Goal: Task Accomplishment & Management: Manage account settings

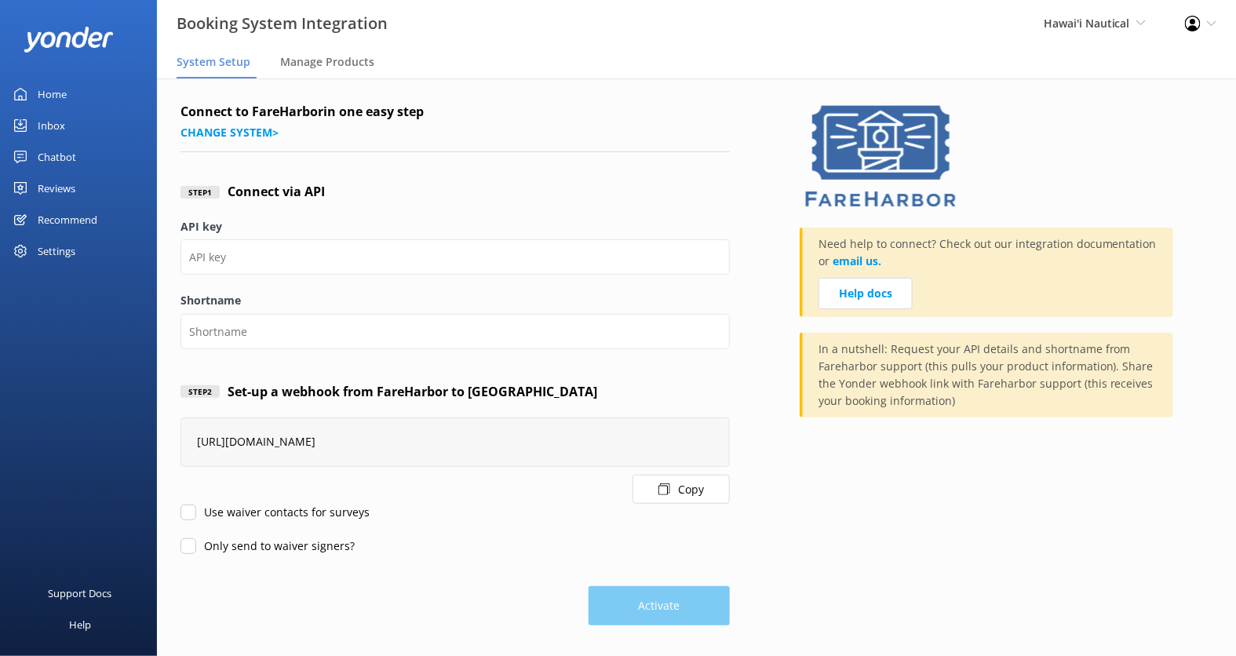
click at [64, 154] on div "Chatbot" at bounding box center [57, 156] width 38 height 31
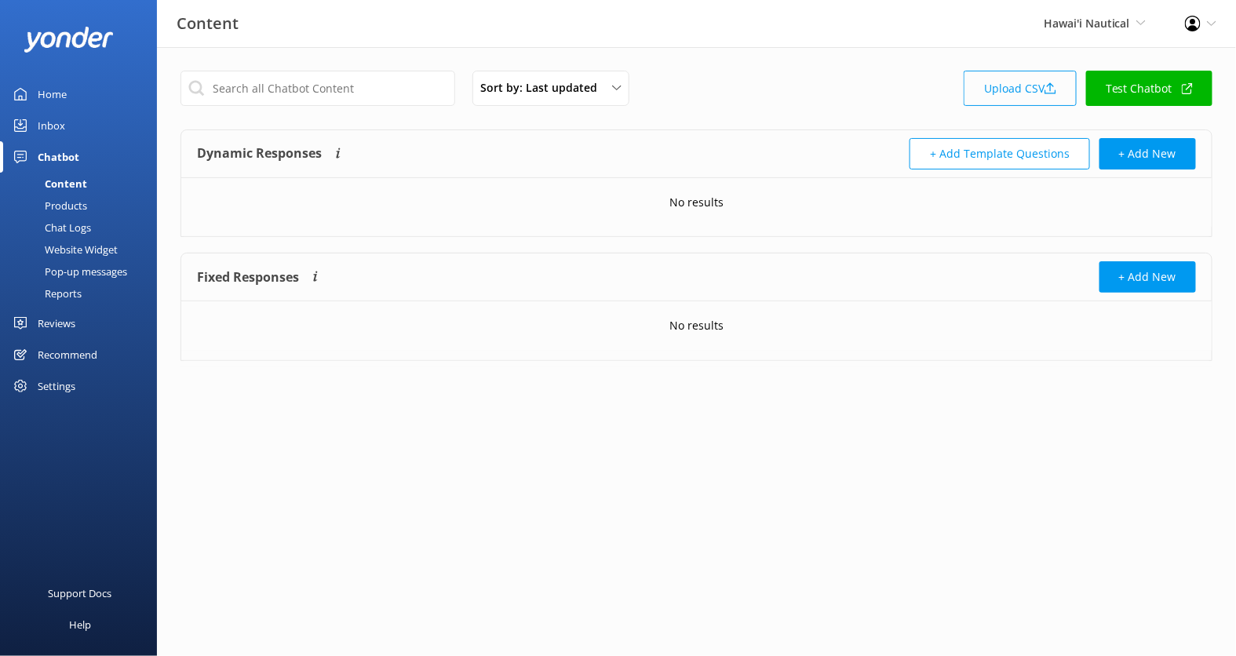
click at [1024, 84] on link "Upload CSV" at bounding box center [1020, 88] width 113 height 35
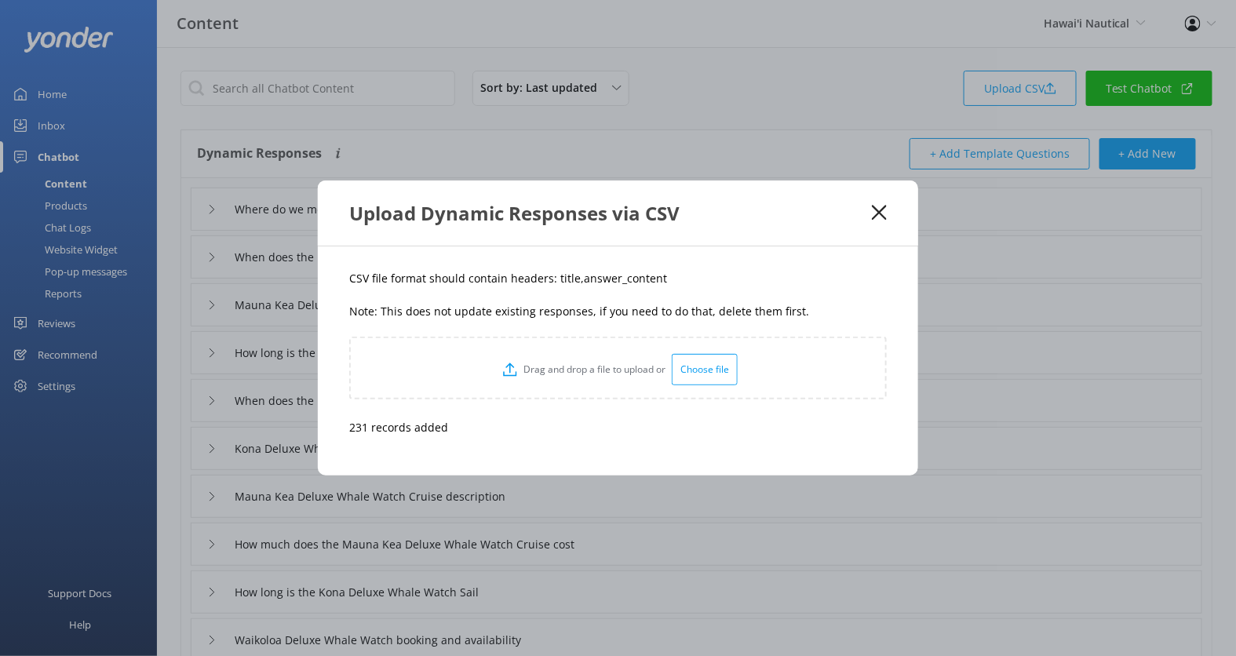
click at [877, 213] on use at bounding box center [879, 213] width 15 height 15
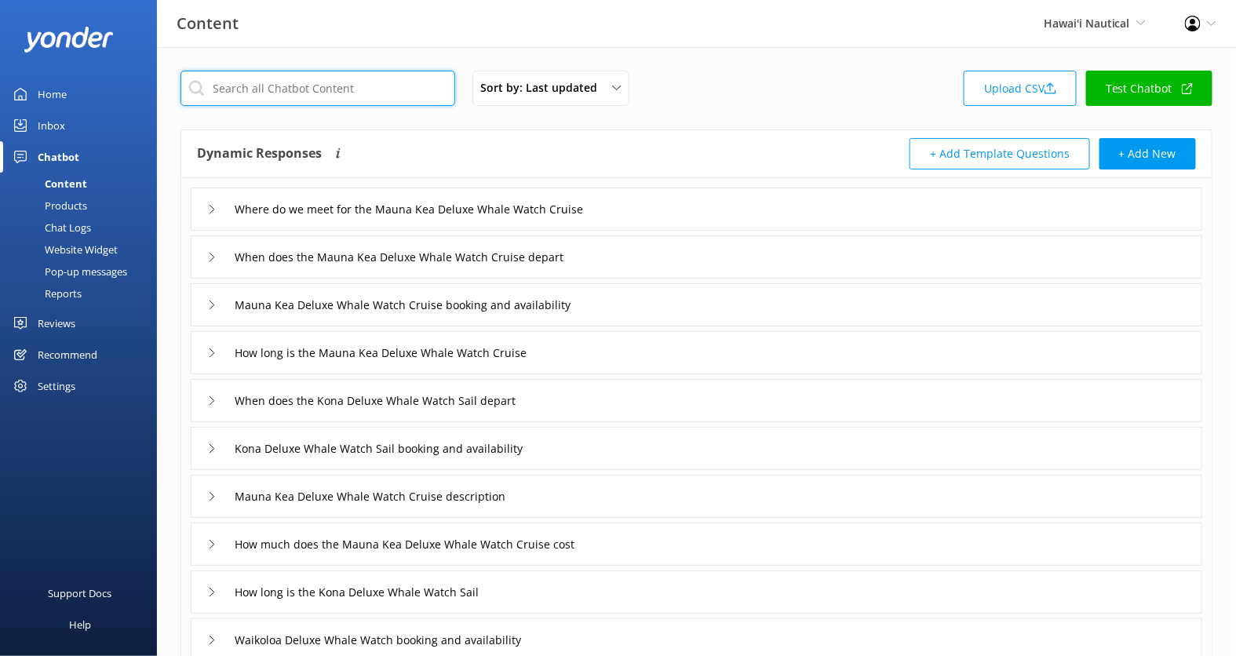
click at [376, 84] on input "text" at bounding box center [317, 88] width 275 height 35
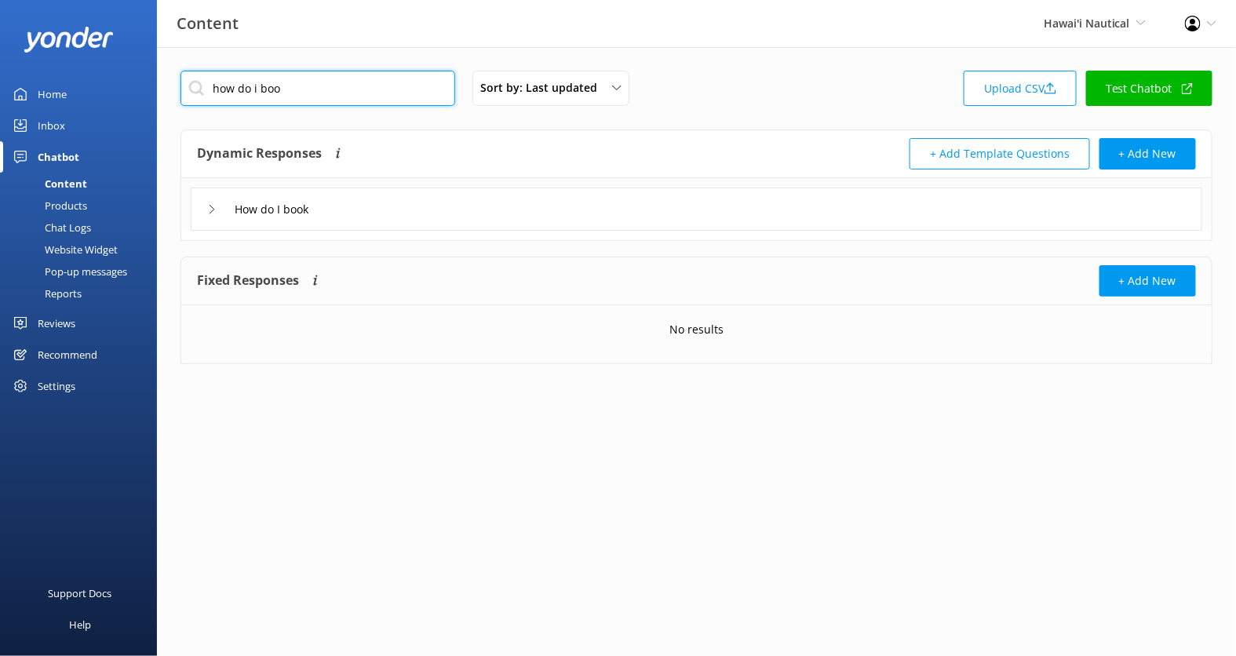
type input "how do i boo"
click at [559, 226] on div "How do I book" at bounding box center [696, 209] width 1011 height 43
click at [479, 213] on div "How do I book" at bounding box center [696, 209] width 1011 height 43
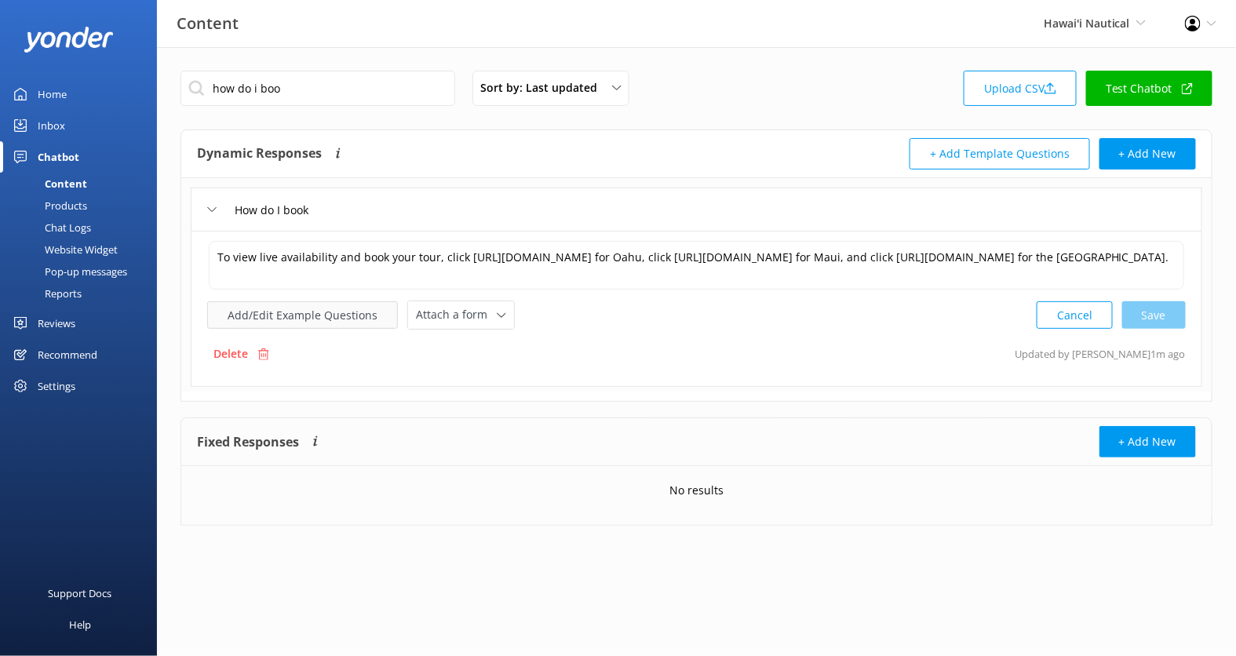
click at [352, 310] on button "Add/Edit Example Questions" at bounding box center [302, 314] width 191 height 27
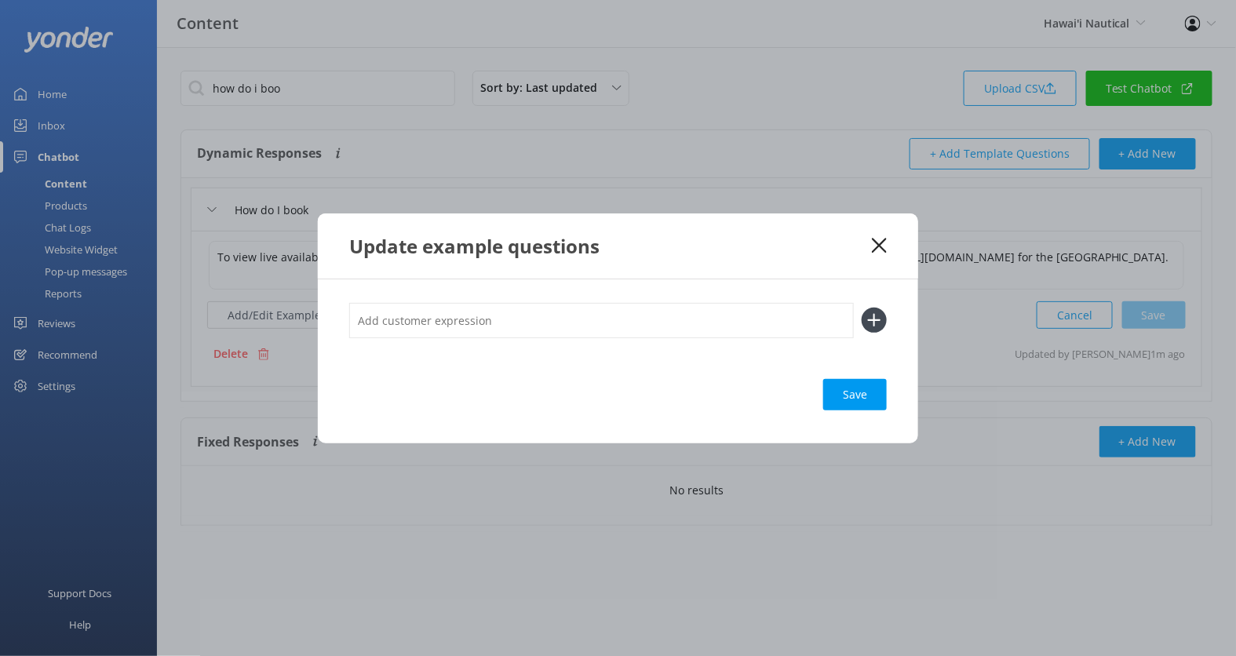
click at [488, 324] on input "text" at bounding box center [601, 320] width 505 height 35
type input "Check Availability"
click at [862, 308] on button at bounding box center [874, 320] width 25 height 25
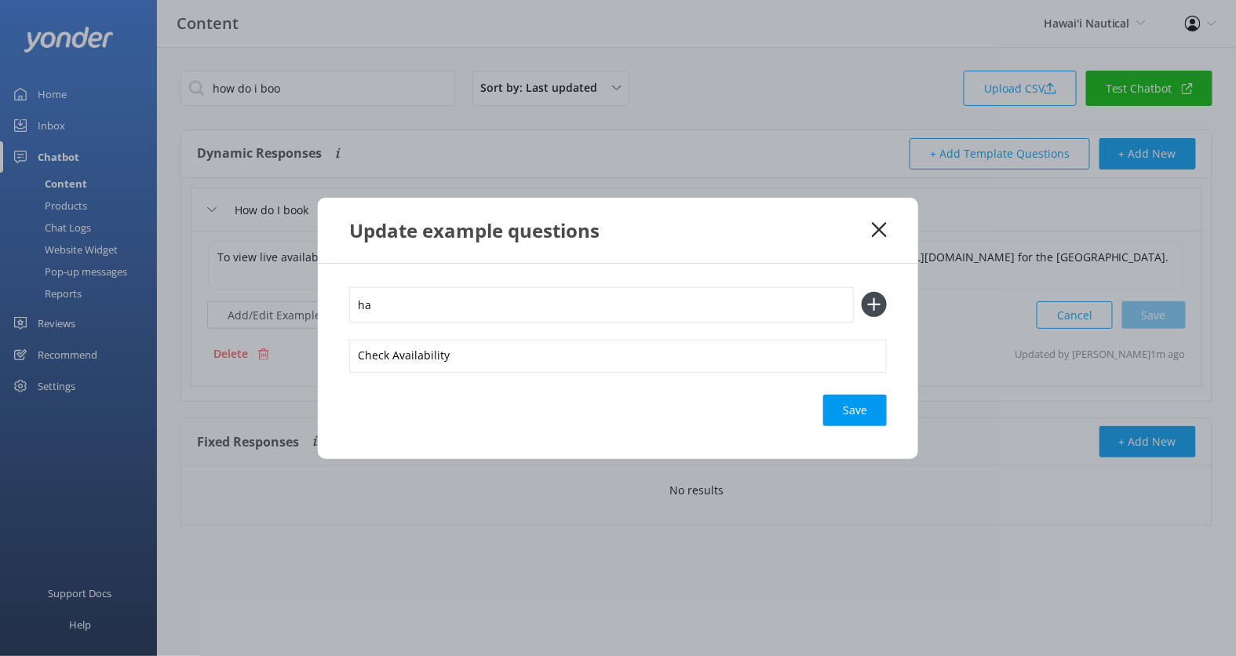
type input "h"
type input "what's available"
click at [862, 292] on button at bounding box center [874, 304] width 25 height 25
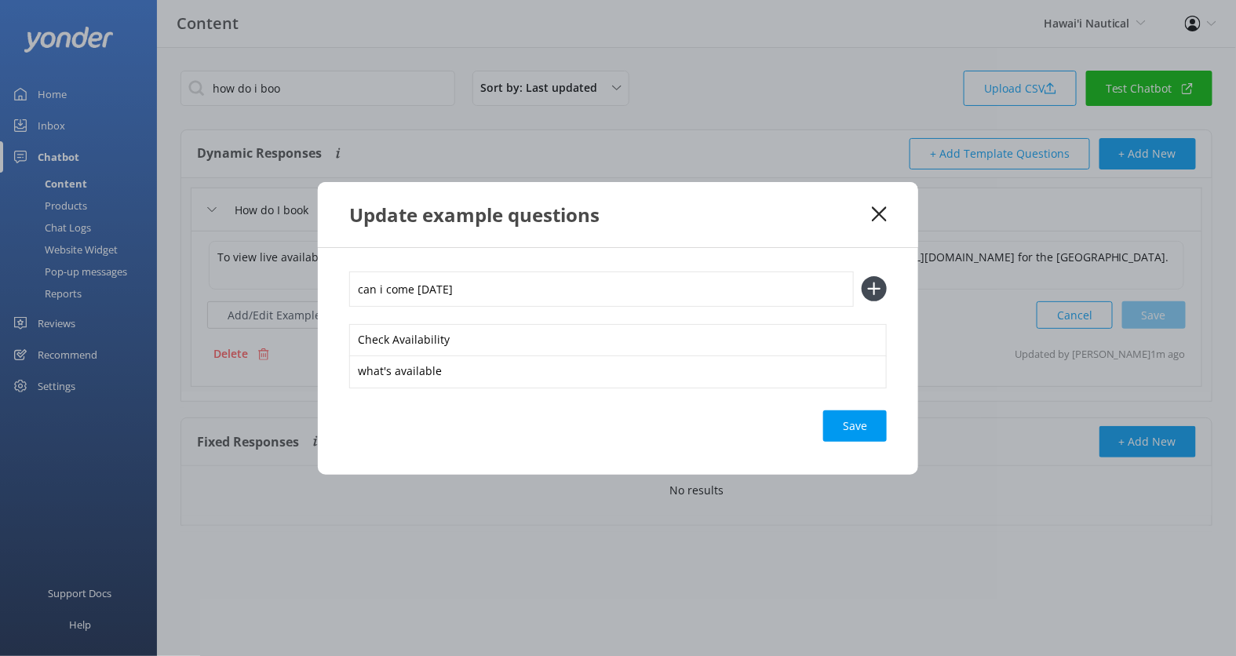
type input "can i come tomorrow"
click at [862, 276] on button at bounding box center [874, 288] width 25 height 25
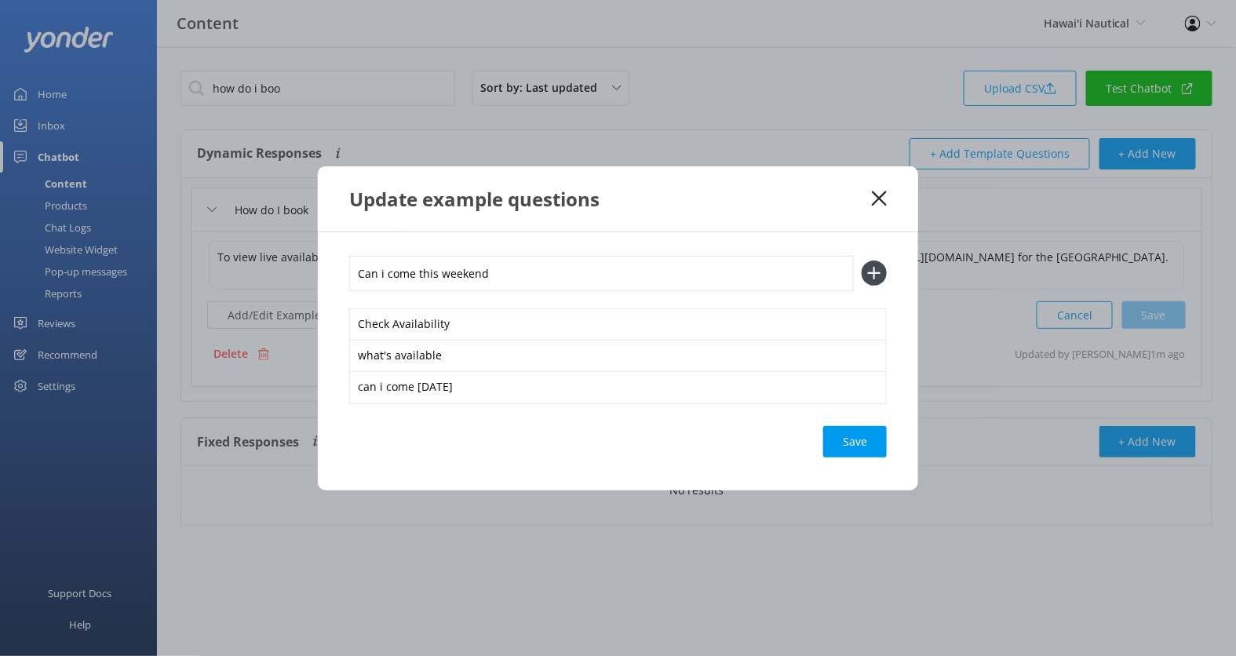
type input "Can i come this weekend"
click at [862, 261] on button at bounding box center [874, 273] width 25 height 25
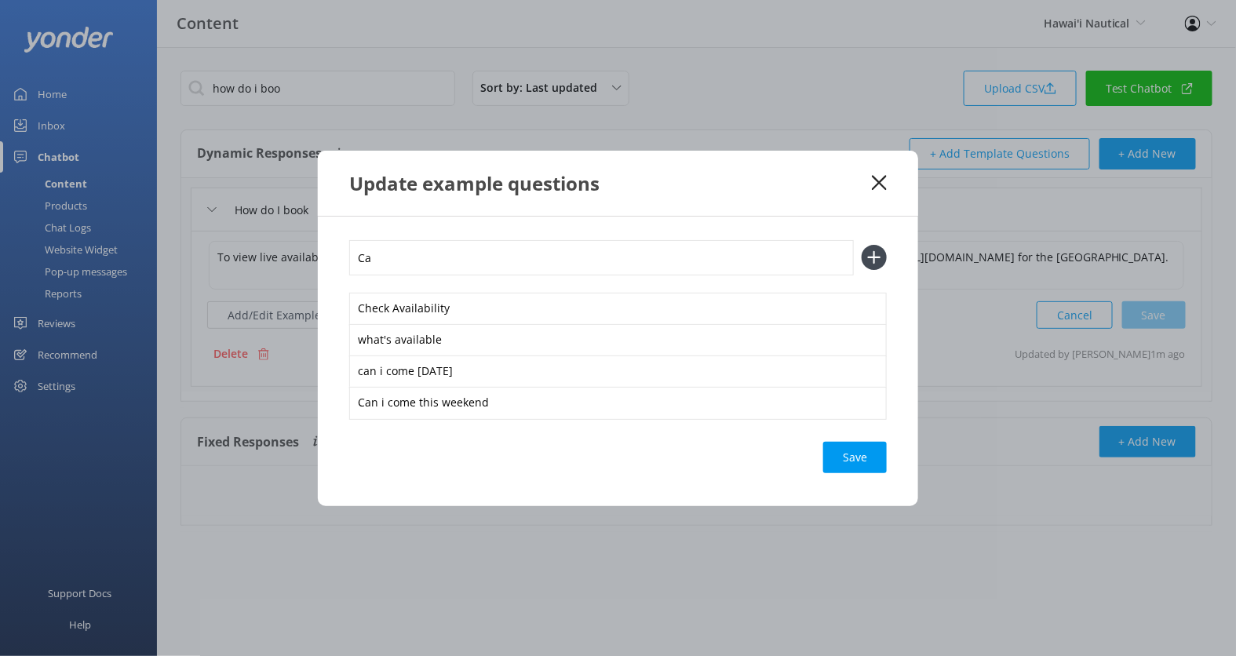
type input "C"
type input "T"
type input "o"
type input "Can I come in October"
click at [862, 245] on button at bounding box center [874, 257] width 25 height 25
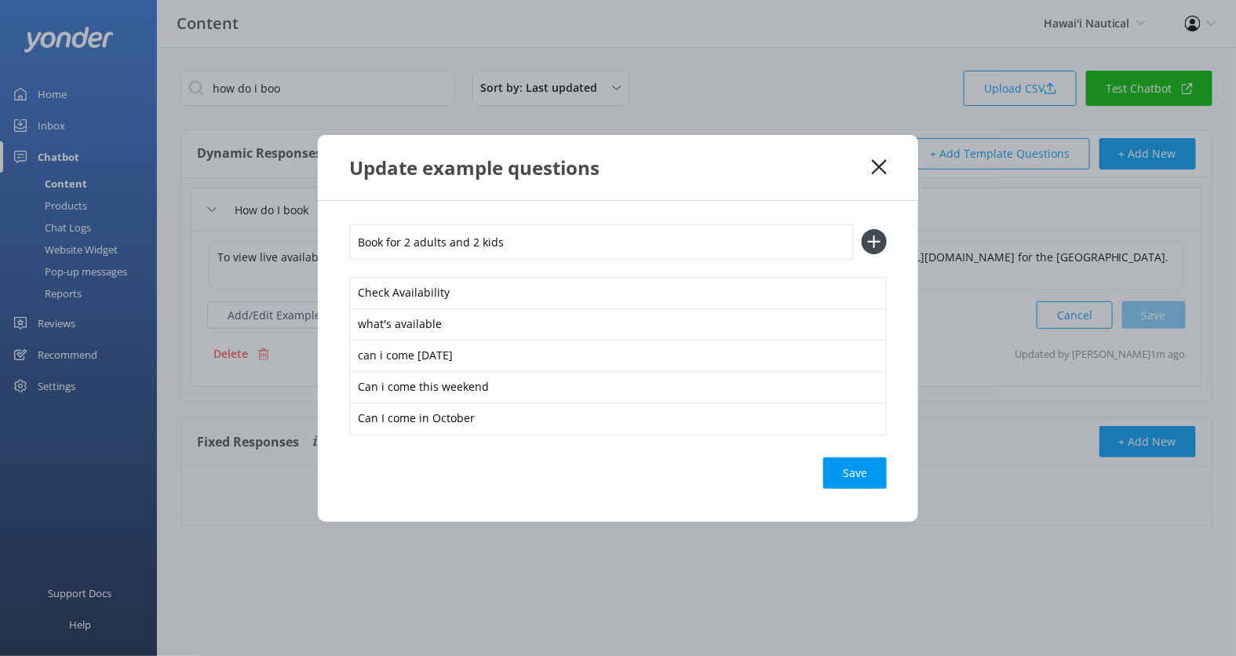
type input "Book for 2 adults and 2 kids"
click at [862, 229] on button at bounding box center [874, 241] width 25 height 25
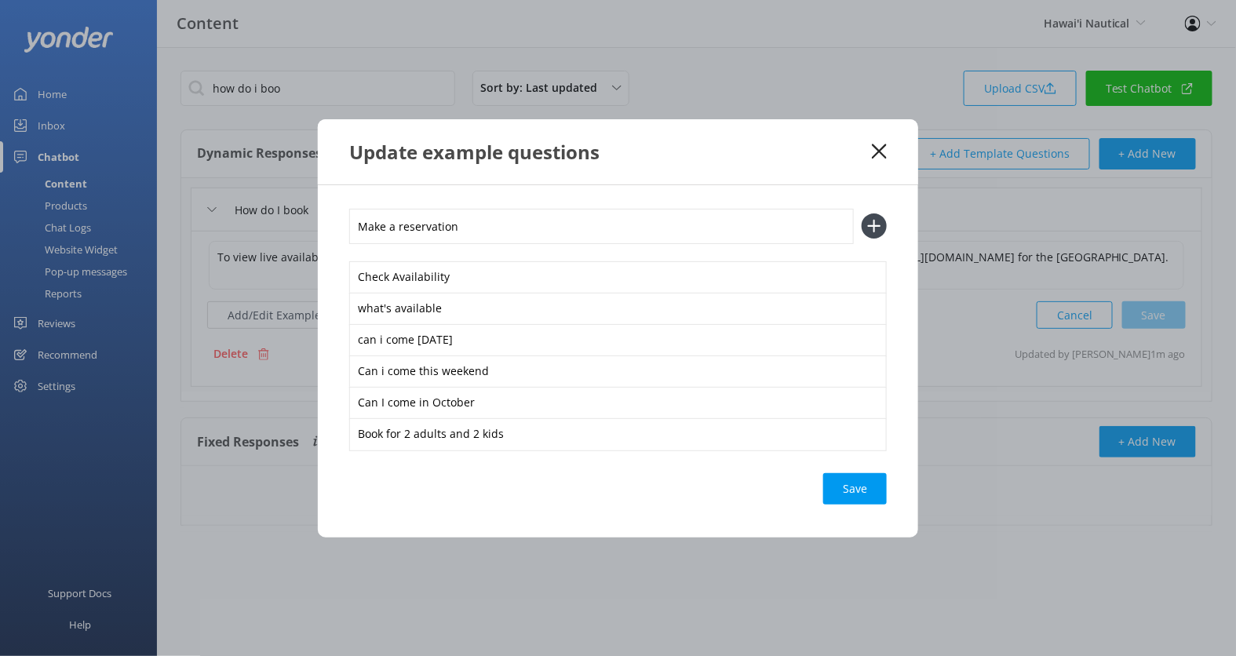
type input "Make a reservation"
click at [862, 213] on button at bounding box center [874, 225] width 25 height 25
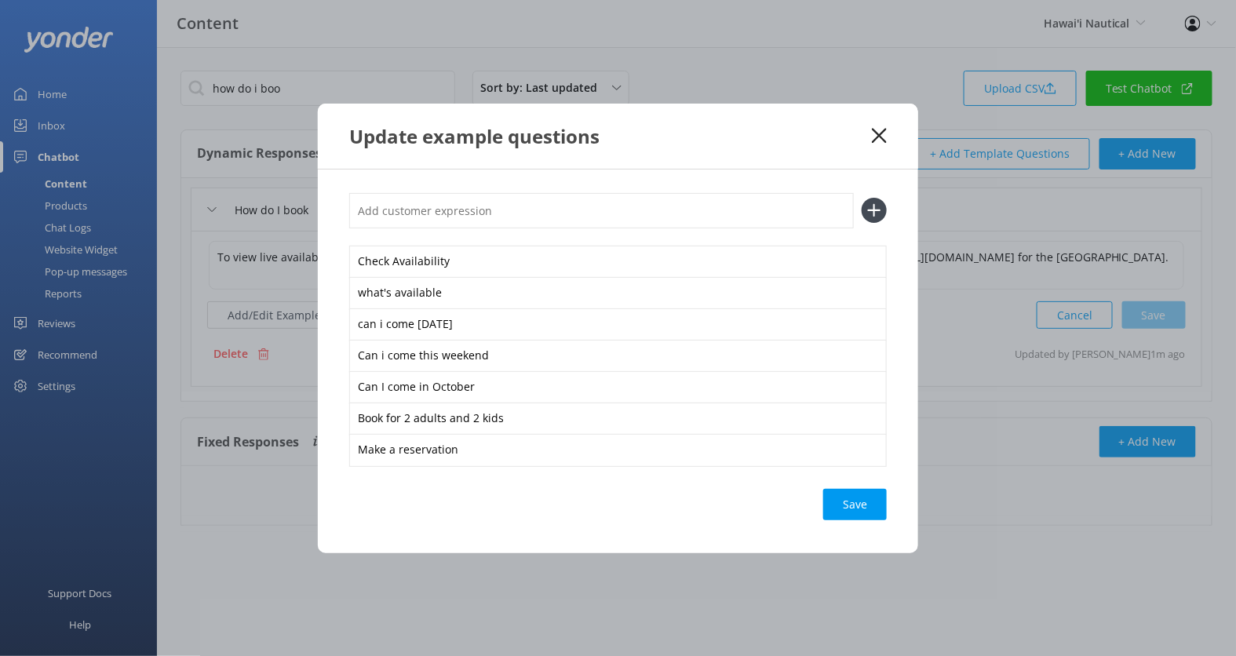
type input "M"
type input "Plan a trip"
click at [862, 198] on button at bounding box center [874, 210] width 25 height 25
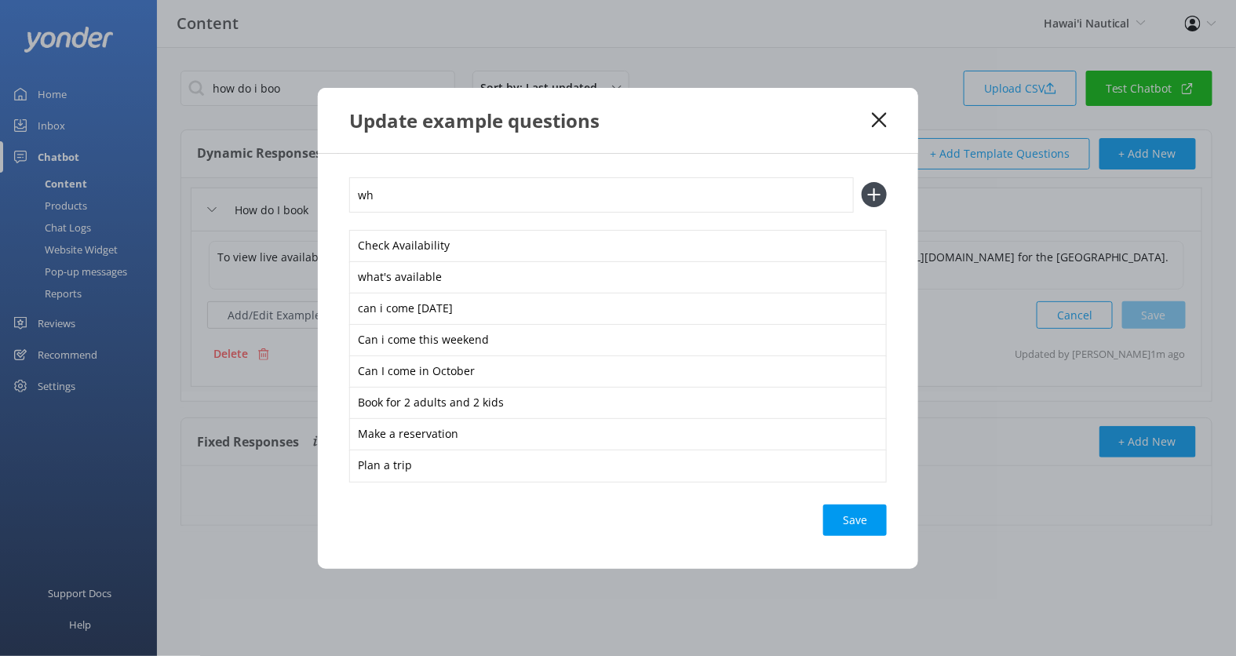
type input "w"
type input "when can i come"
click at [862, 182] on button at bounding box center [874, 194] width 25 height 25
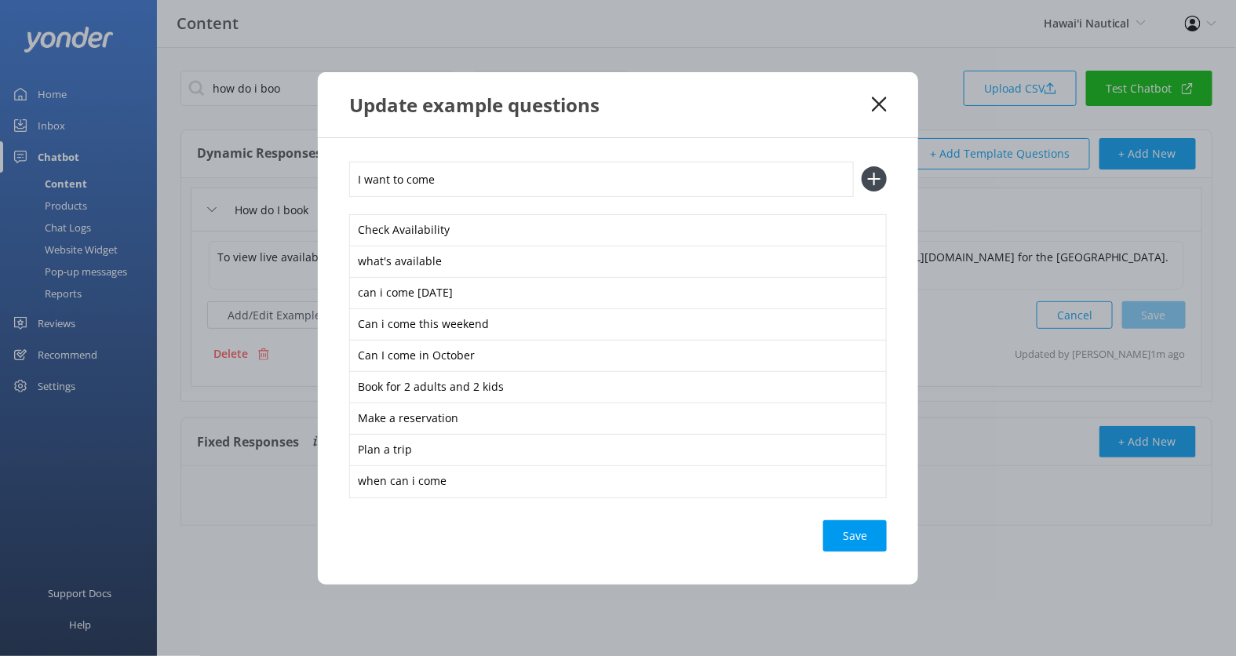
type input "I want to come"
click at [862, 166] on button at bounding box center [874, 178] width 25 height 25
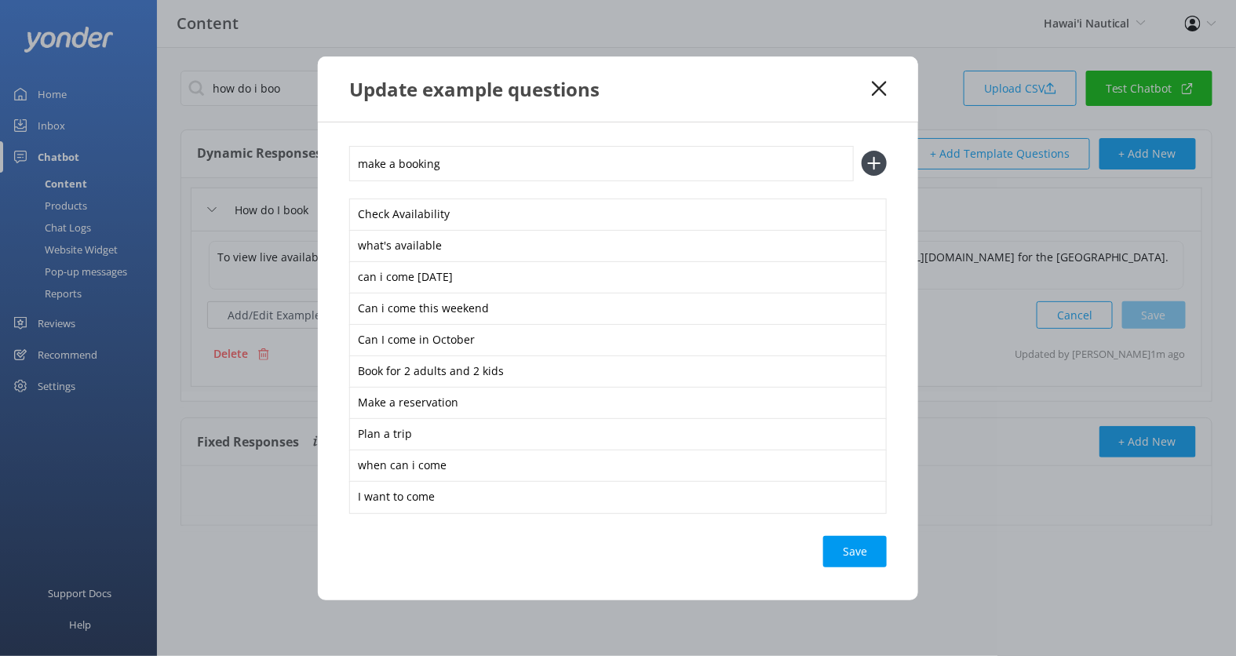
type input "make a booking"
click at [862, 151] on button at bounding box center [874, 163] width 25 height 25
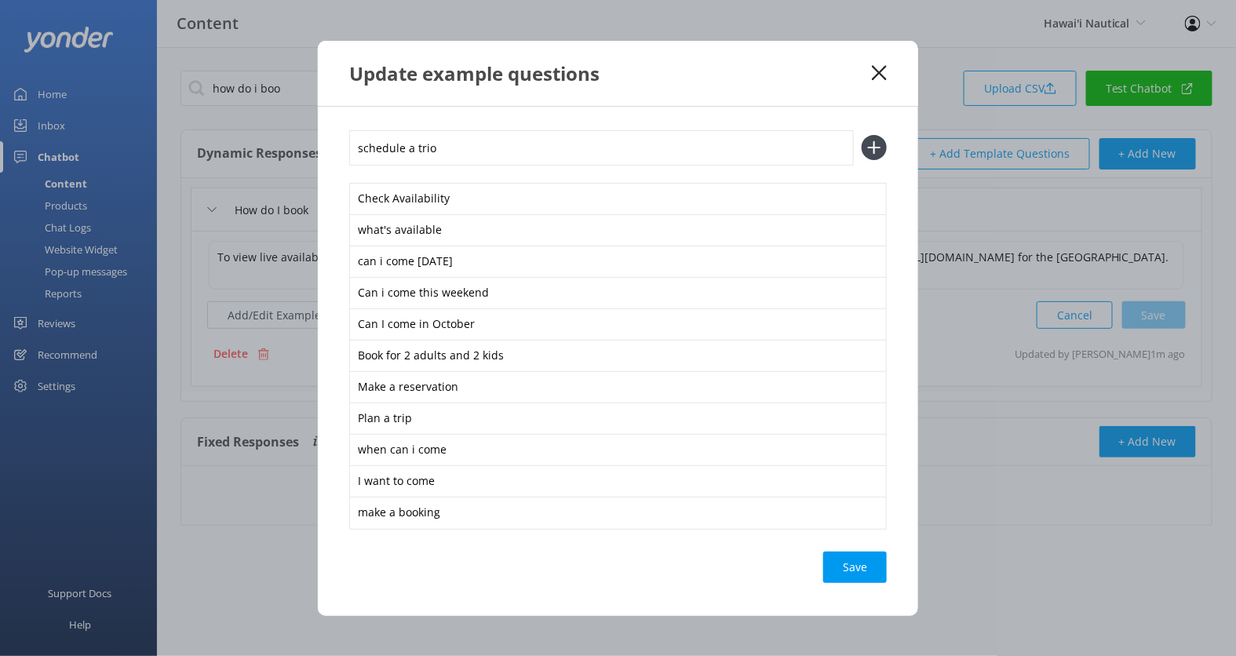
type input "schedule a trio"
click at [862, 135] on button at bounding box center [874, 147] width 25 height 25
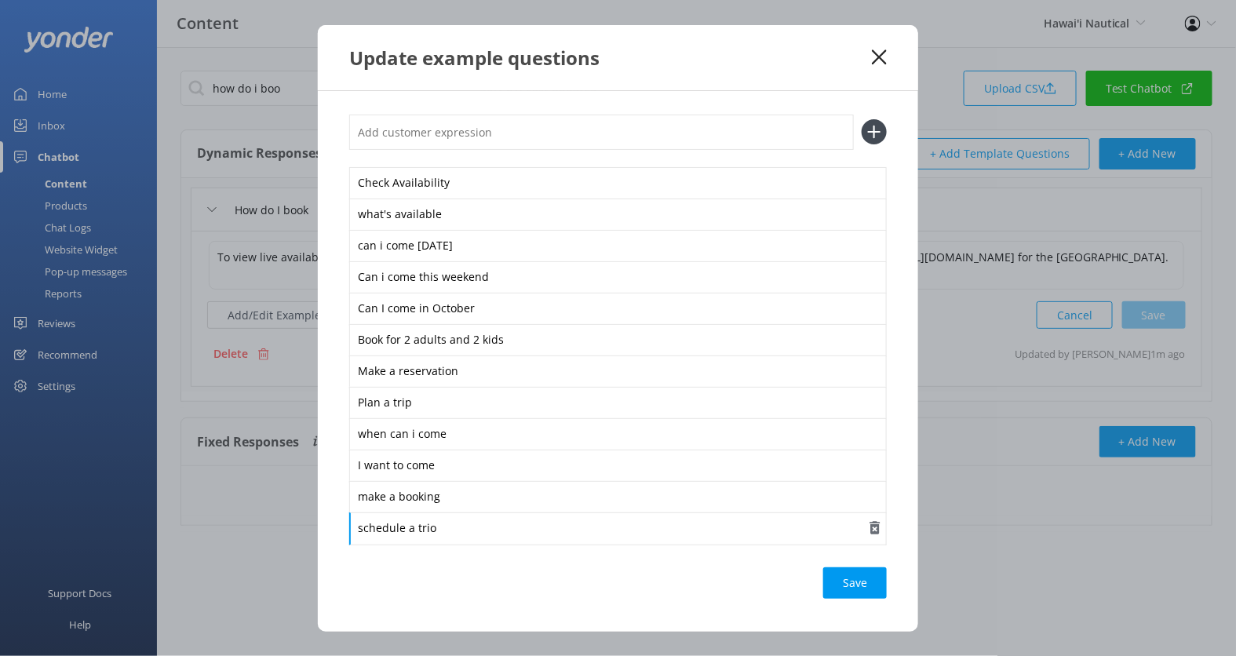
click at [523, 525] on div "schedule a trio" at bounding box center [618, 528] width 538 height 33
click at [844, 588] on div "Loading.." at bounding box center [855, 582] width 63 height 31
click at [881, 60] on use at bounding box center [879, 56] width 15 height 15
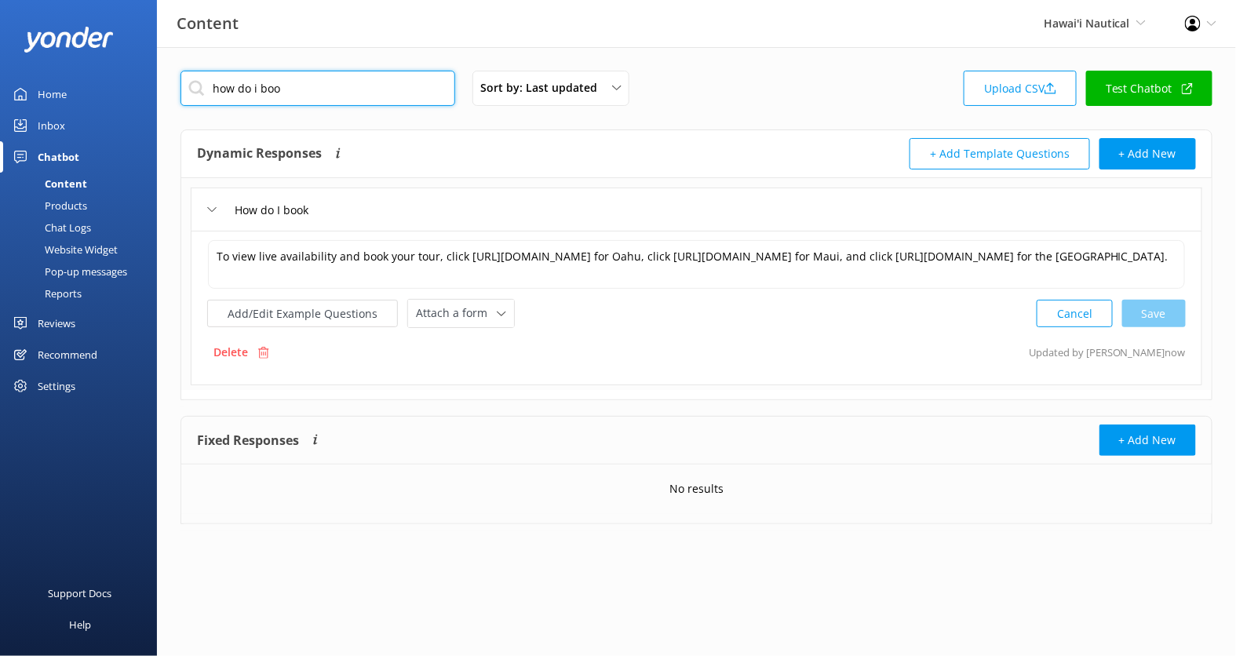
click at [401, 83] on input "how do i boo" at bounding box center [317, 88] width 275 height 35
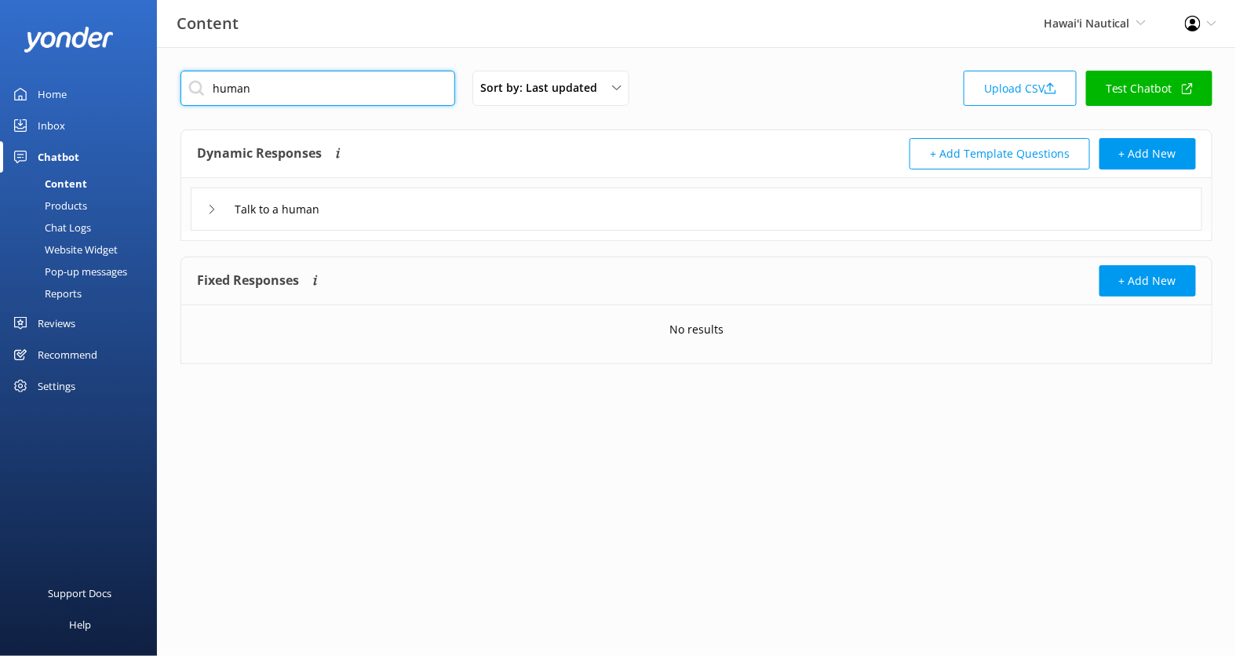
type input "human"
click at [523, 220] on div "Talk to a human" at bounding box center [696, 209] width 1011 height 43
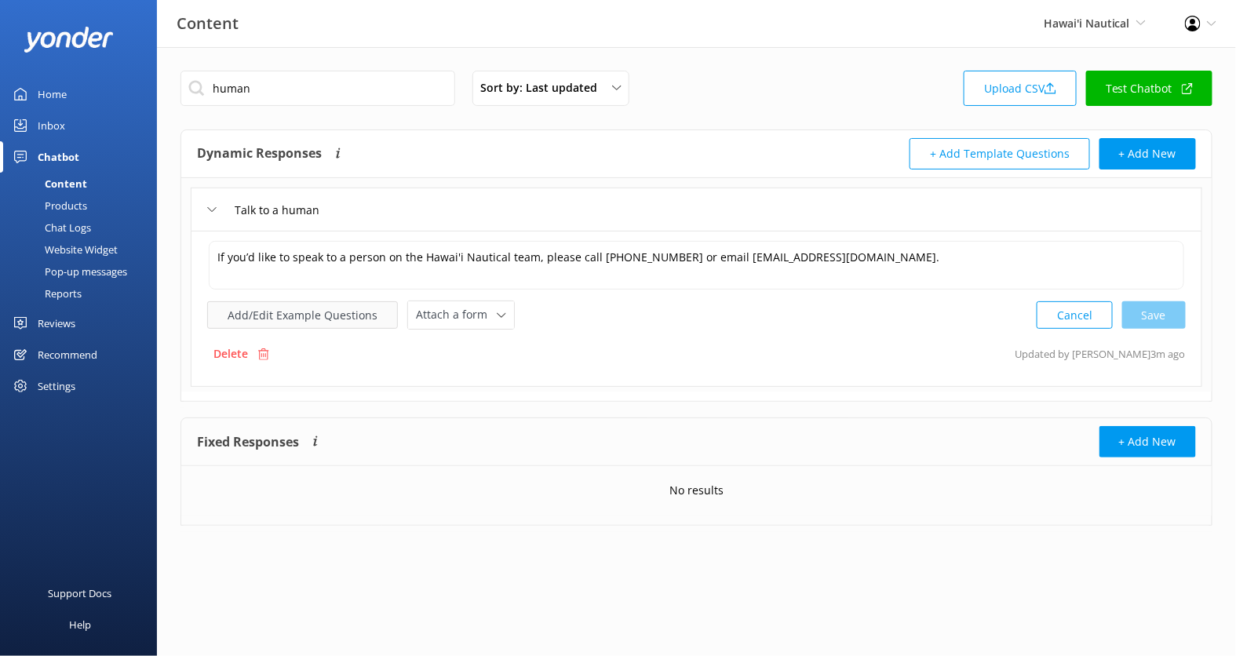
click at [351, 310] on button "Add/Edit Example Questions" at bounding box center [302, 314] width 191 height 27
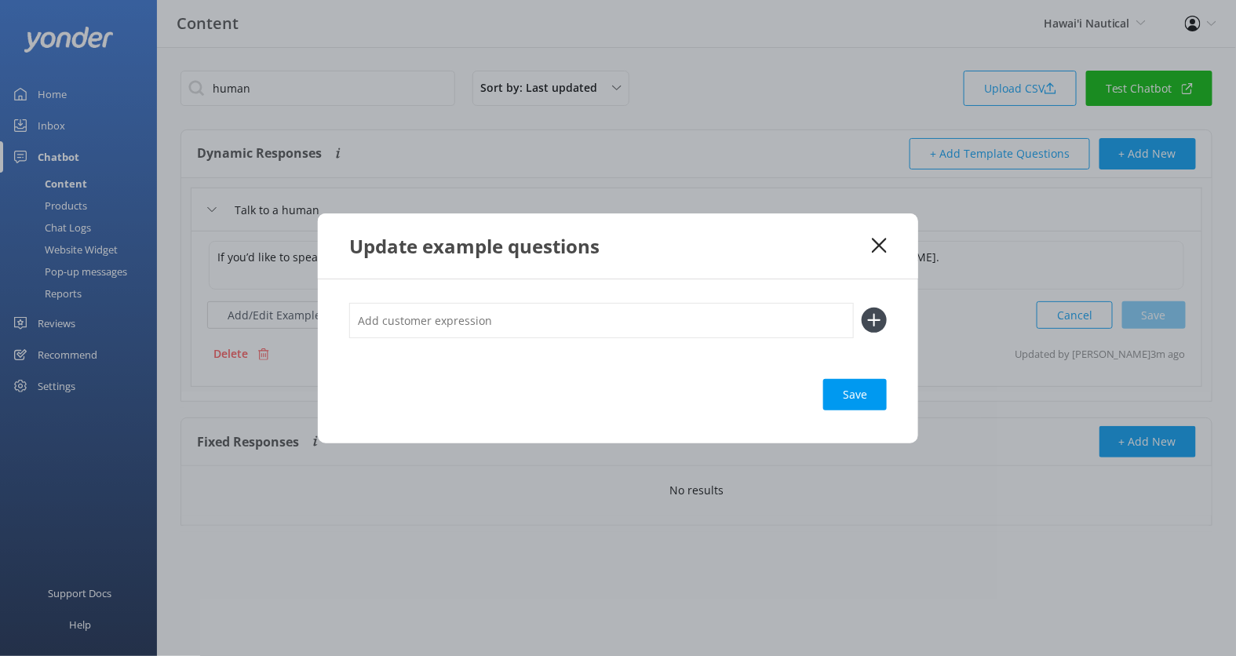
click at [479, 304] on input "text" at bounding box center [601, 320] width 505 height 35
type input "live chat"
click at [862, 308] on button at bounding box center [874, 320] width 25 height 25
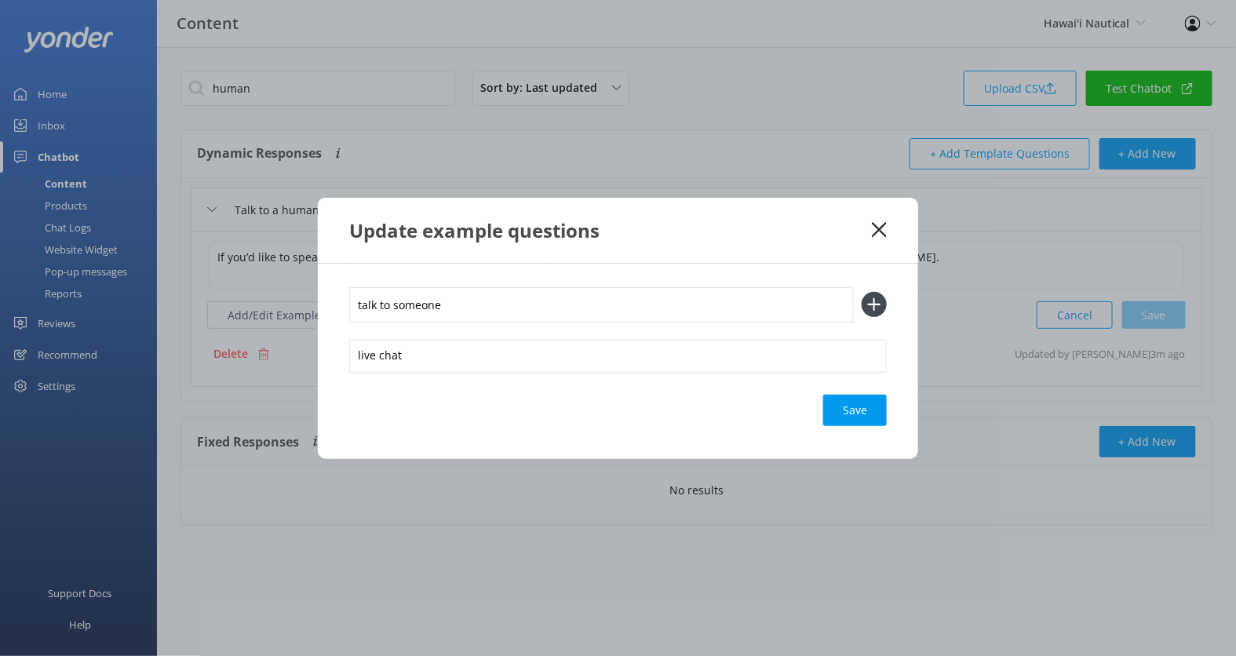
type input "talk to someone"
click at [862, 292] on button at bounding box center [874, 304] width 25 height 25
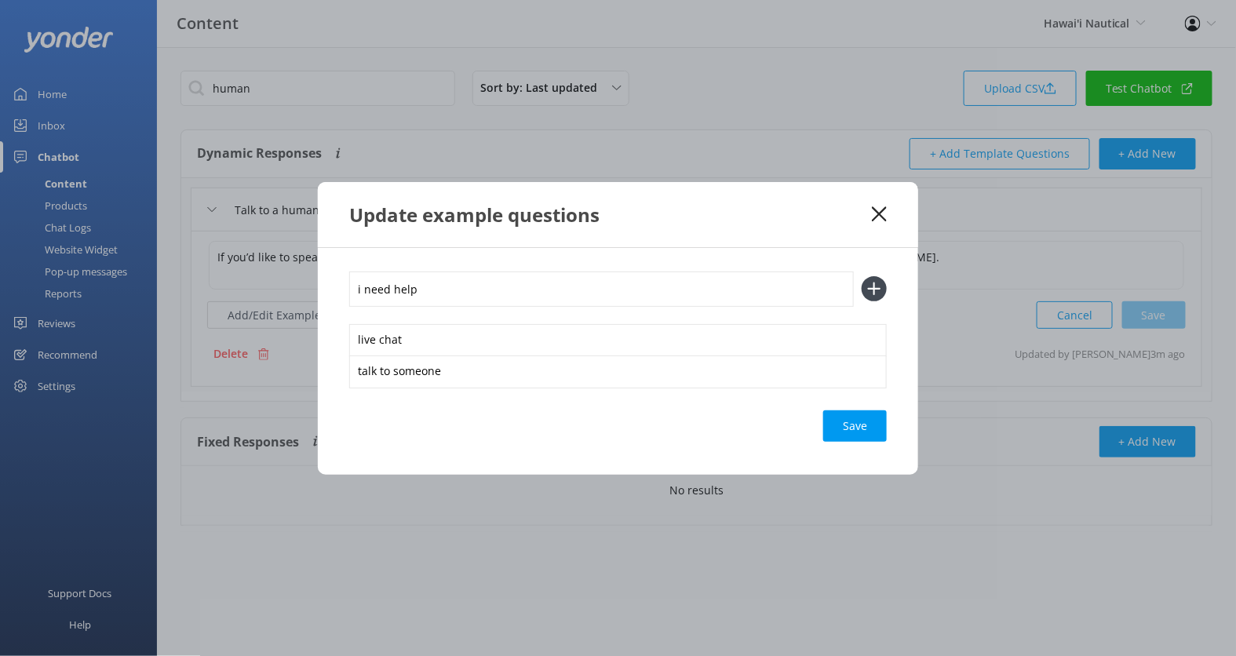
type input "i need help"
click at [862, 276] on button at bounding box center [874, 288] width 25 height 25
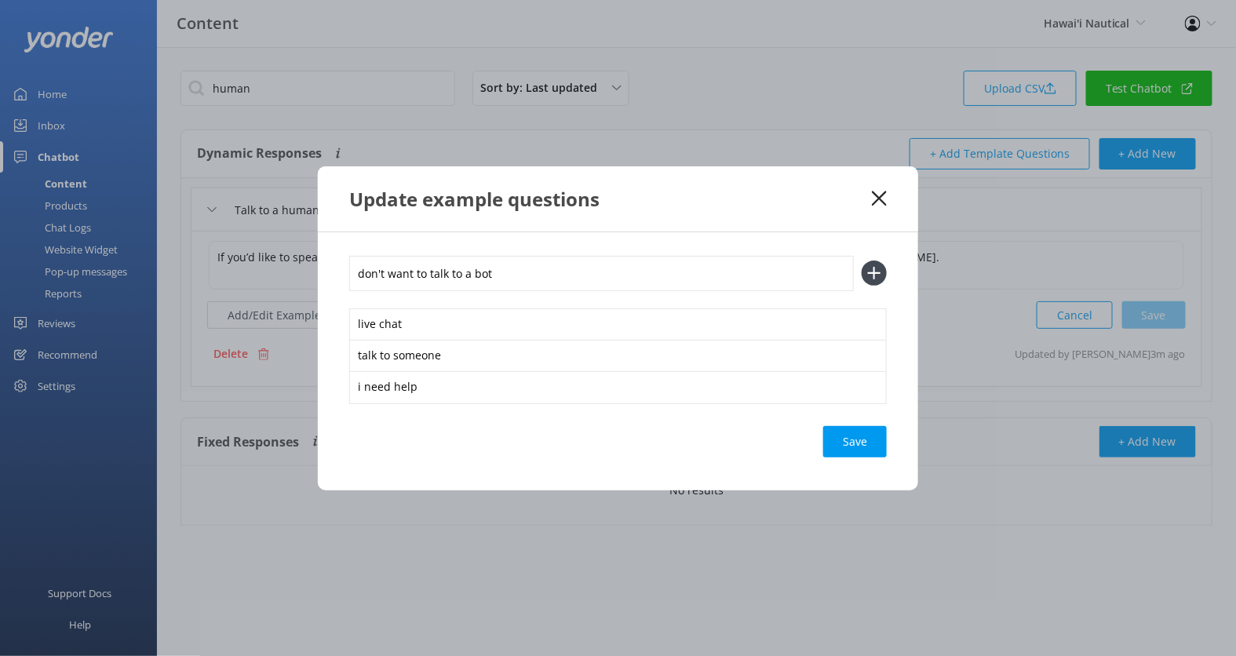
type input "don't want to talk to a bot"
click at [862, 261] on button at bounding box center [874, 273] width 25 height 25
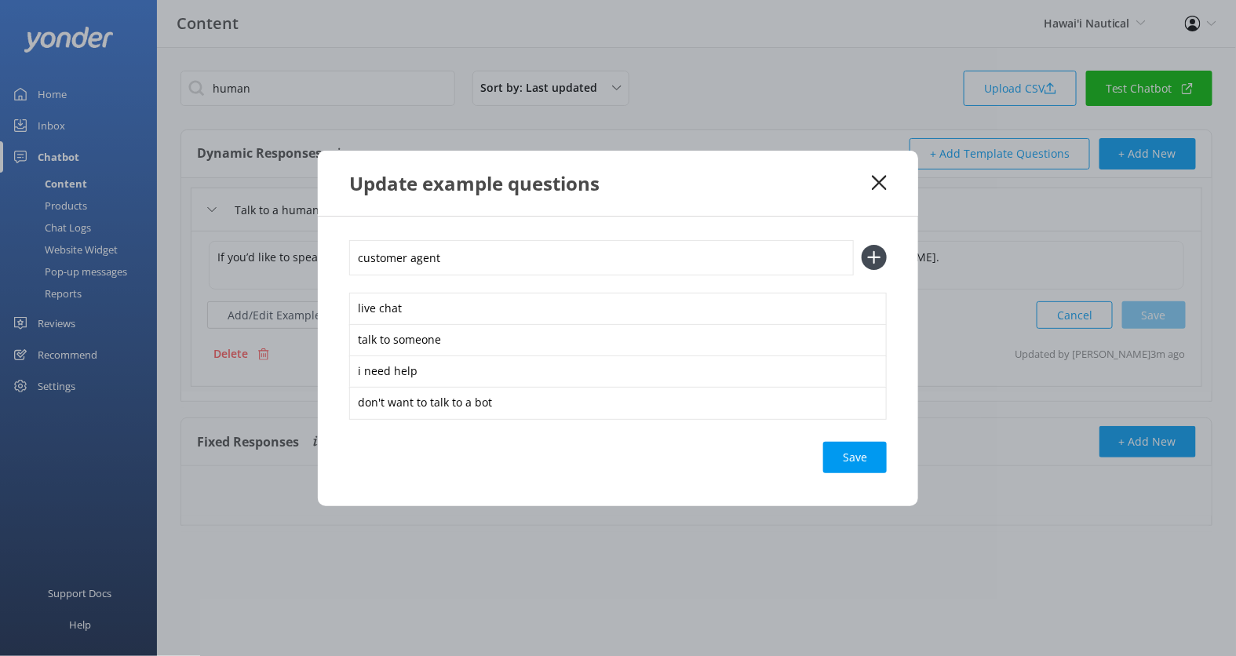
type input "customer agent"
click at [862, 245] on button at bounding box center [874, 257] width 25 height 25
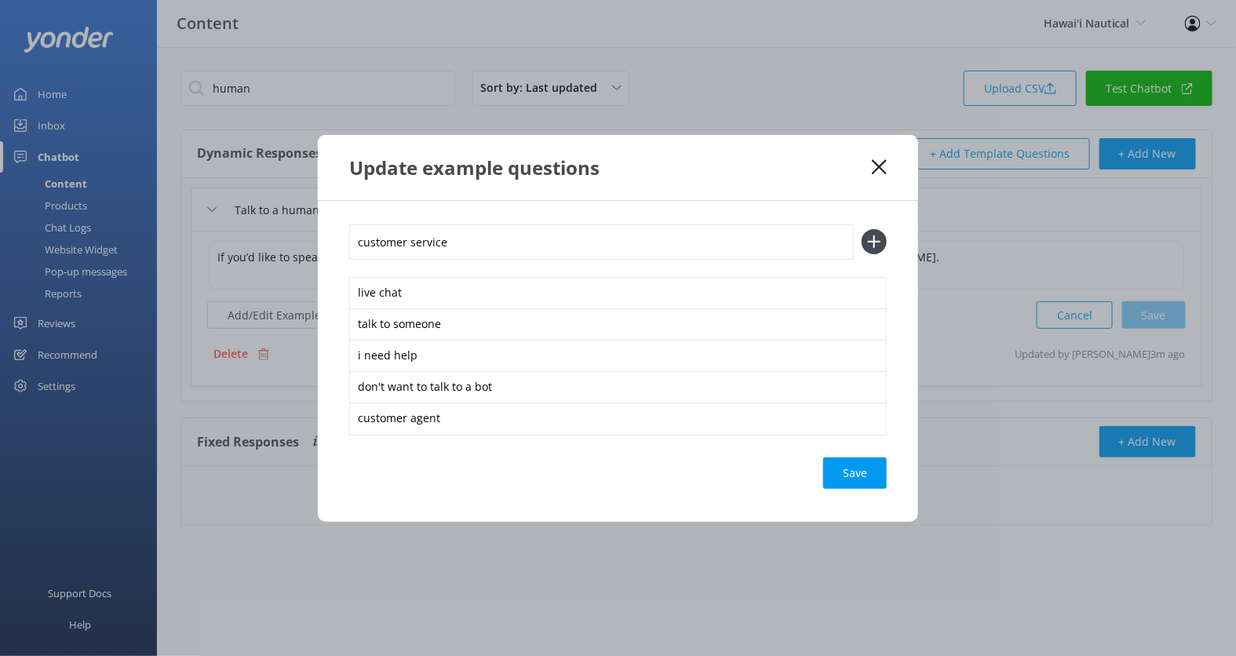
type input "customer service"
click at [862, 229] on button at bounding box center [874, 241] width 25 height 25
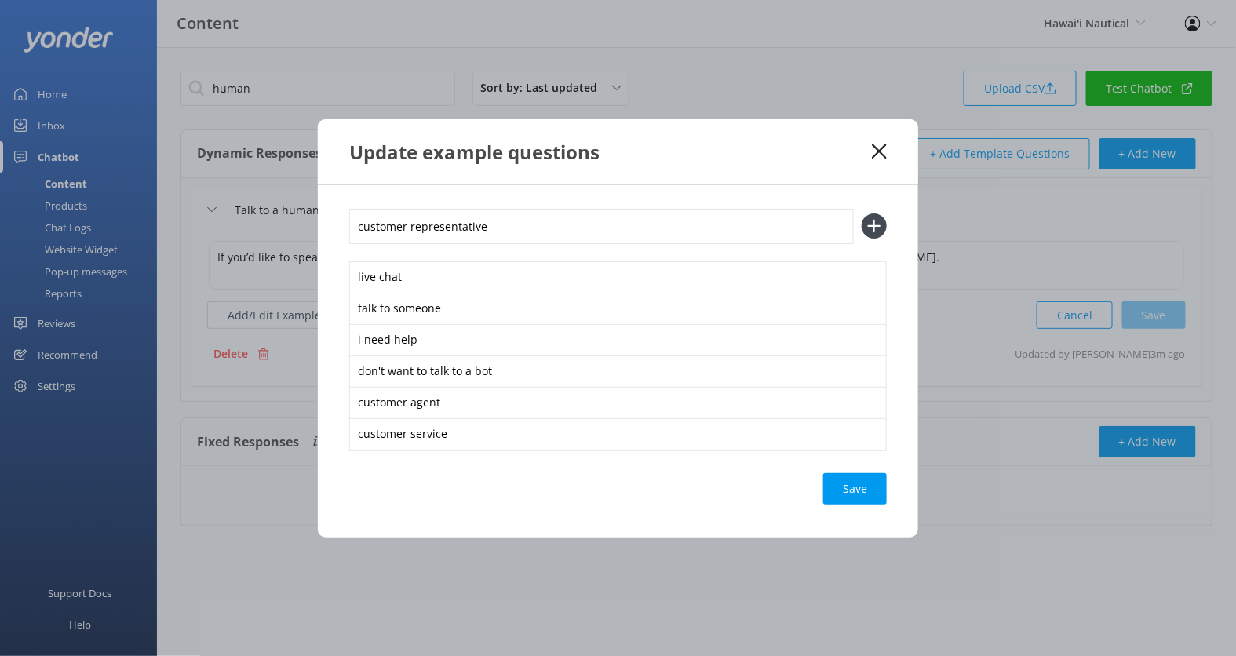
type input "customer representative"
click at [862, 213] on button at bounding box center [874, 225] width 25 height 25
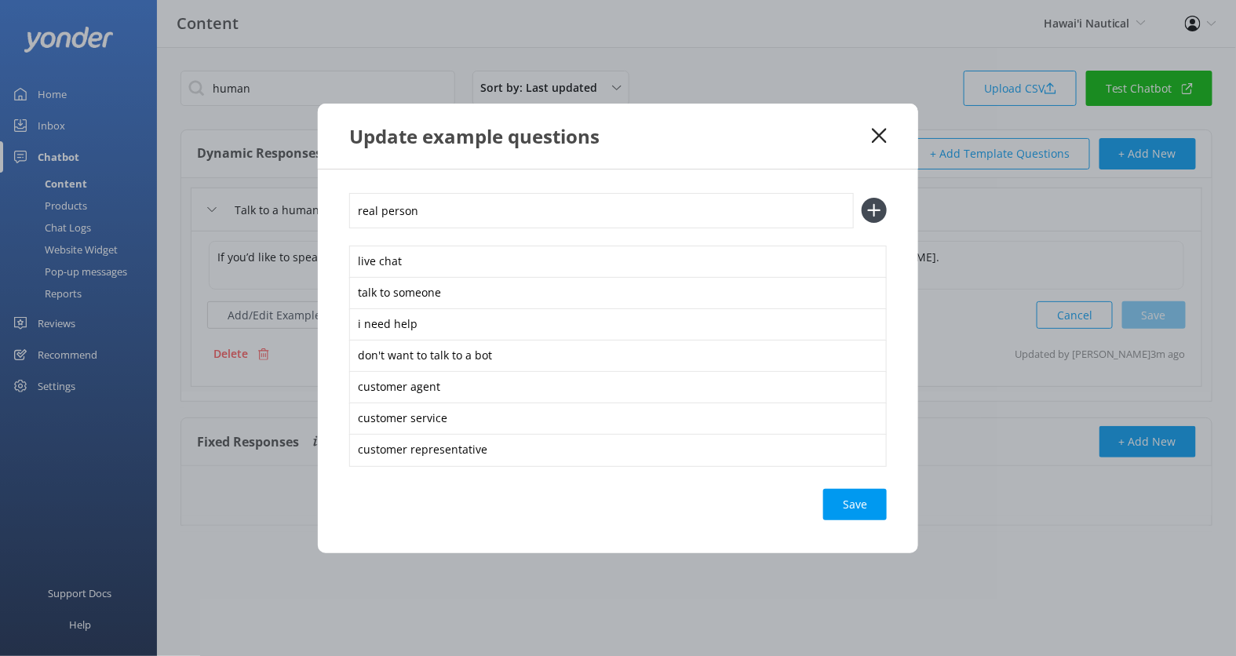
type input "real person"
click at [862, 198] on button at bounding box center [874, 210] width 25 height 25
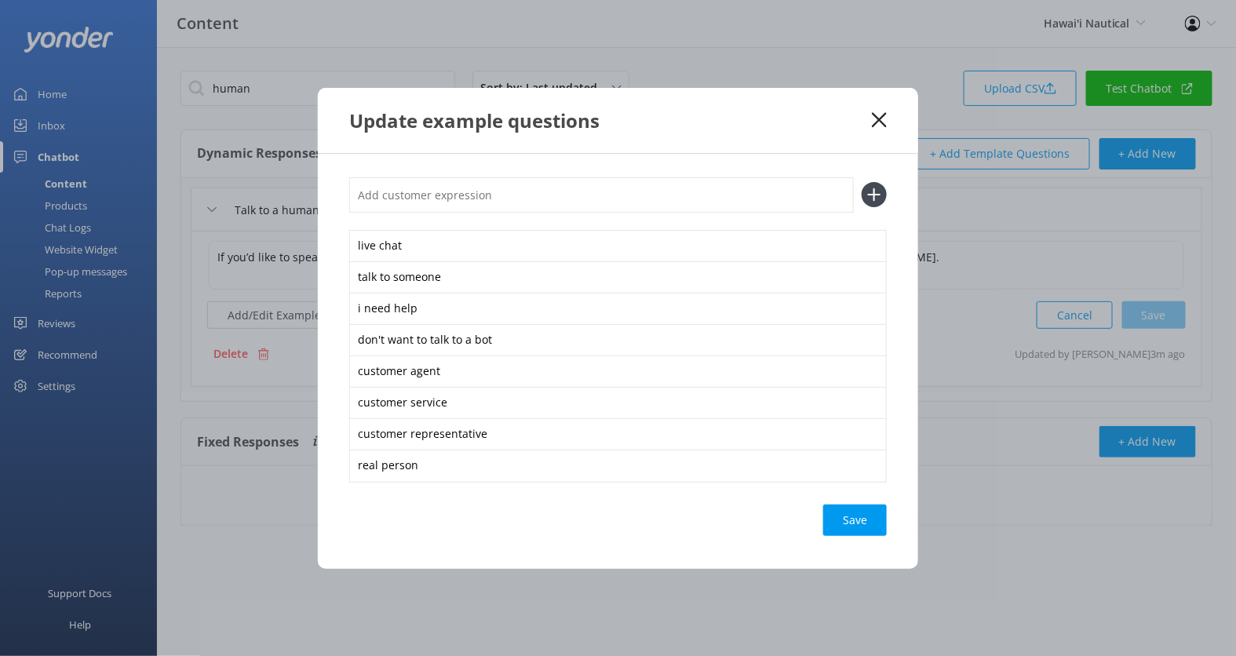
click at [859, 505] on div "Save" at bounding box center [855, 520] width 64 height 31
click at [884, 115] on use at bounding box center [879, 119] width 15 height 15
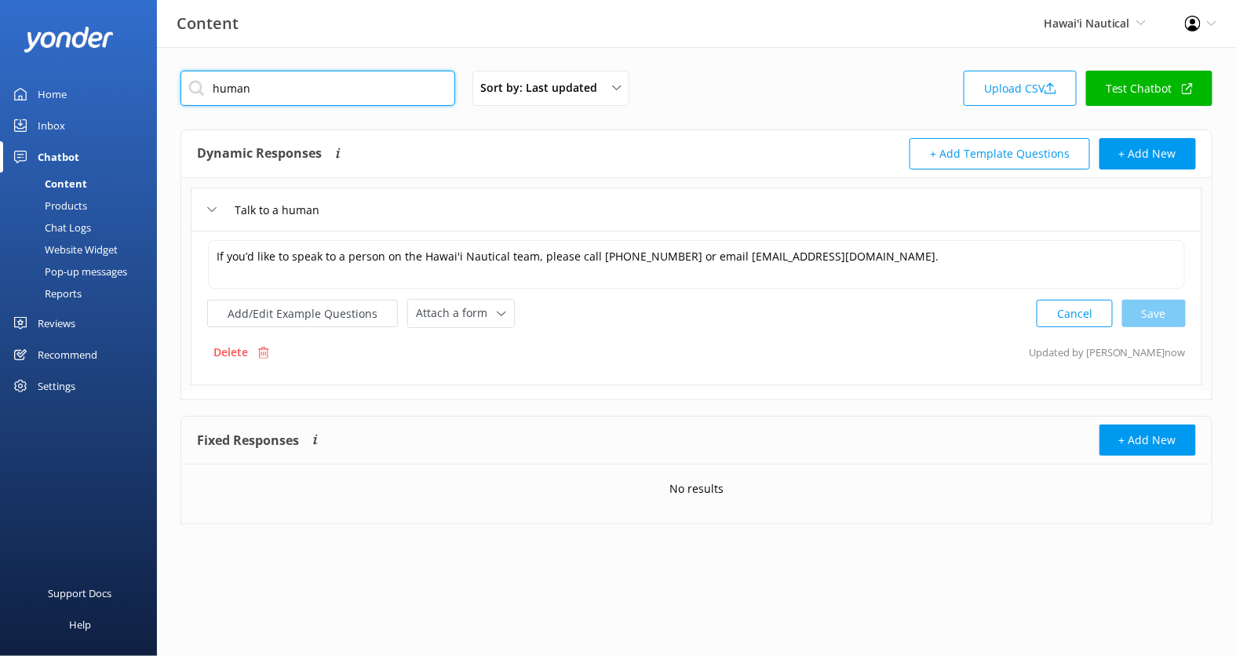
click at [371, 92] on input "human" at bounding box center [317, 88] width 275 height 35
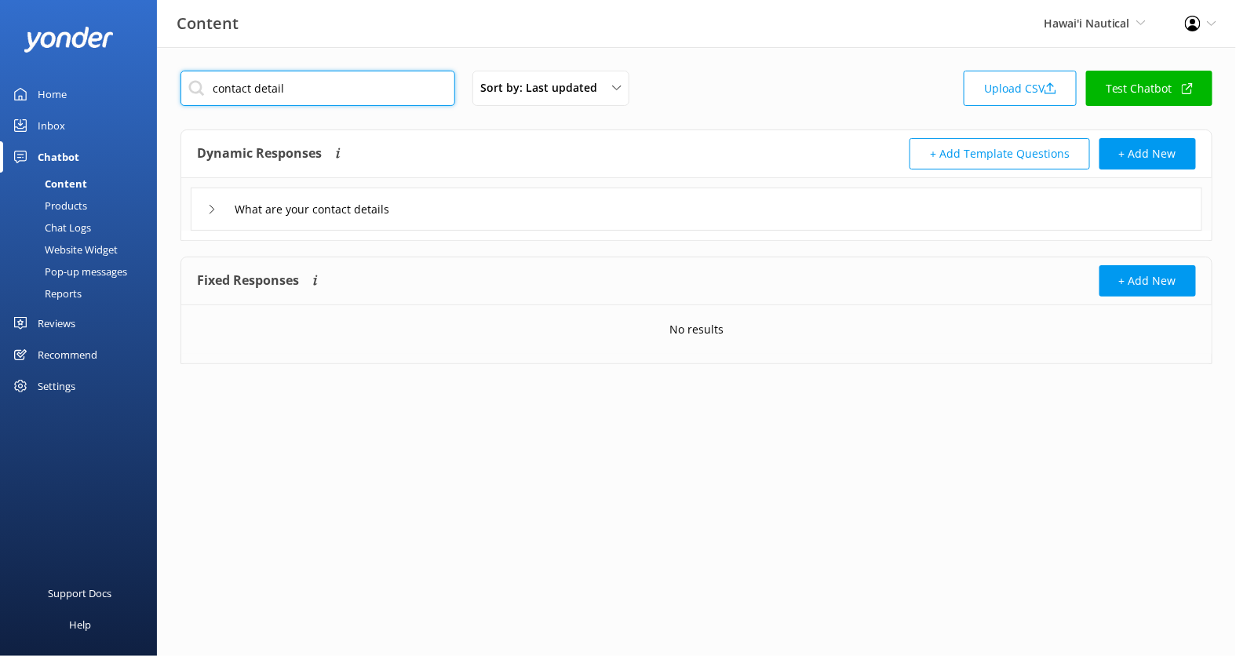
type input "contact detail"
click at [473, 214] on div "What are your contact details" at bounding box center [696, 209] width 1011 height 43
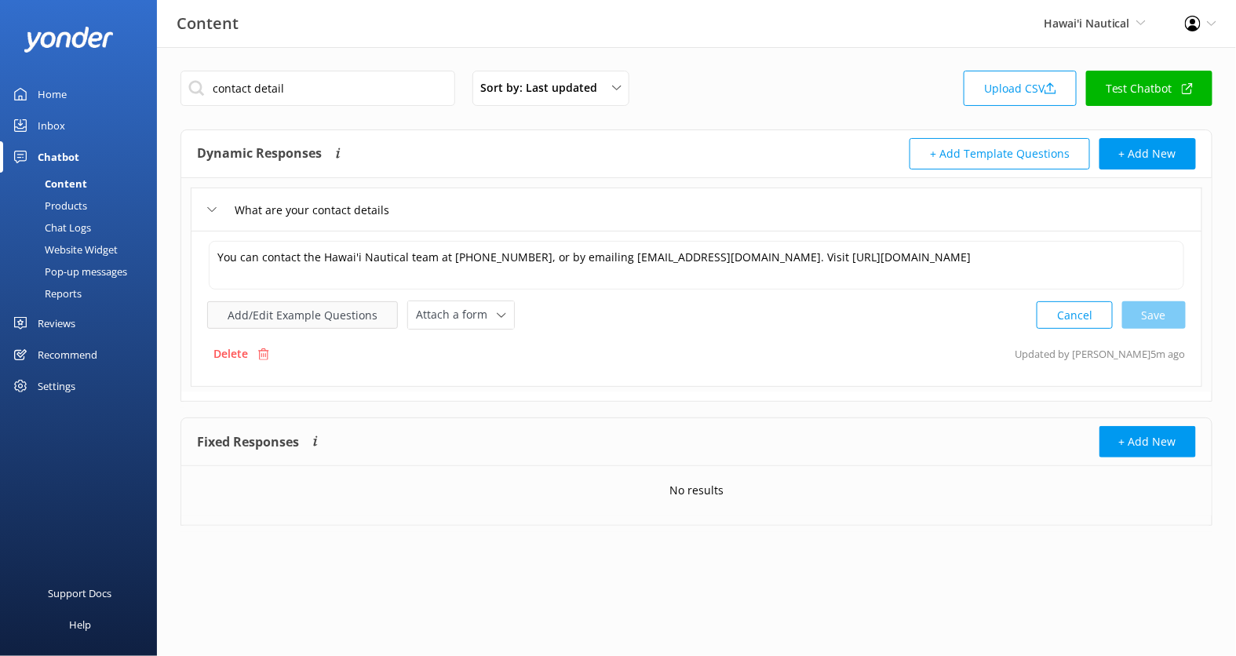
click at [329, 315] on button "Add/Edit Example Questions" at bounding box center [302, 314] width 191 height 27
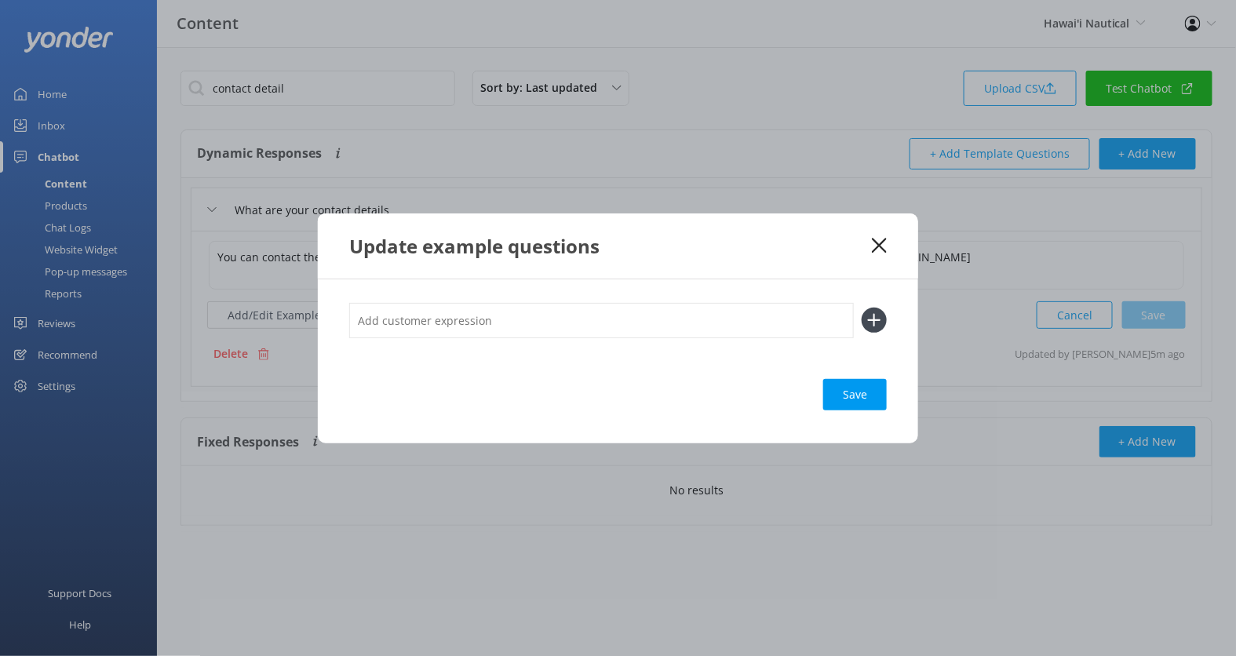
click at [421, 310] on input "text" at bounding box center [601, 320] width 505 height 35
type input "Phone Number"
click at [862, 308] on button at bounding box center [874, 320] width 25 height 25
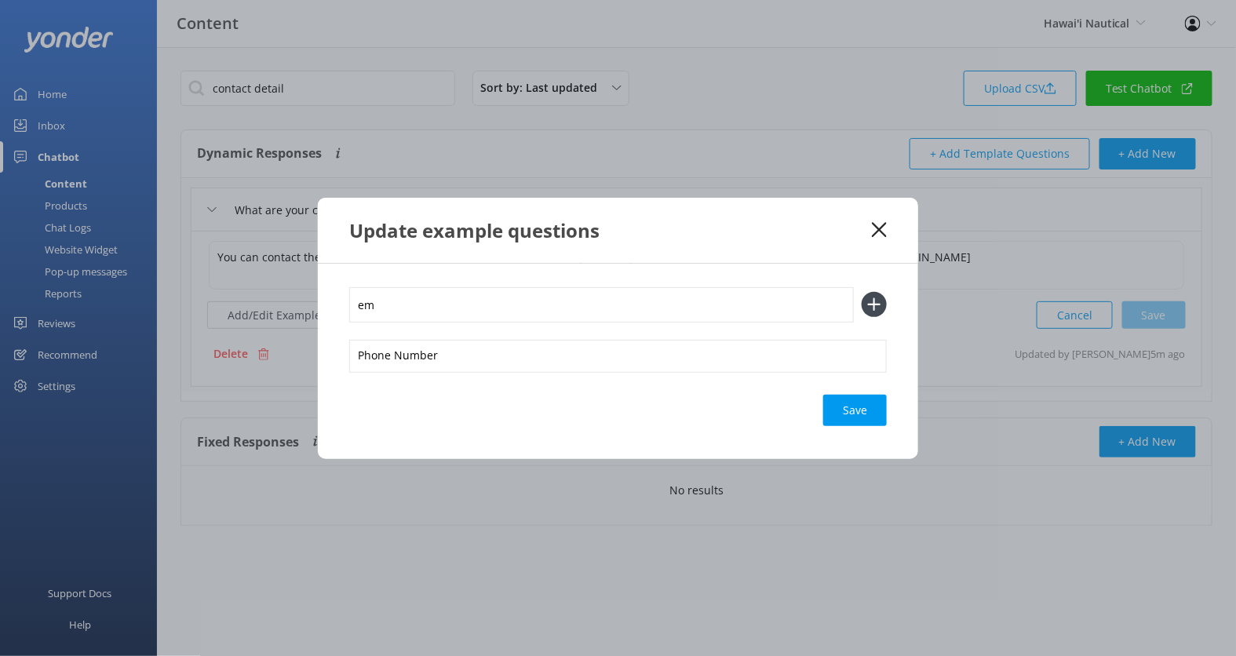
type input "e"
type input "Email"
click at [862, 292] on button at bounding box center [874, 304] width 25 height 25
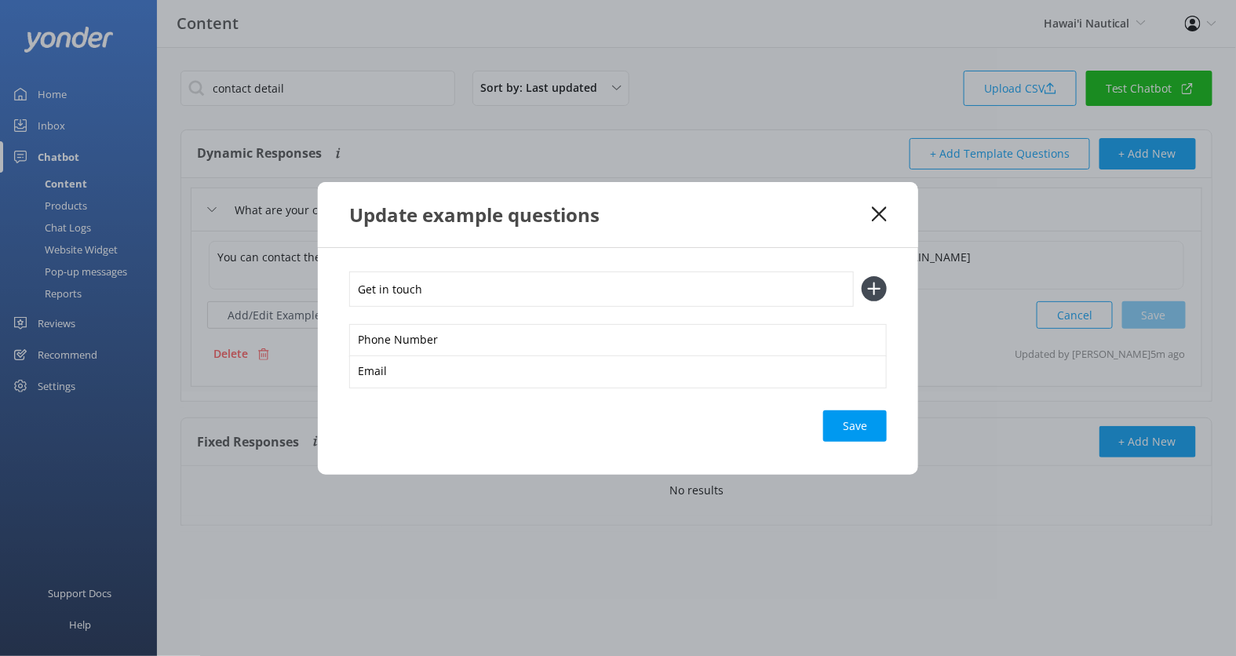
type input "Get in touch"
click at [862, 276] on button at bounding box center [874, 288] width 25 height 25
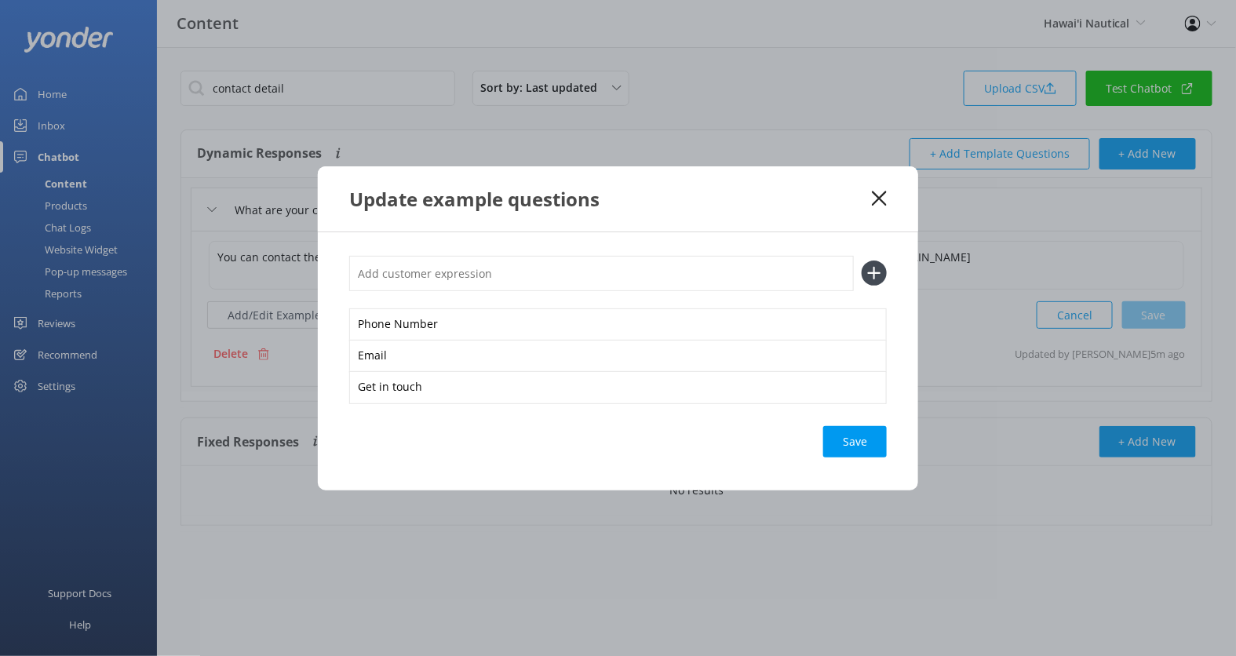
click at [862, 443] on div "Save" at bounding box center [855, 441] width 64 height 31
click at [891, 445] on div "Phone Number Email Get in touch Save" at bounding box center [618, 361] width 600 height 258
click at [866, 442] on div "Save" at bounding box center [855, 441] width 64 height 31
click at [884, 202] on icon at bounding box center [879, 199] width 15 height 16
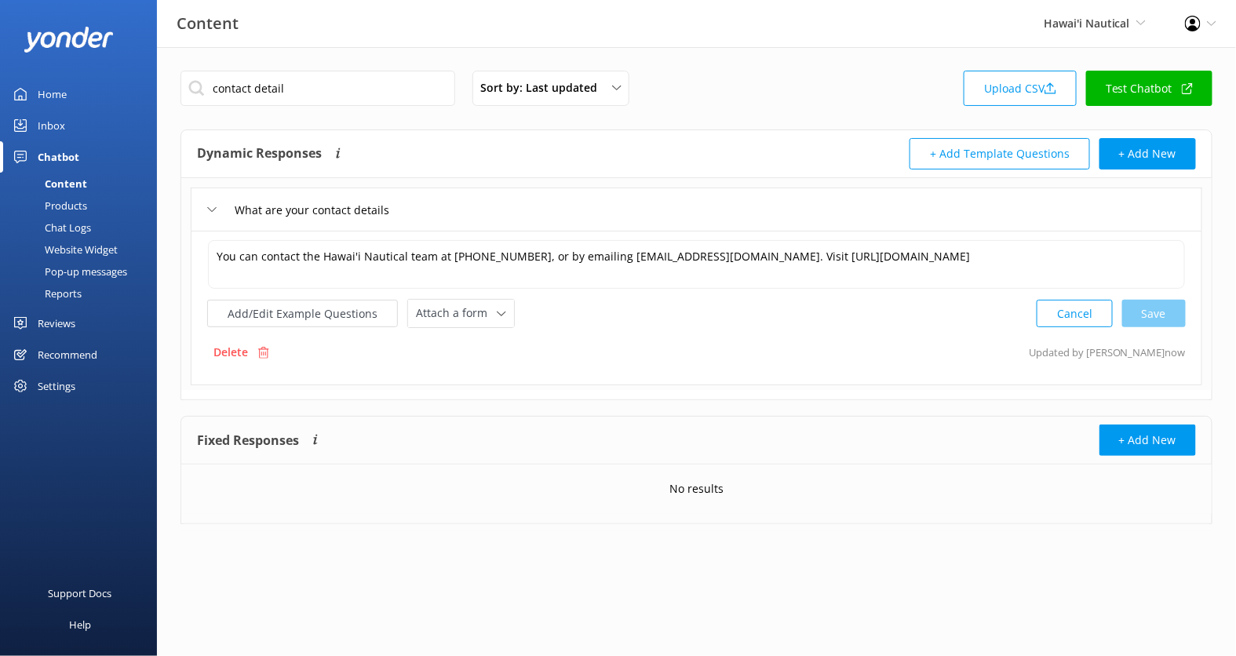
click at [210, 199] on div "What are your contact details" at bounding box center [307, 210] width 201 height 26
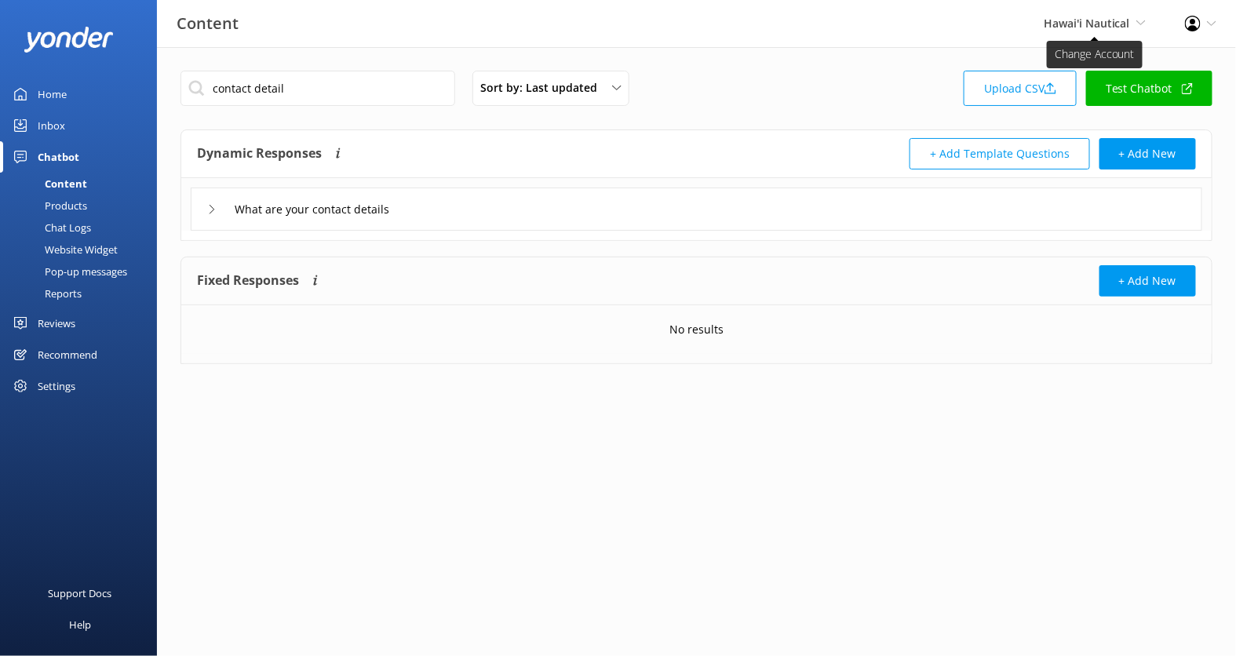
click at [1111, 24] on span "Hawai'i Nautical" at bounding box center [1087, 23] width 86 height 15
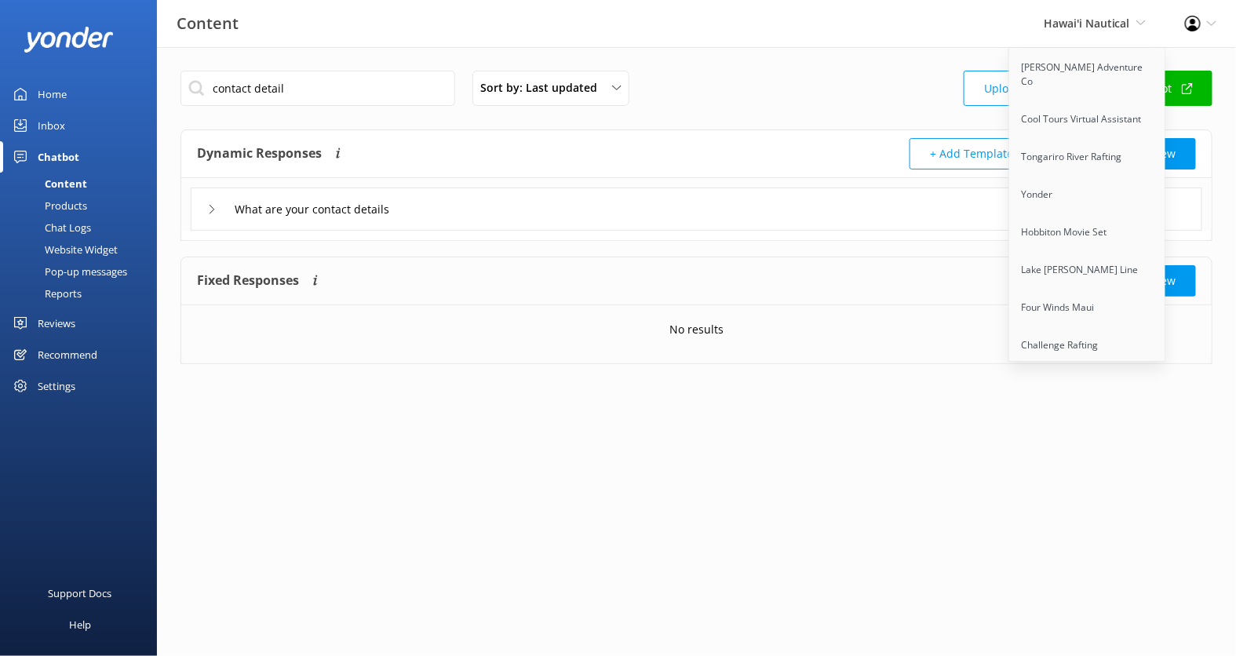
scroll to position [1923, 0]
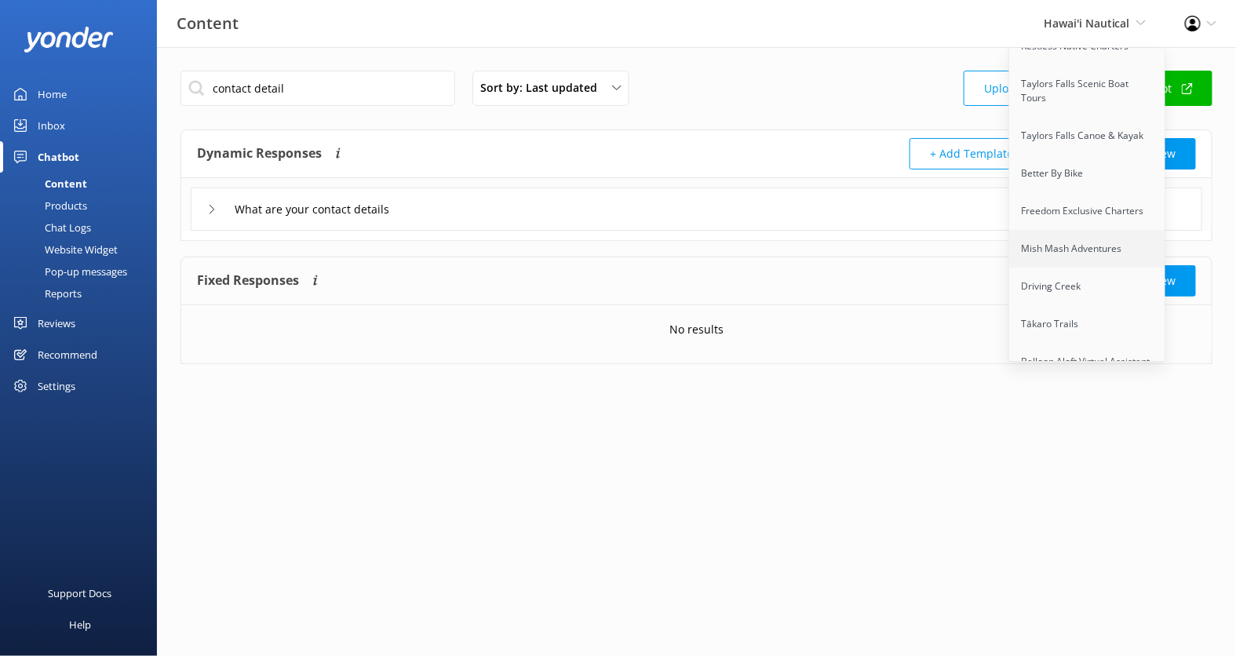
click at [1058, 230] on link "Mish Mash Adventures" at bounding box center [1087, 249] width 157 height 38
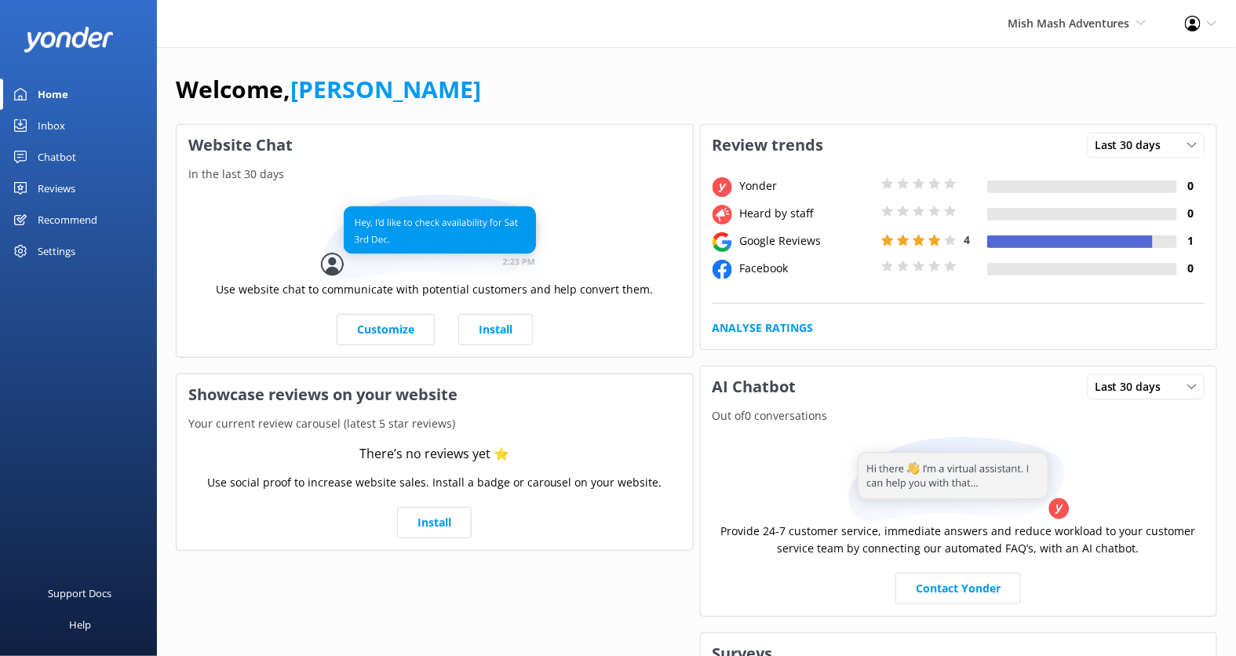
click at [93, 250] on div "Settings" at bounding box center [78, 250] width 157 height 31
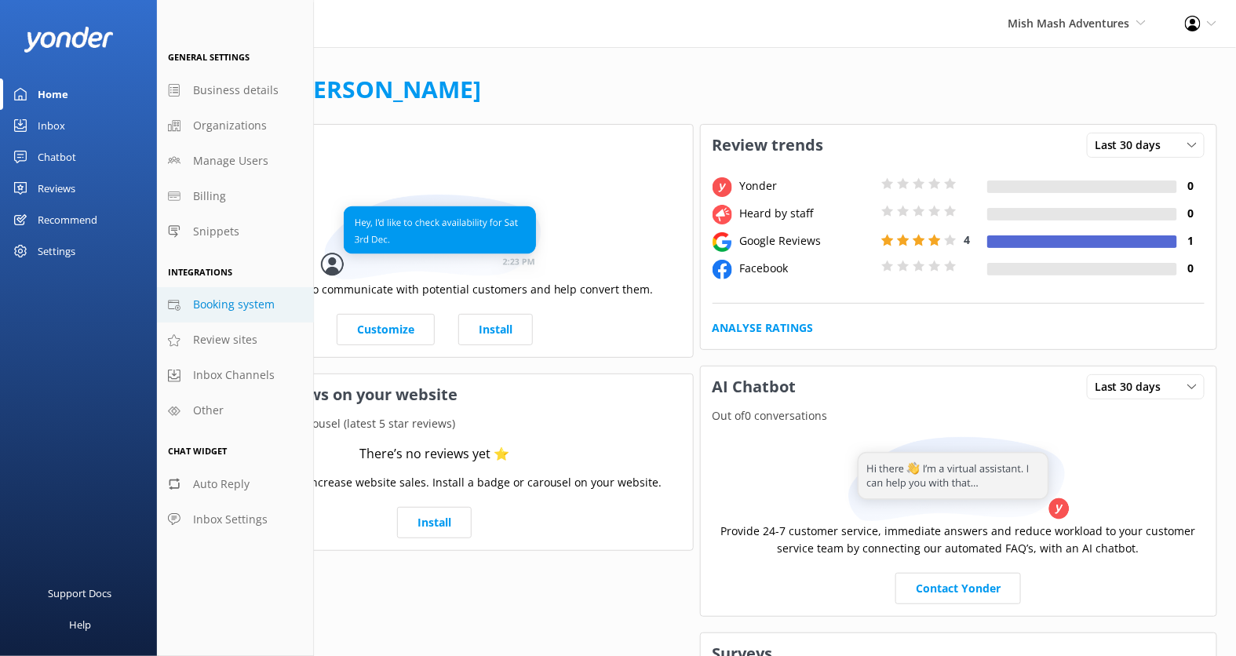
click at [268, 304] on span "Booking system" at bounding box center [234, 304] width 82 height 17
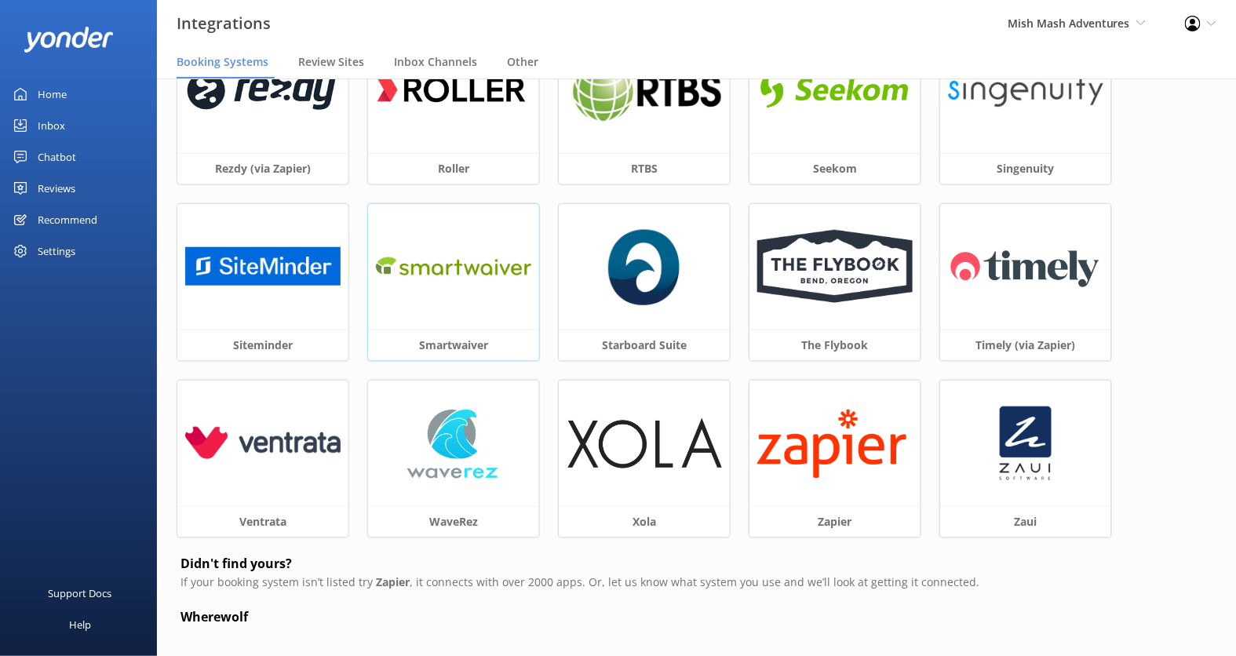
click at [443, 312] on div at bounding box center [453, 267] width 171 height 126
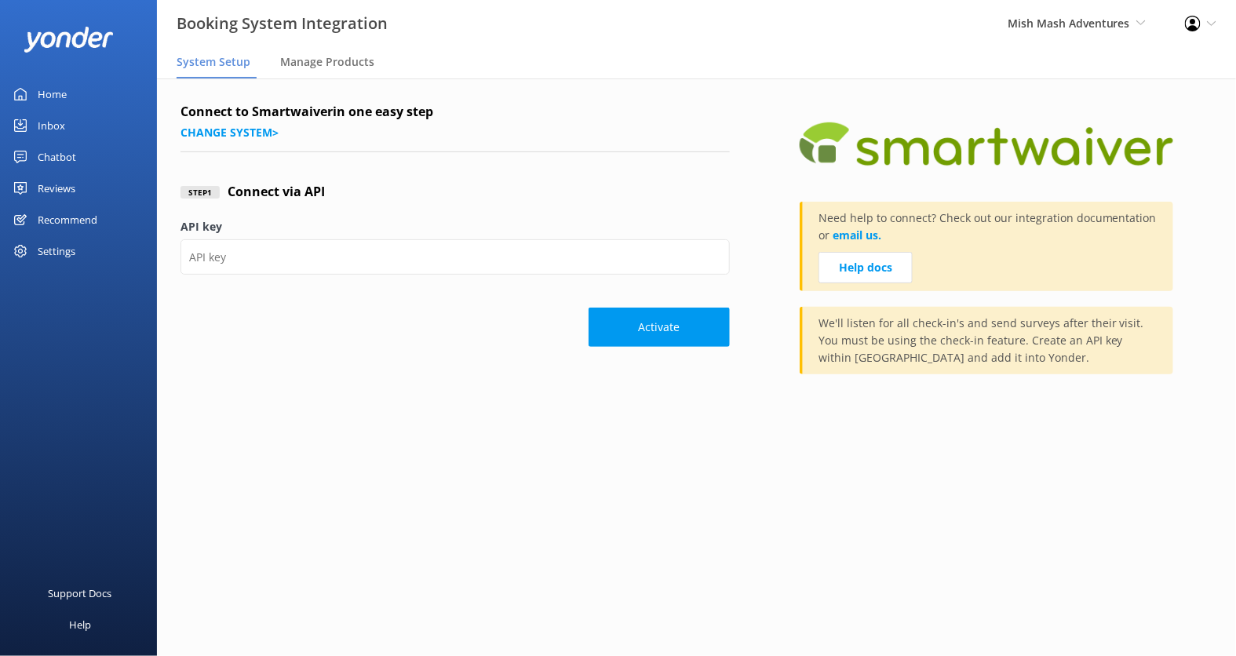
click at [571, 225] on label "API key" at bounding box center [454, 226] width 549 height 17
click at [571, 239] on input "API key" at bounding box center [454, 256] width 549 height 35
click at [1080, 25] on span "Mish Mash Adventures" at bounding box center [1069, 23] width 122 height 15
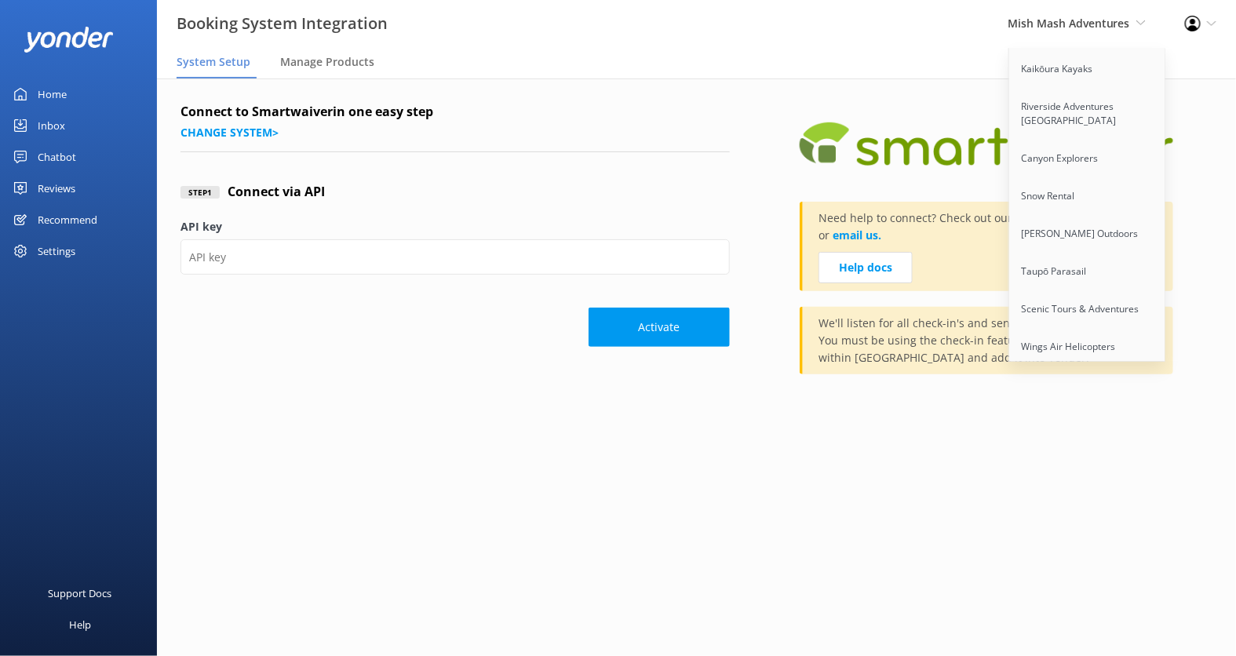
scroll to position [2201, 0]
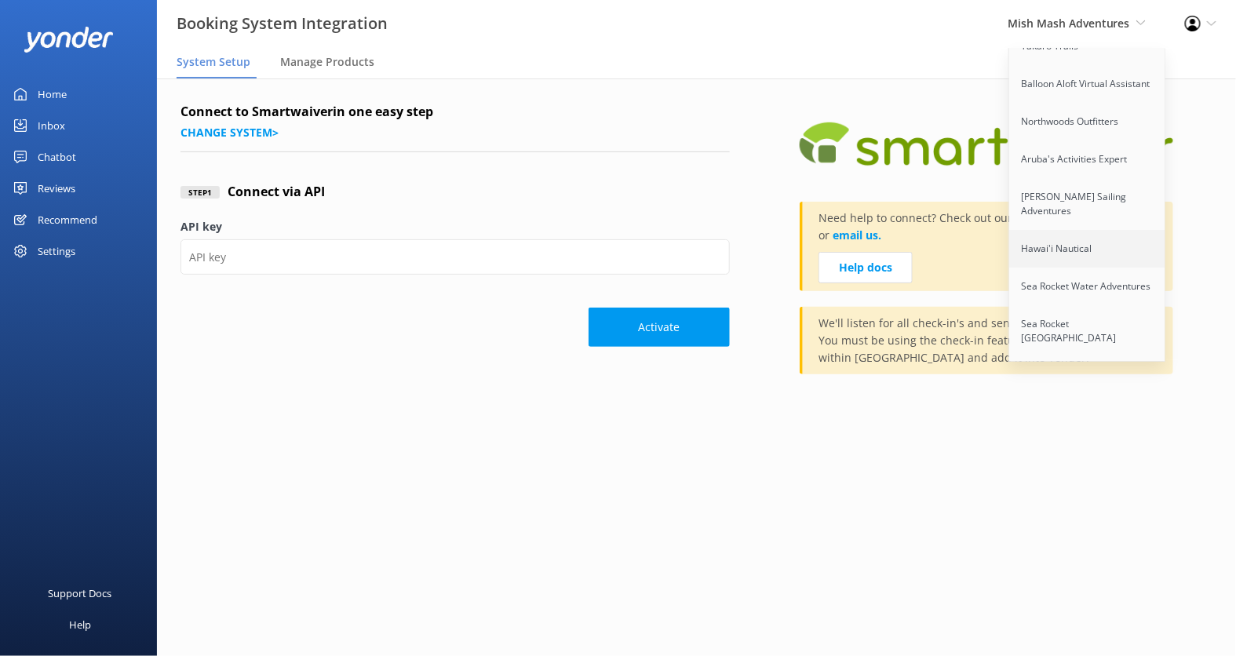
click at [1067, 230] on link "Hawai'i Nautical" at bounding box center [1087, 249] width 157 height 38
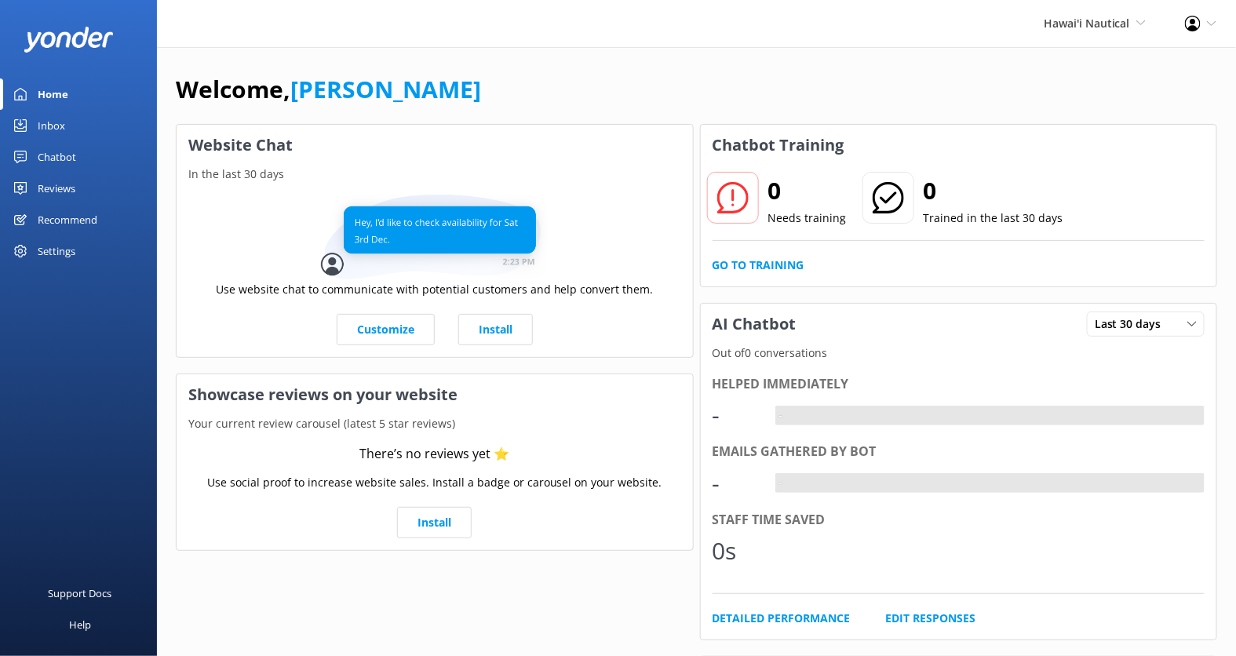
click at [52, 151] on div "Chatbot" at bounding box center [57, 156] width 38 height 31
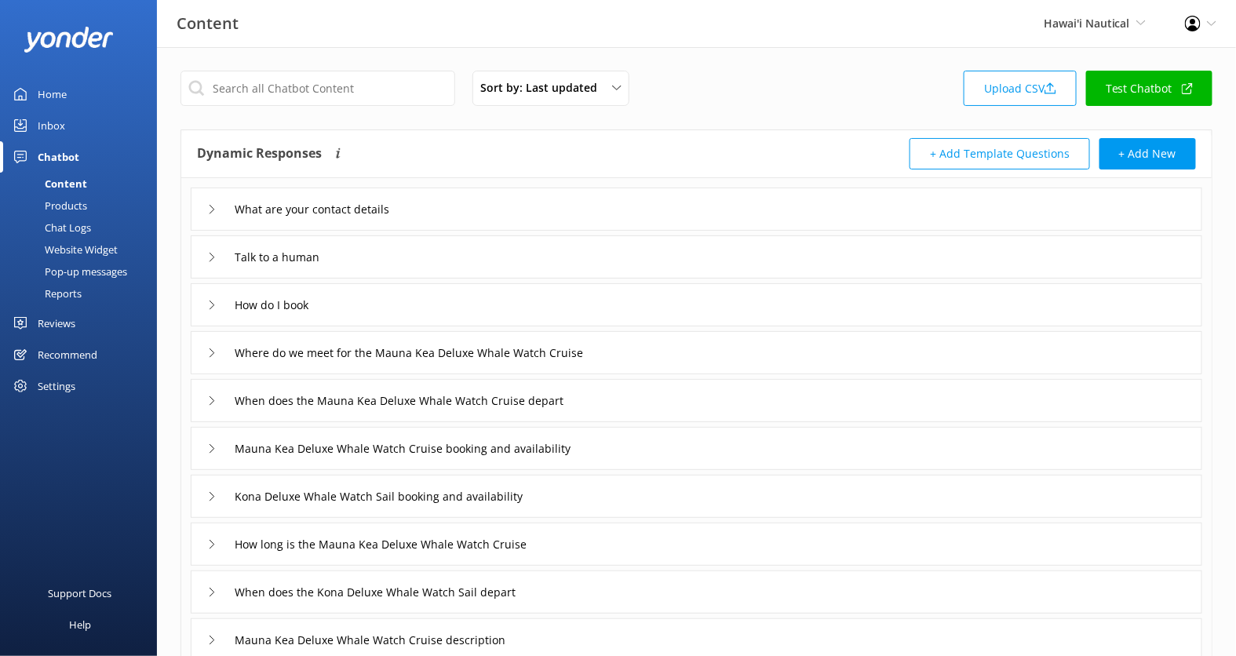
click at [1139, 104] on link "Test Chatbot" at bounding box center [1149, 88] width 126 height 35
click at [93, 244] on div "Website Widget" at bounding box center [63, 250] width 108 height 22
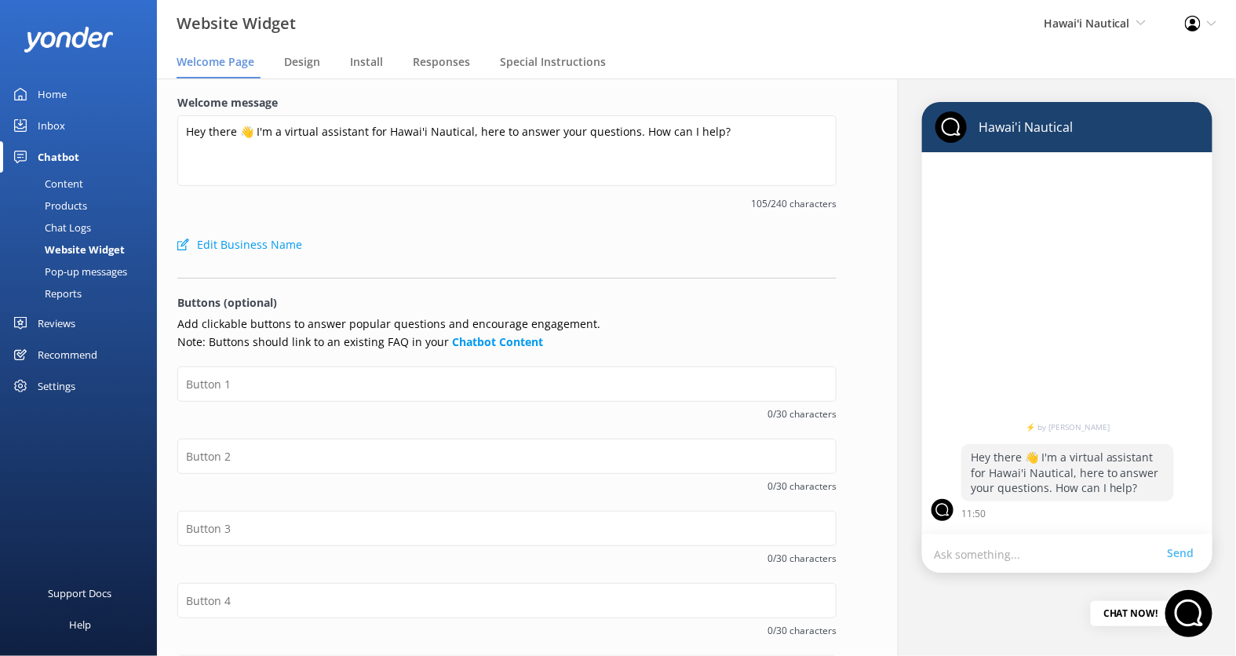
scroll to position [46, 0]
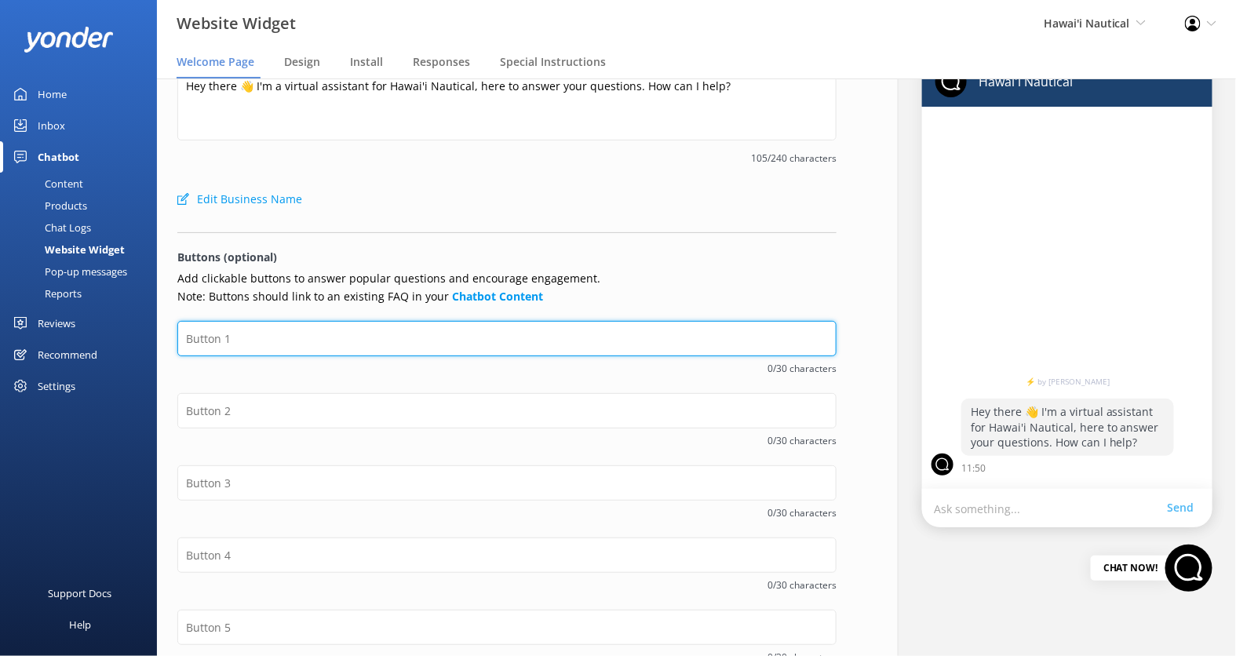
click at [399, 335] on input "text" at bounding box center [506, 338] width 659 height 35
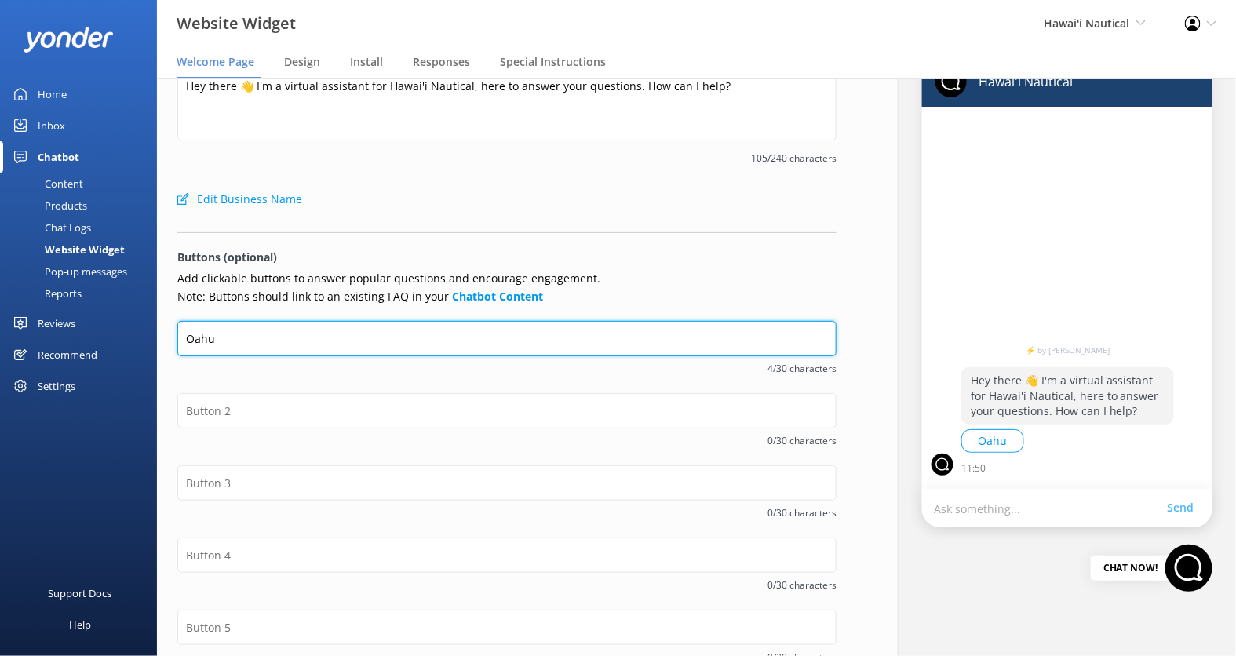
type input "Oahu"
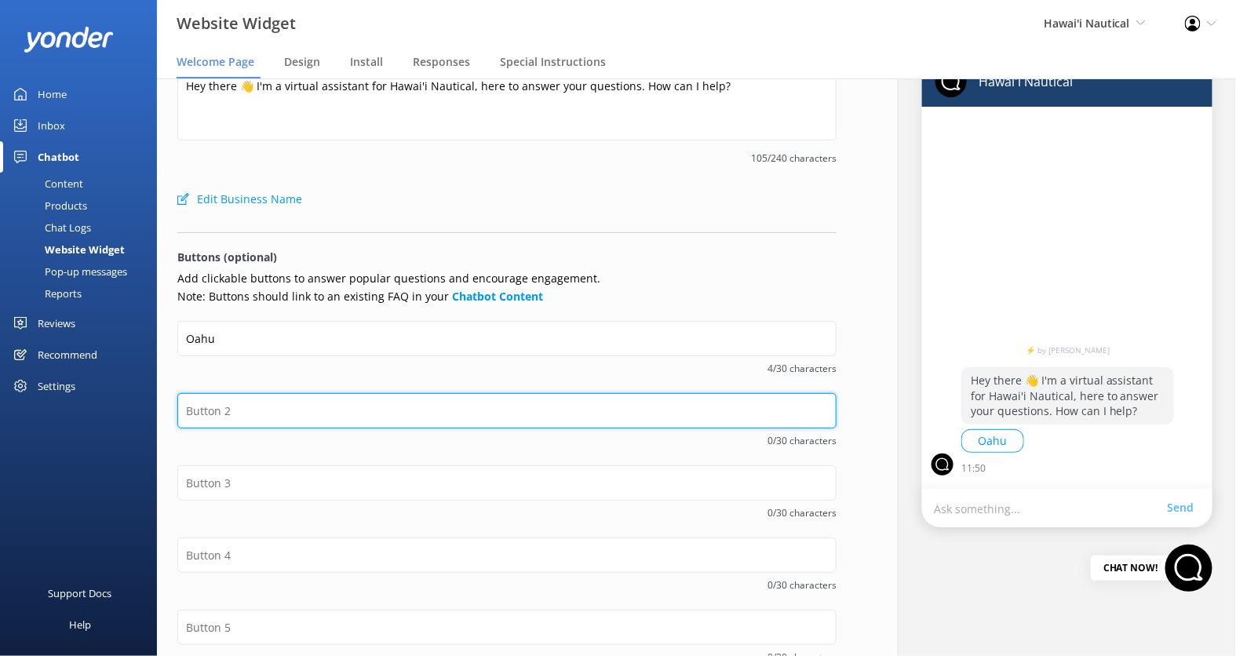
click at [400, 409] on input "text" at bounding box center [506, 410] width 659 height 35
type input "Maui"
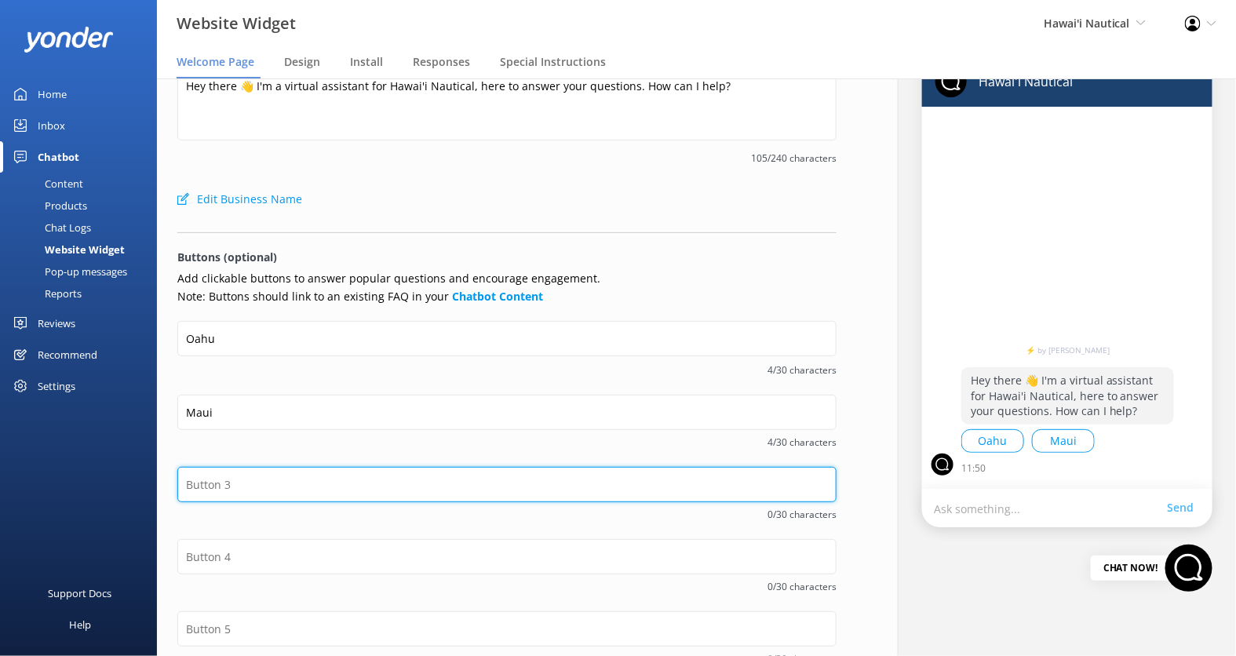
click at [410, 482] on input "text" at bounding box center [506, 484] width 659 height 35
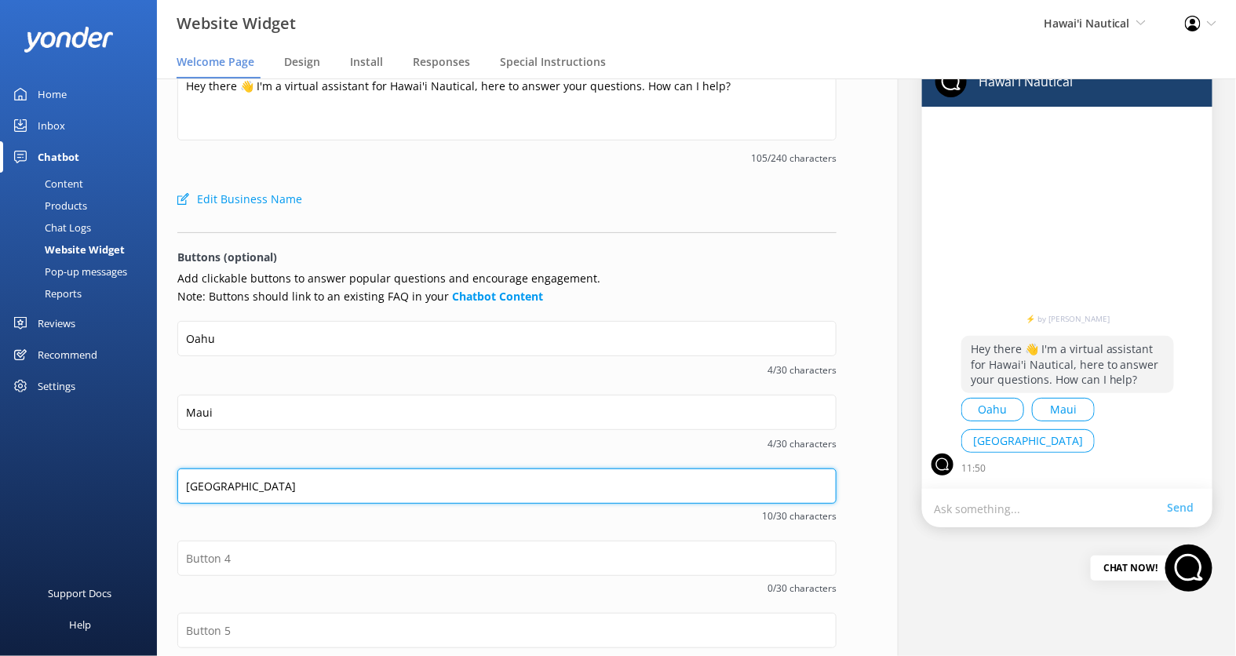
type input "Big Island"
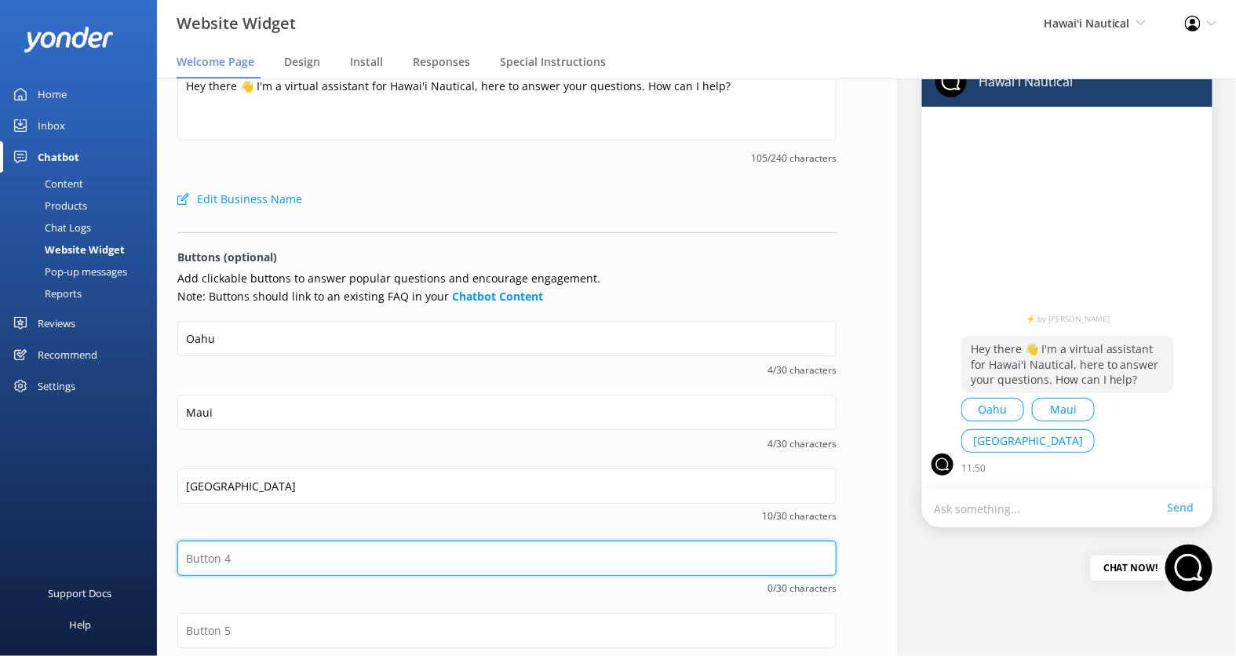
click at [395, 549] on input "text" at bounding box center [506, 558] width 659 height 35
type input "Contact Us"
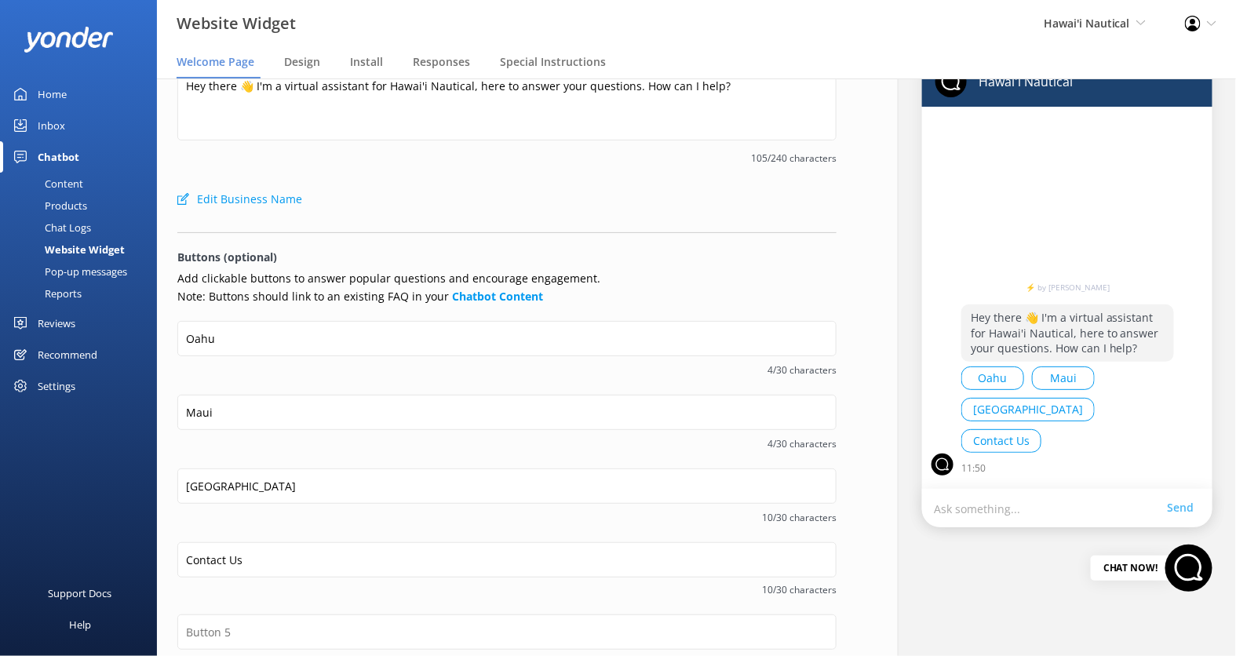
click at [434, 457] on div "Maui 4/30 characters" at bounding box center [506, 432] width 659 height 74
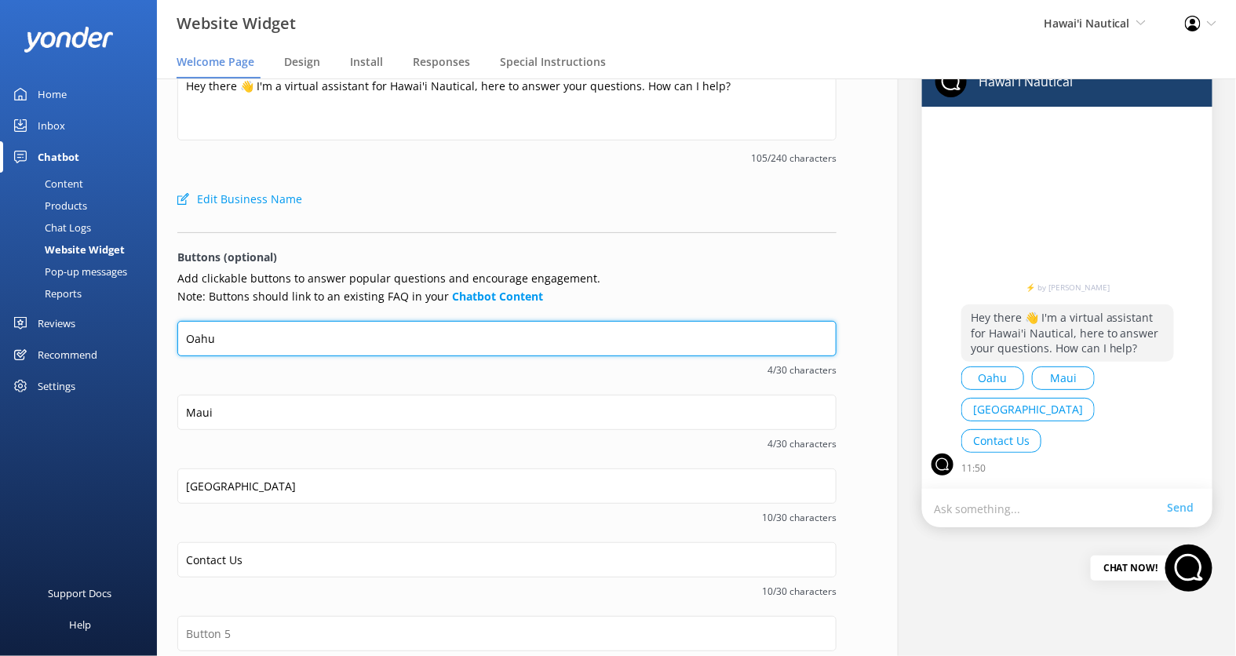
click at [386, 350] on input "Oahu" at bounding box center [506, 338] width 659 height 35
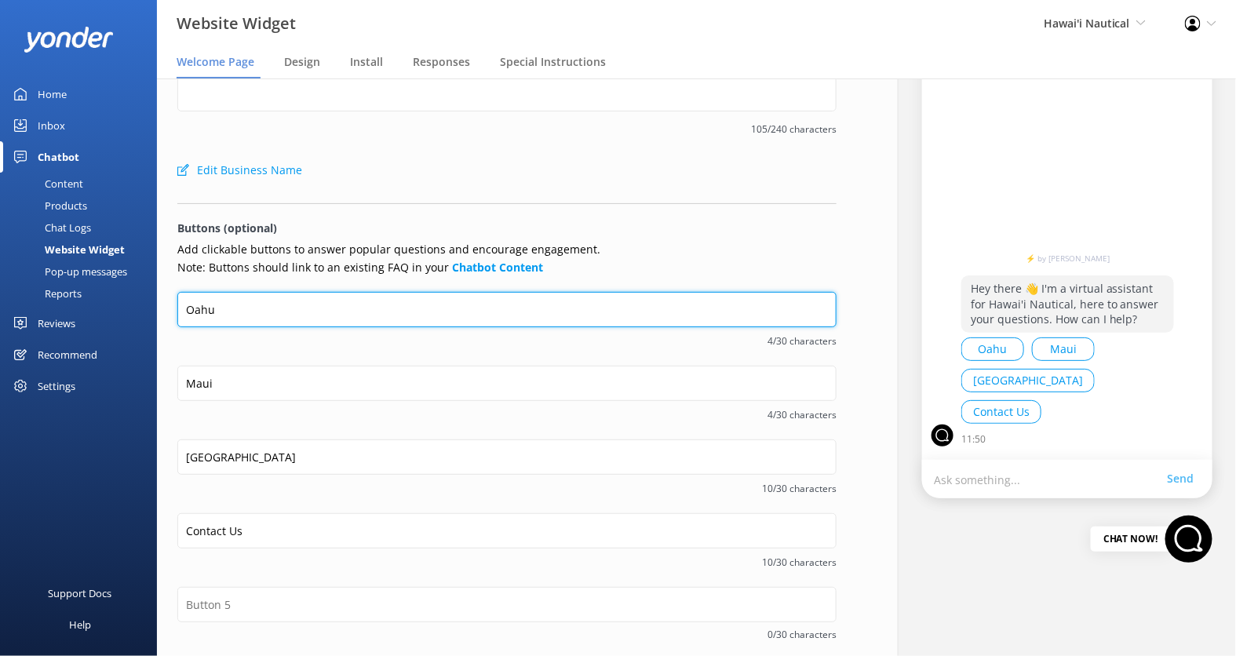
scroll to position [59, 0]
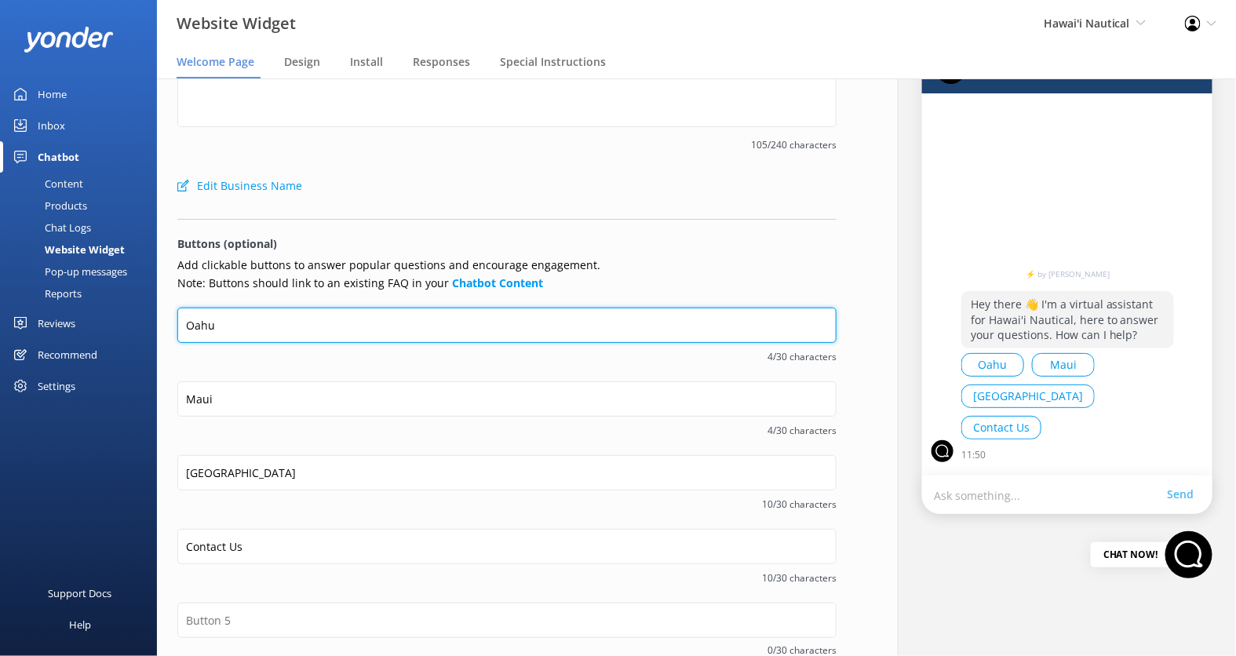
click at [205, 322] on input "Oahu" at bounding box center [506, 325] width 659 height 35
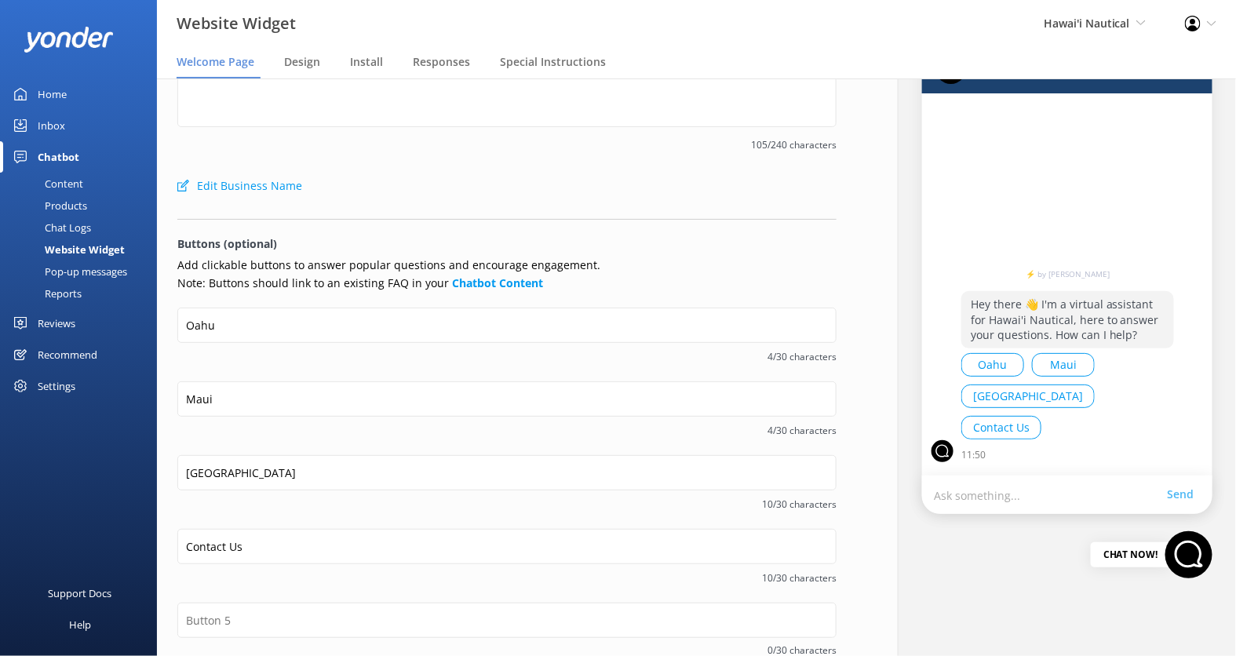
click at [354, 360] on span "4/30 characters" at bounding box center [506, 356] width 659 height 15
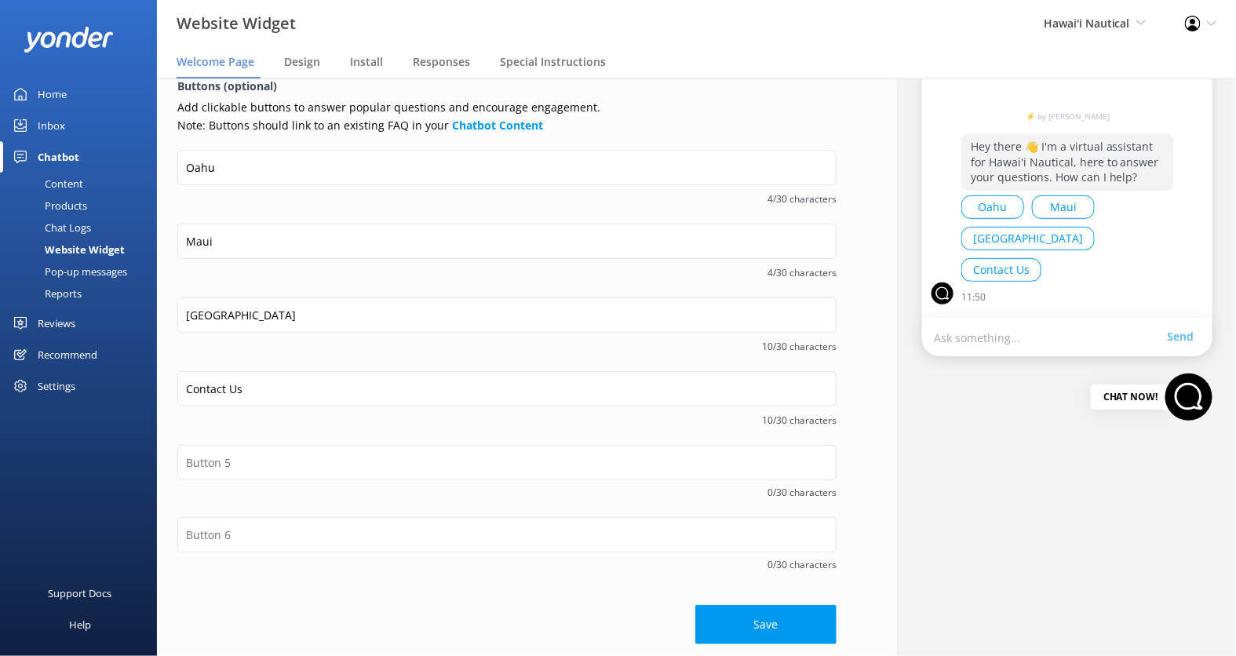
scroll to position [218, 0]
click at [766, 619] on button "Save" at bounding box center [765, 622] width 141 height 39
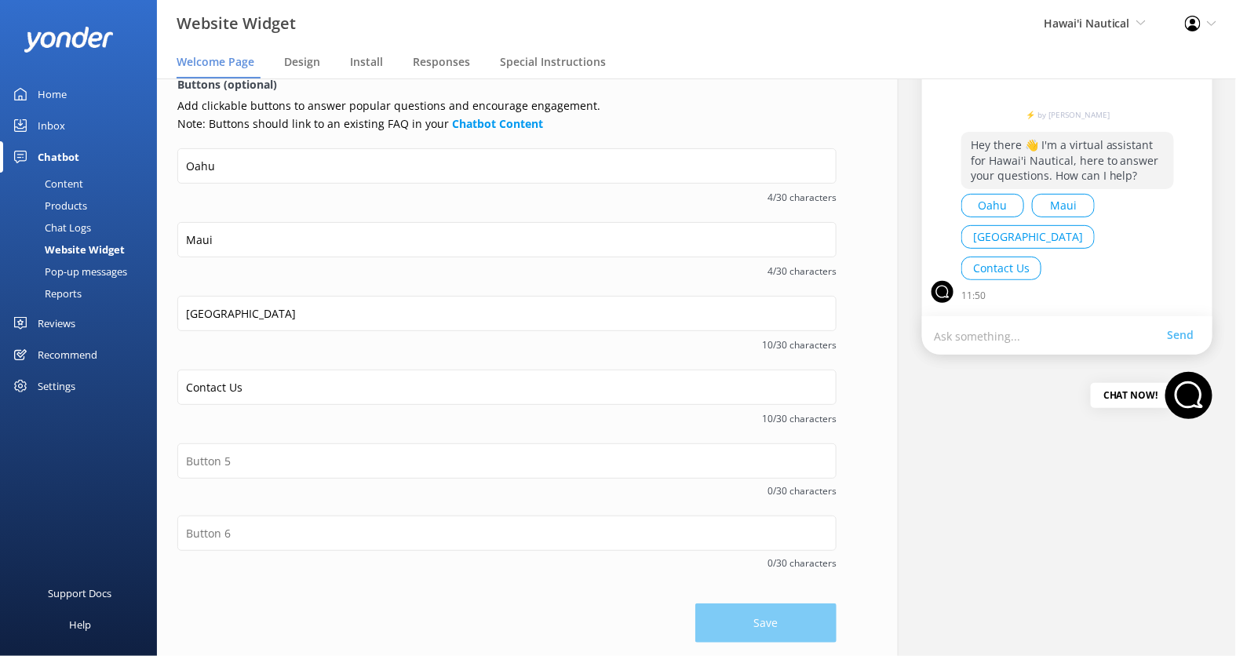
click at [68, 188] on div "Content" at bounding box center [46, 184] width 74 height 22
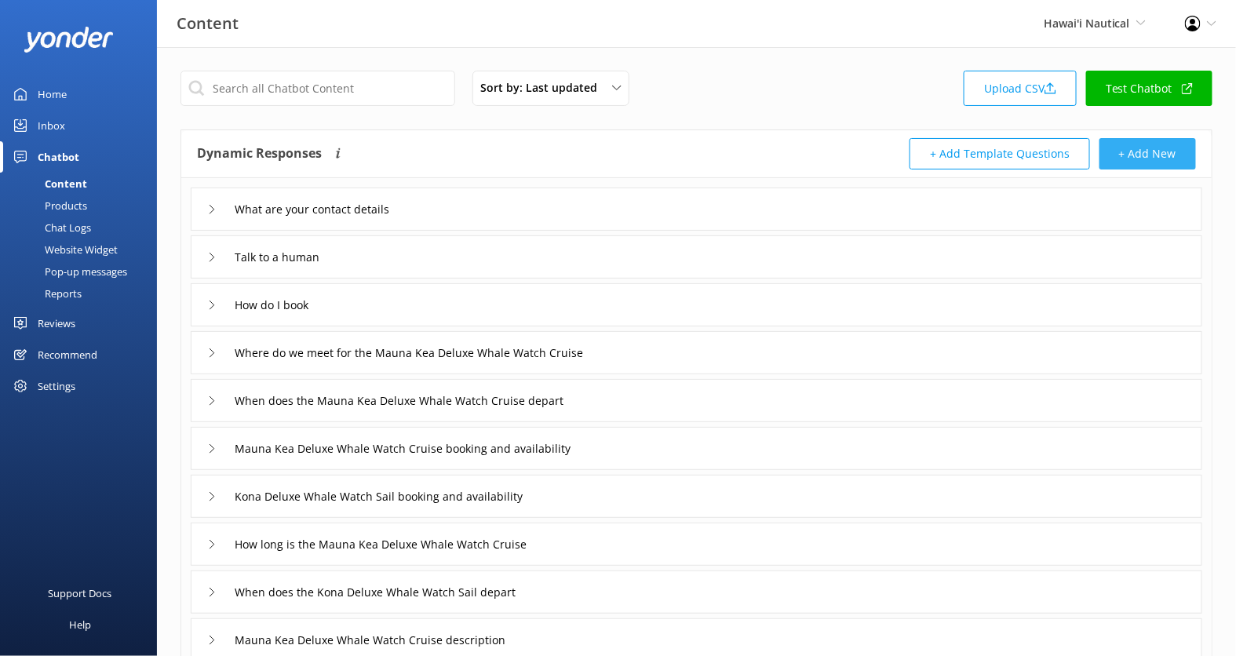
click at [1159, 154] on button "+ Add New" at bounding box center [1147, 153] width 97 height 31
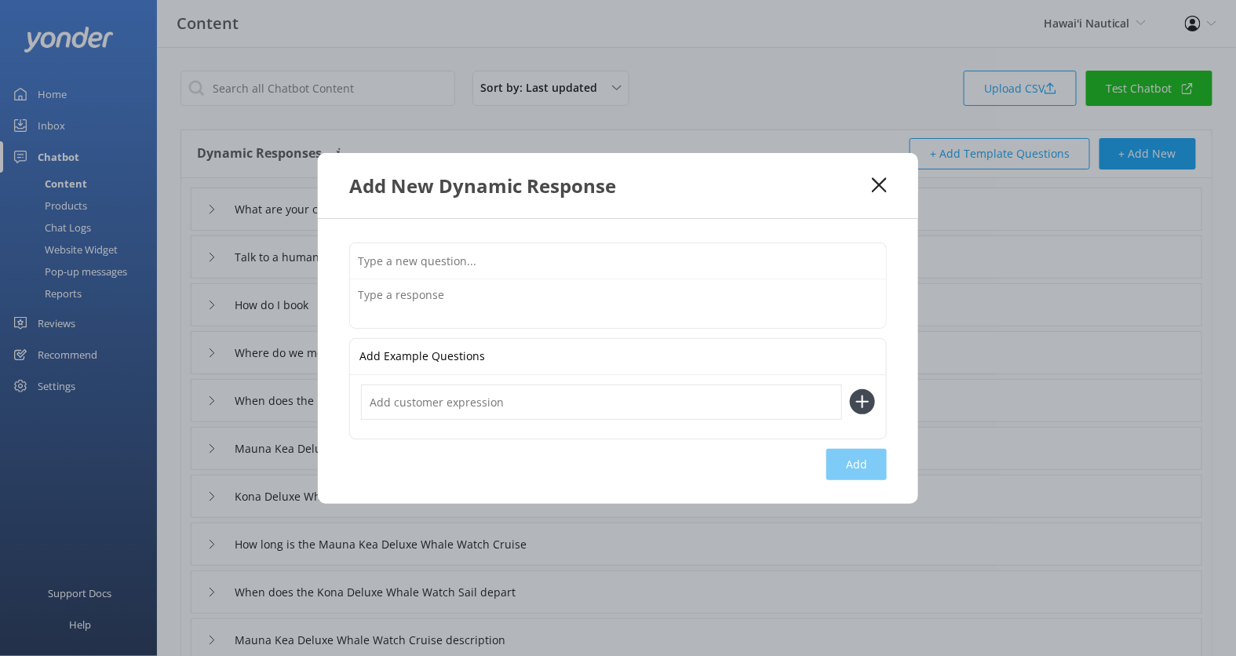
click at [494, 256] on input "text" at bounding box center [618, 260] width 536 height 35
type input "Oahu"
click at [494, 305] on textarea at bounding box center [618, 303] width 536 height 49
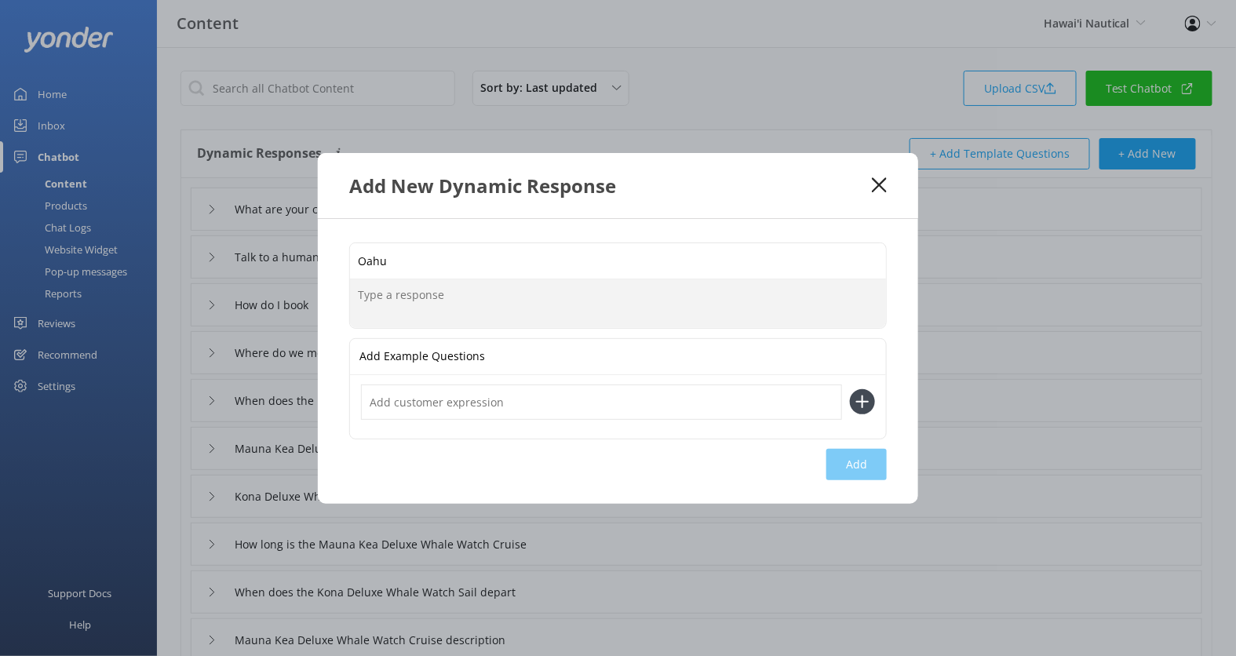
paste textarea "Experience the magic of Oahu with Hawaii Nautical’s luxury ocean experiences. W…"
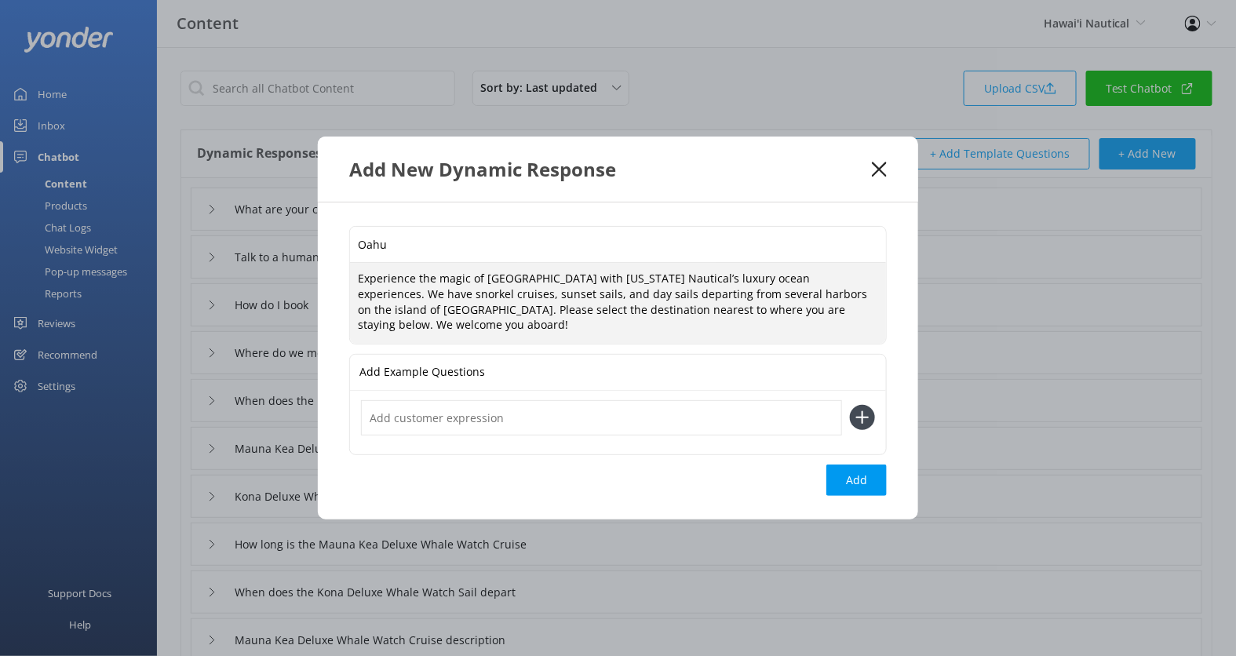
type textarea "Experience the magic of Oahu with Hawaii Nautical’s luxury ocean experiences. W…"
click at [499, 410] on input "text" at bounding box center [601, 417] width 481 height 35
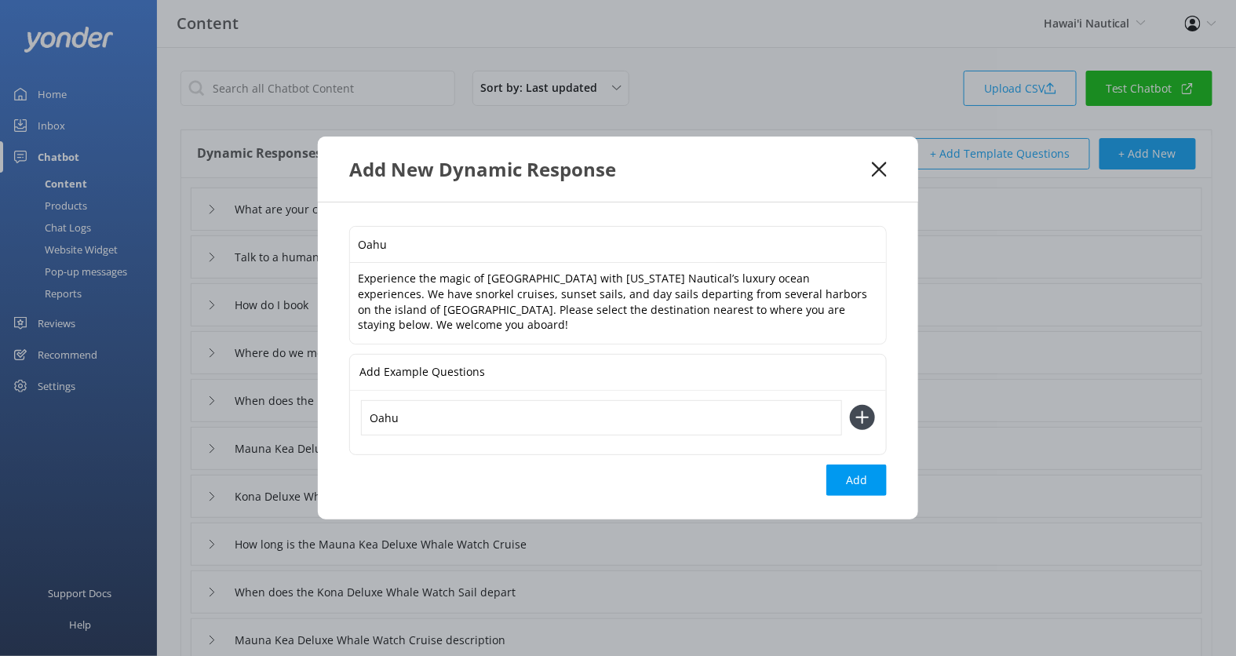
type input "Oahu"
click at [850, 405] on button at bounding box center [862, 417] width 25 height 25
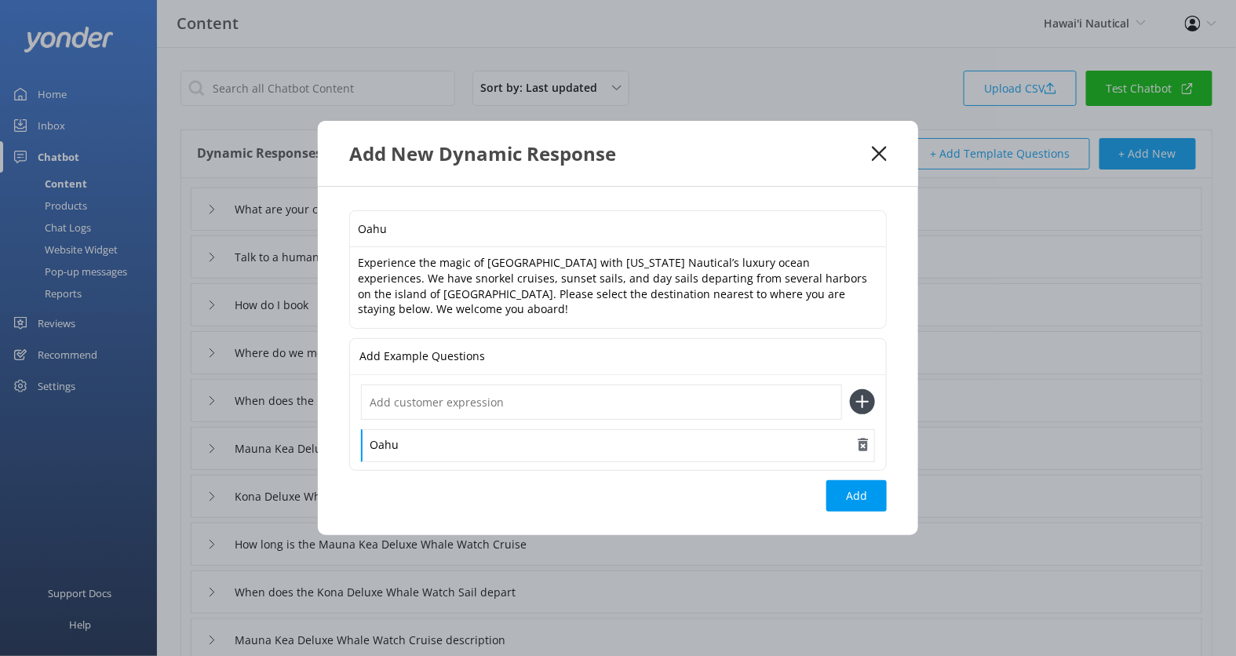
click at [467, 442] on div "Oahu" at bounding box center [618, 445] width 514 height 33
click at [393, 437] on div "Oahu" at bounding box center [618, 445] width 514 height 33
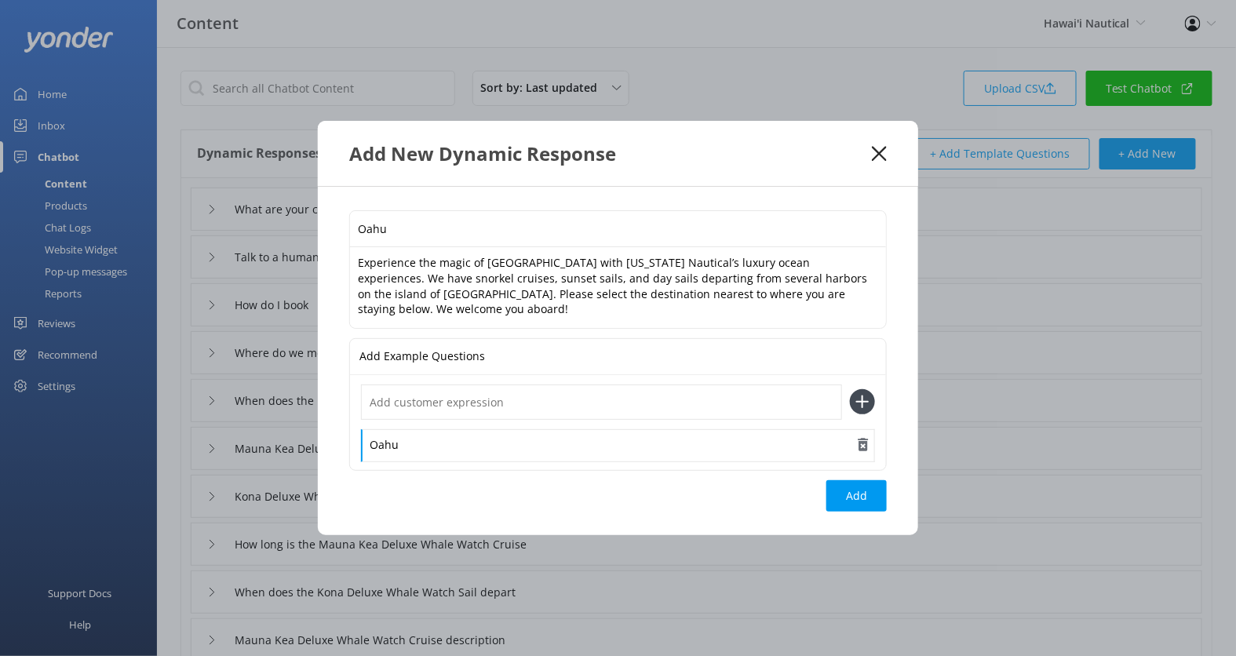
click at [381, 438] on div "Oahu" at bounding box center [618, 445] width 514 height 33
copy div "Oahu"
click at [409, 400] on input "text" at bounding box center [601, 402] width 481 height 35
paste input "Oahu"
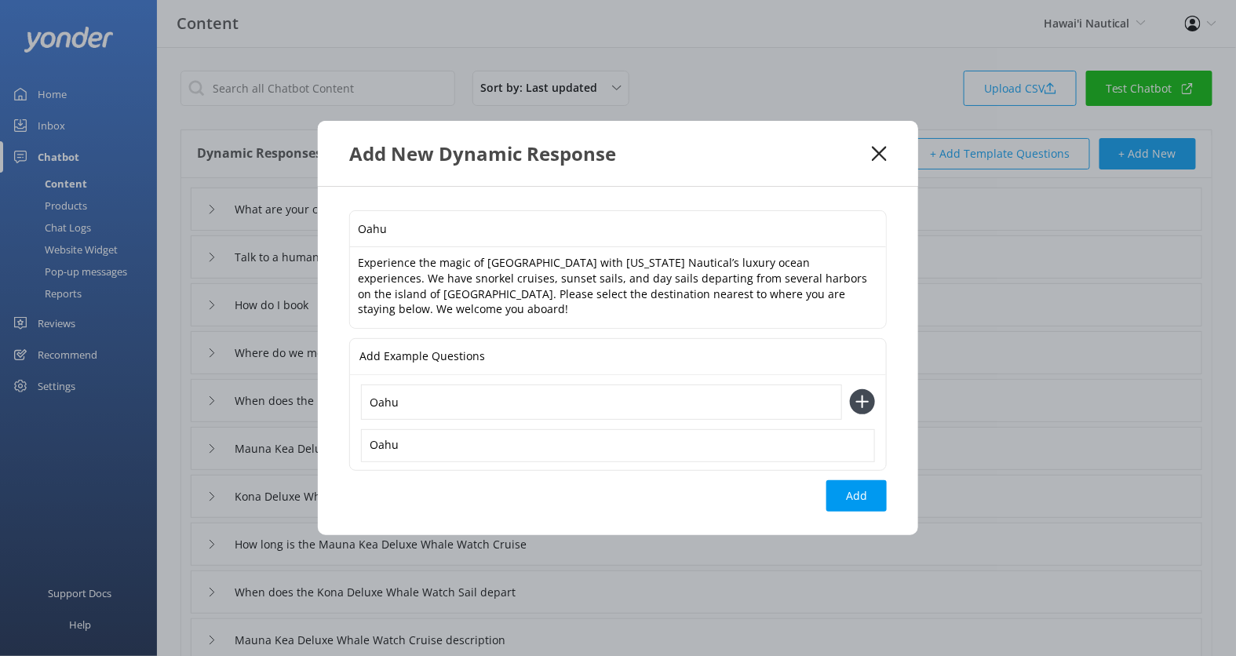
type input "Oahu"
click at [850, 389] on button at bounding box center [862, 401] width 25 height 25
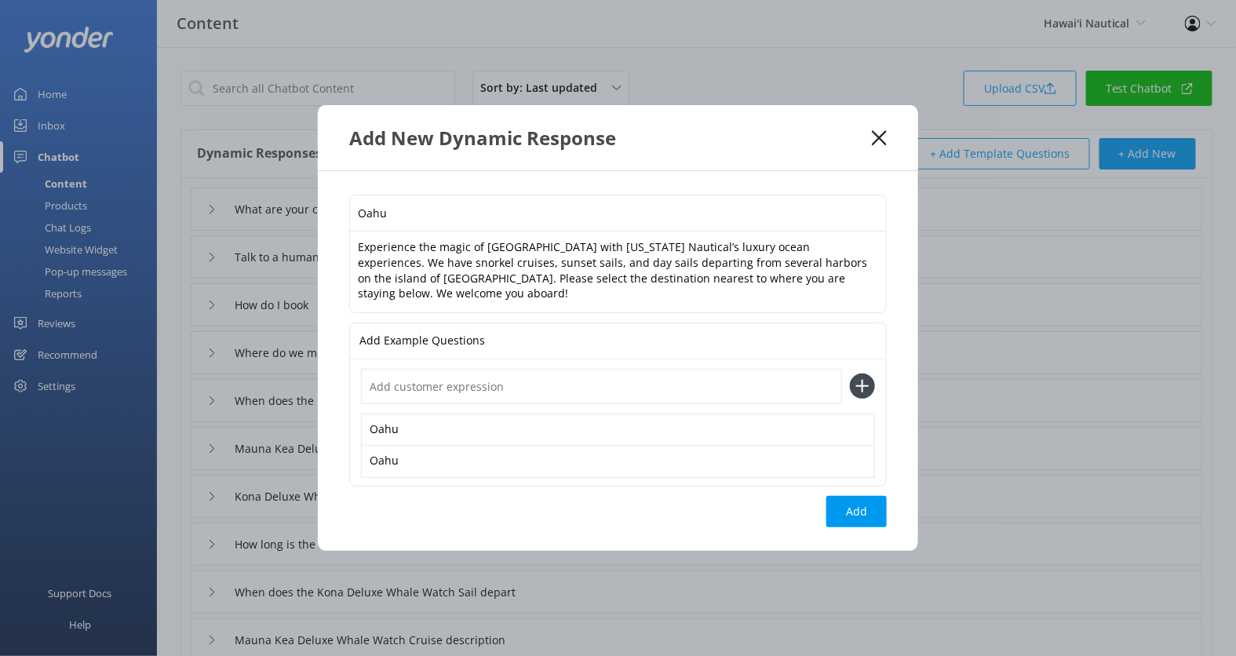
paste input "Oahu"
type input "Oahu"
click at [850, 374] on button at bounding box center [862, 386] width 25 height 25
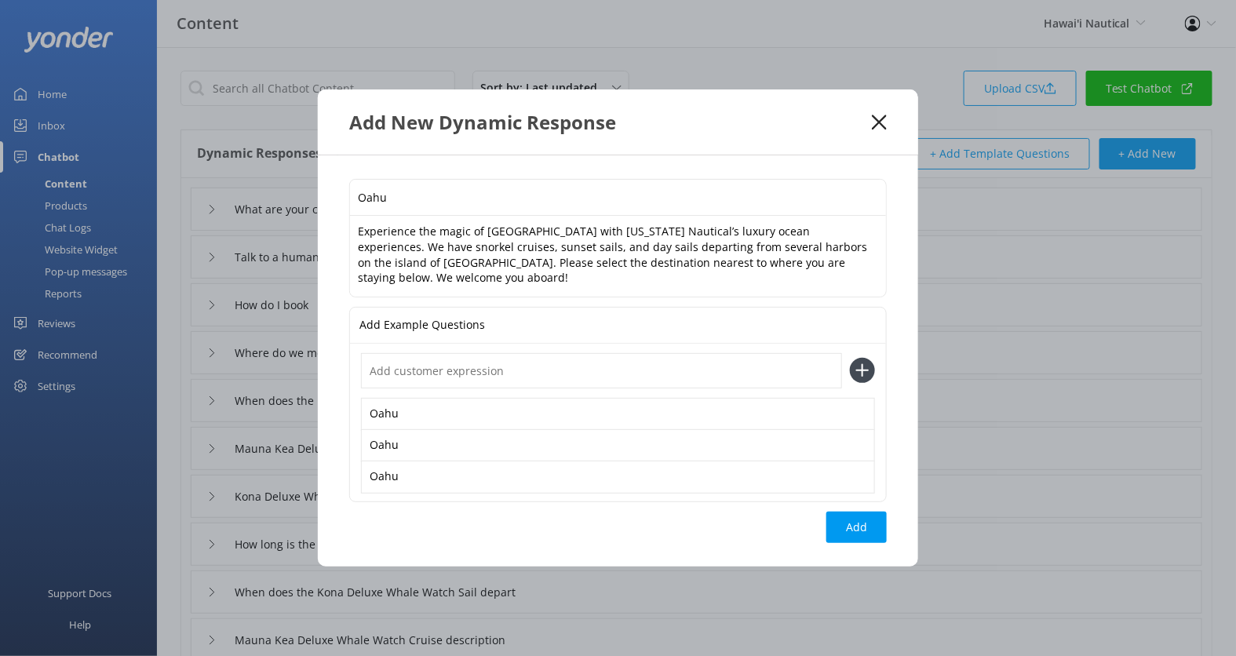
paste input "Oahu"
type input "Oahu"
click at [850, 358] on button at bounding box center [862, 370] width 25 height 25
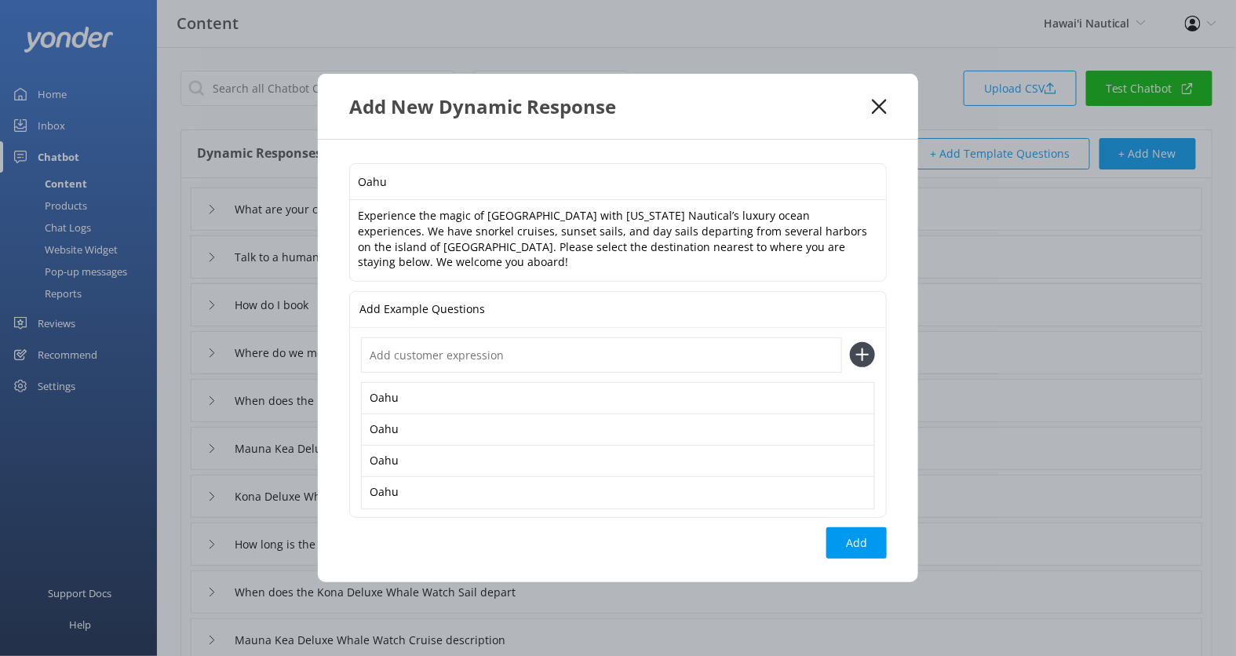
click at [795, 252] on textarea "Experience the magic of Oahu with Hawaii Nautical’s luxury ocean experiences. W…" at bounding box center [618, 240] width 536 height 80
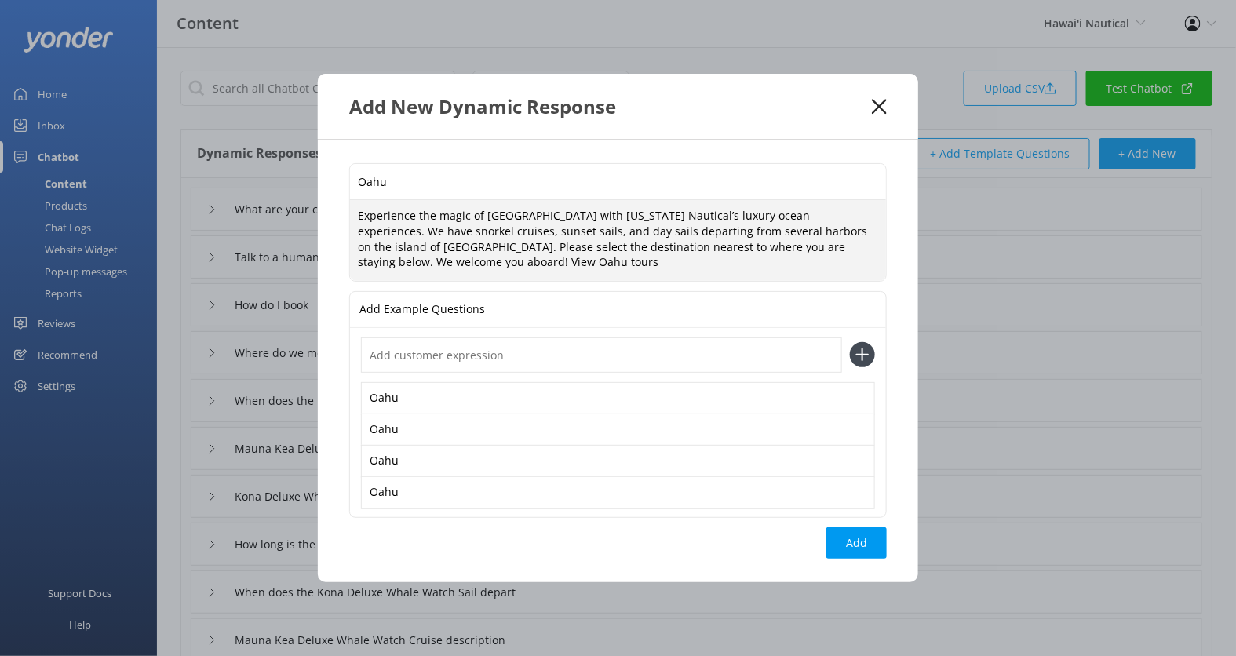
paste textarea "https://fareharbor.com/embeds/book/hawaiinautical/"
type textarea "Experience the magic of Oahu with Hawaii Nautical’s luxury ocean experiences. W…"
click at [864, 531] on button "Add" at bounding box center [856, 542] width 60 height 31
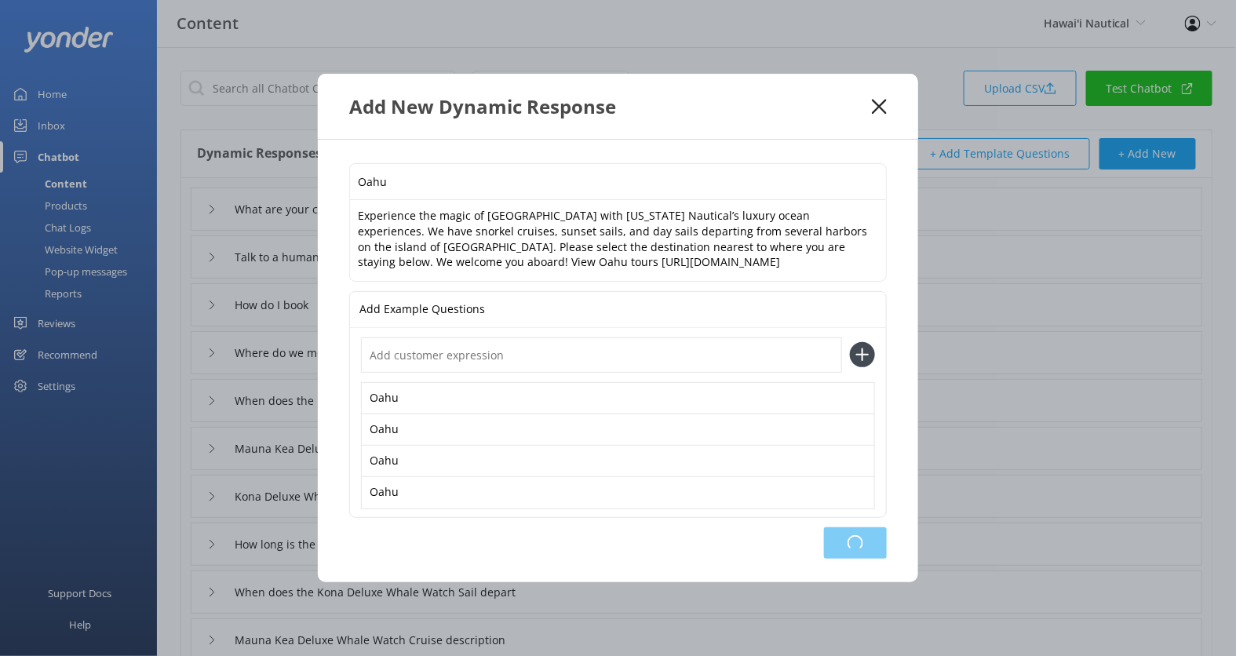
type input "Oahu"
type input "What are your contact details"
type input "Talk to a human"
type input "How do I book"
type input "Where do we meet for the Mauna Kea Deluxe Whale Watch Cruise"
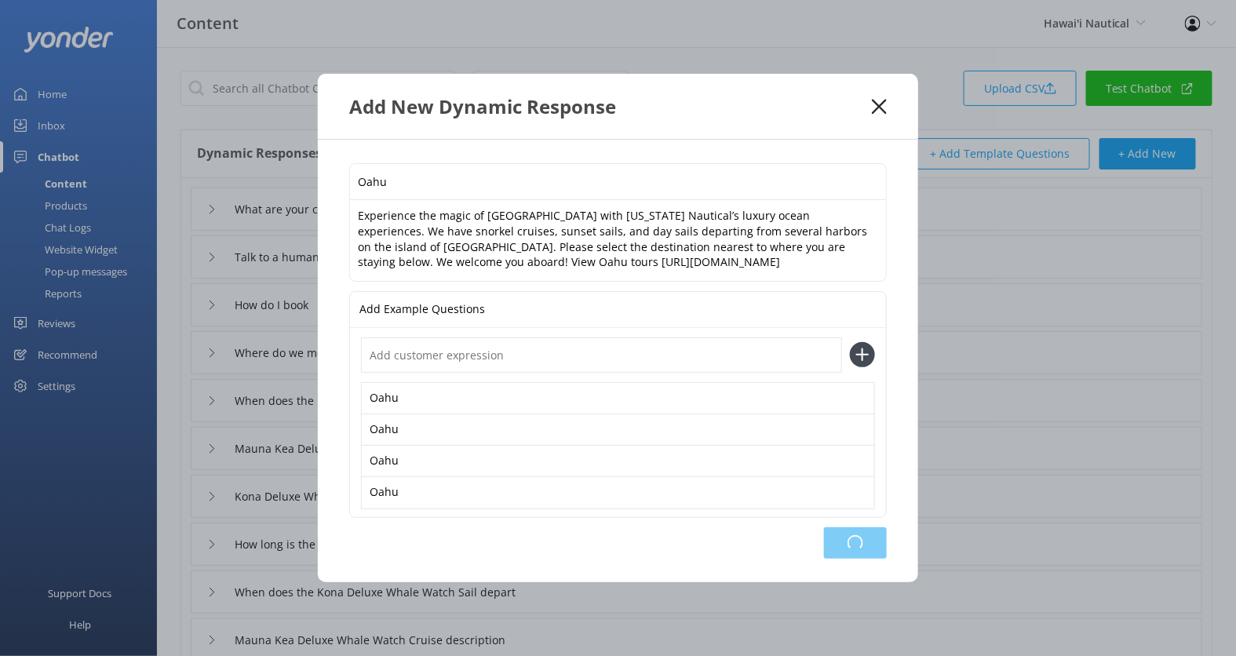
type input "When does the Mauna Kea Deluxe Whale Watch Cruise depart"
type input "Mauna Kea Deluxe Whale Watch Cruise booking and availability"
type input "Kona Deluxe Whale Watch Sail booking and availability"
type input "How long is the Mauna Kea Deluxe Whale Watch Cruise"
type input "When does the Kona Deluxe Whale Watch Sail depart"
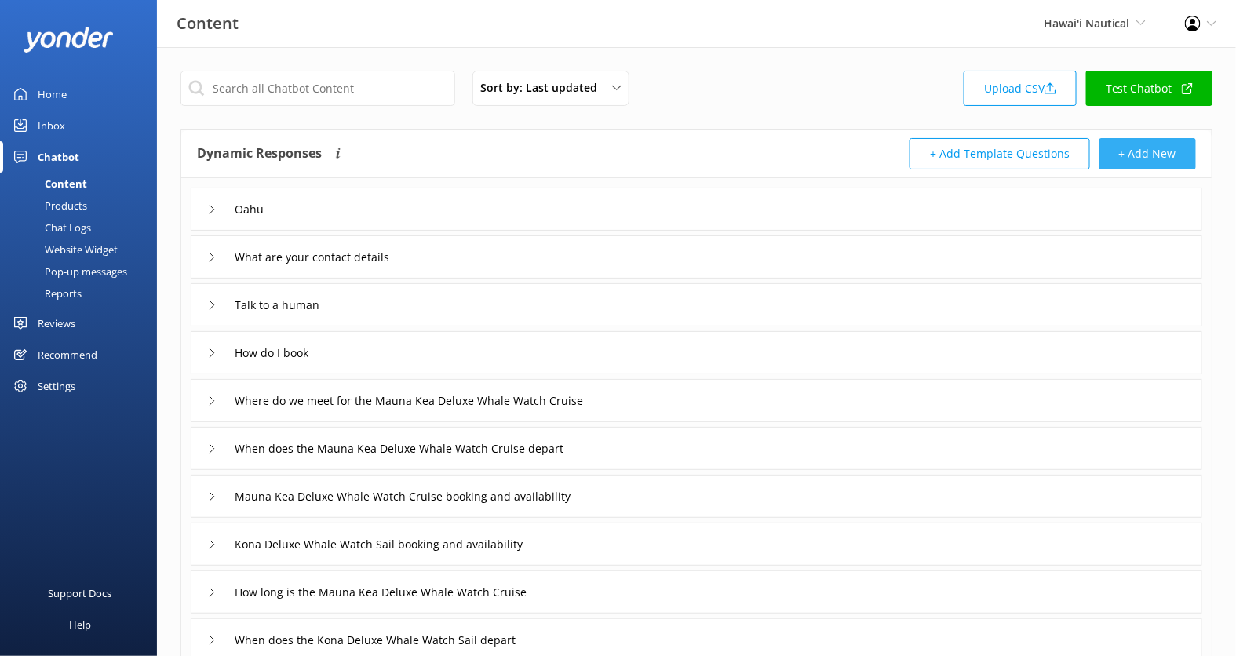
click at [1160, 155] on button "+ Add New" at bounding box center [1147, 153] width 97 height 31
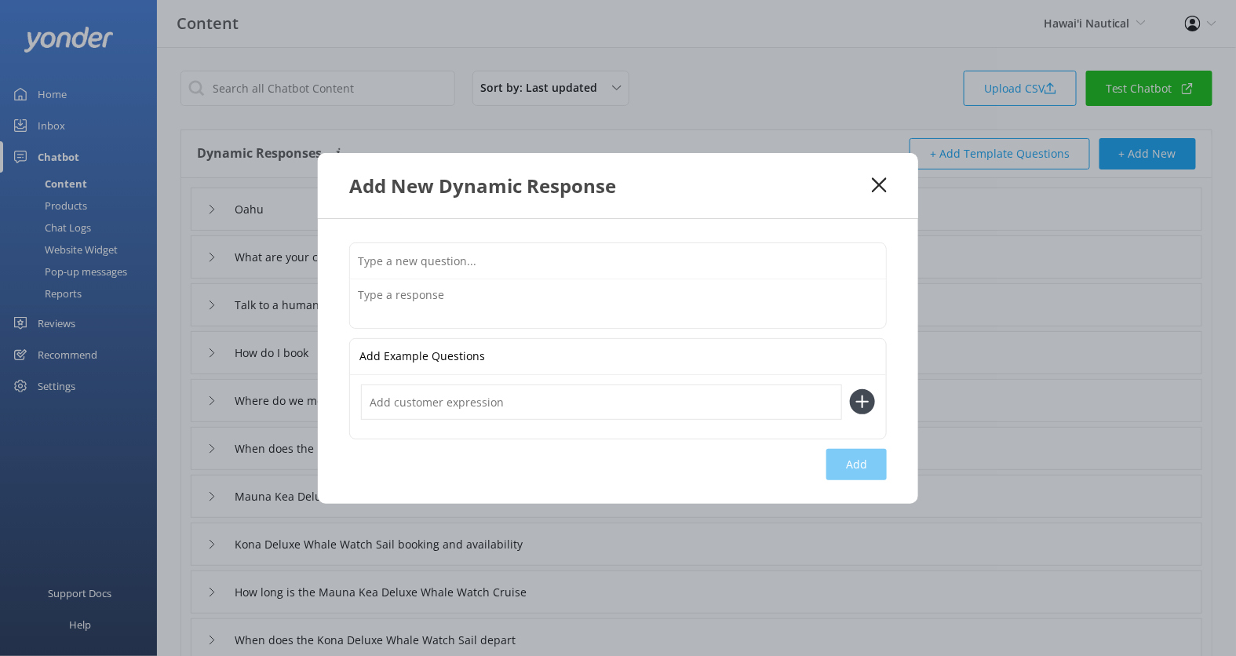
click at [629, 264] on input "text" at bounding box center [618, 260] width 536 height 35
type input "Maui"
click at [454, 395] on input "text" at bounding box center [601, 402] width 481 height 35
click at [446, 388] on input "Maui" at bounding box center [601, 402] width 481 height 35
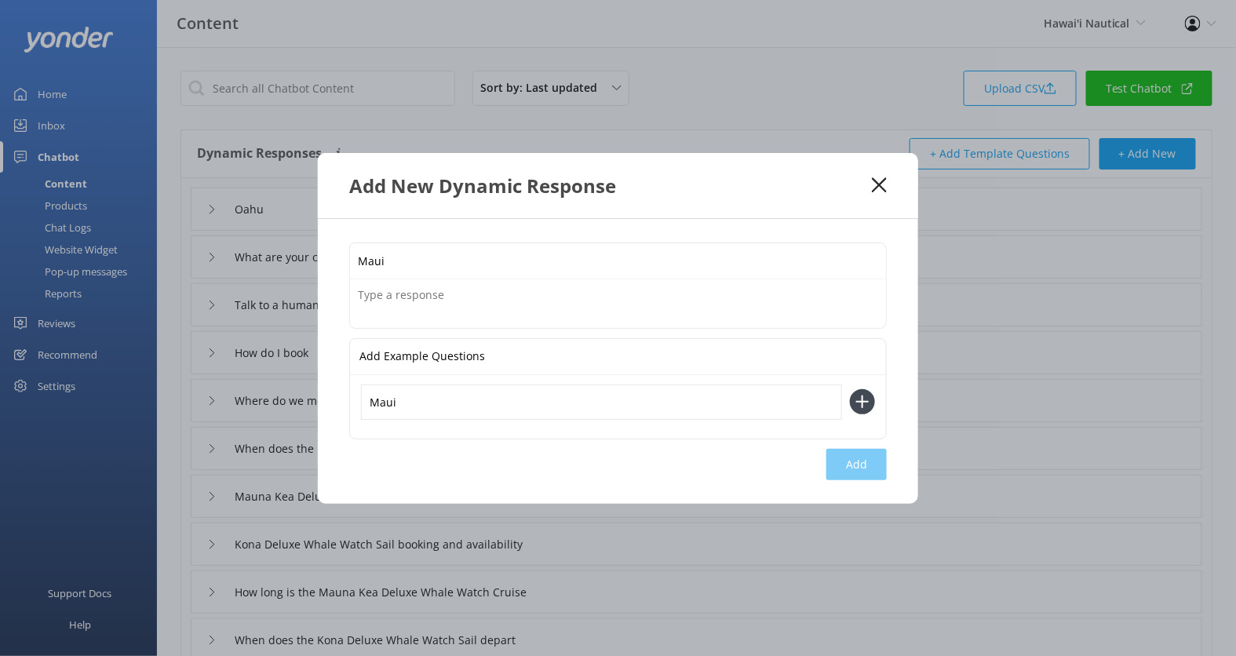
click at [446, 388] on input "Maui" at bounding box center [601, 402] width 481 height 35
type input "Maui"
click at [442, 307] on textarea at bounding box center [618, 303] width 536 height 49
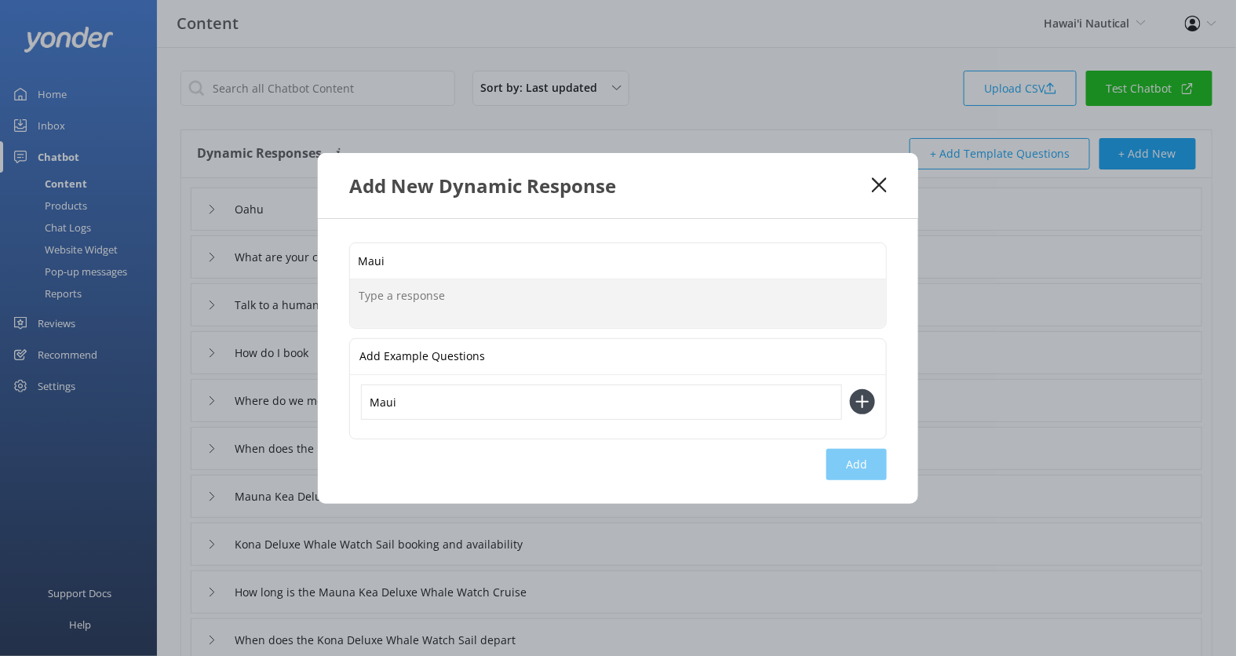
click at [457, 362] on p "Add Example Questions" at bounding box center [422, 356] width 126 height 35
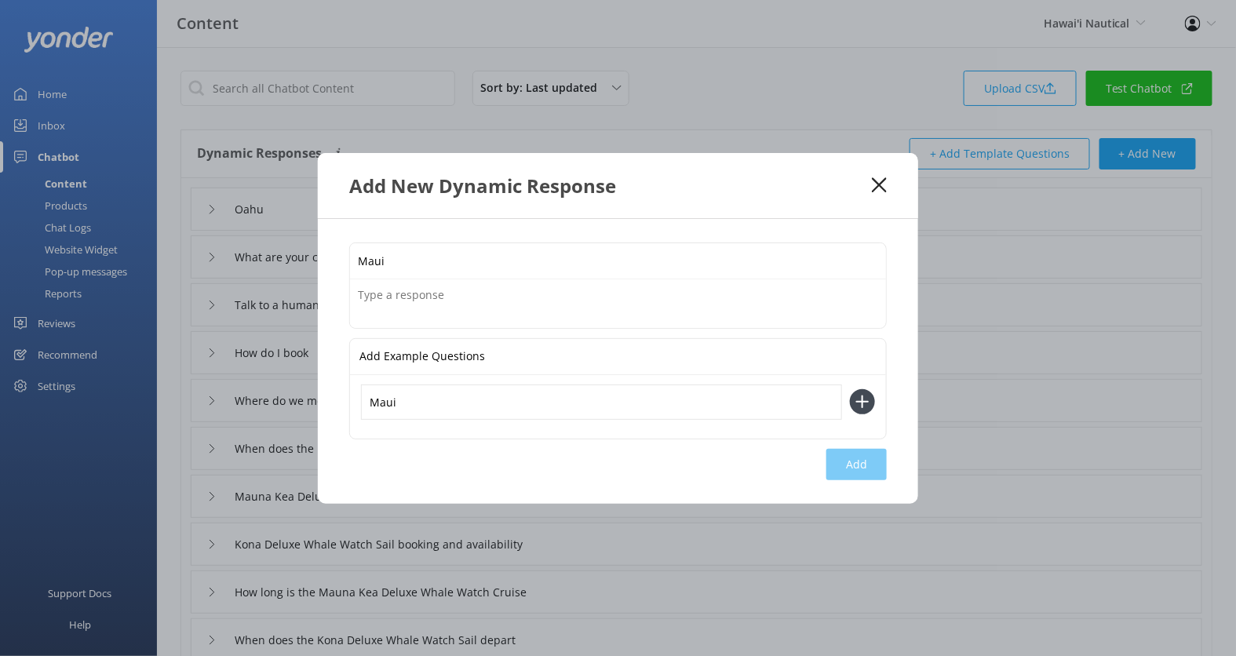
click at [454, 401] on input "Maui" at bounding box center [601, 402] width 481 height 35
click at [850, 389] on button at bounding box center [862, 401] width 25 height 25
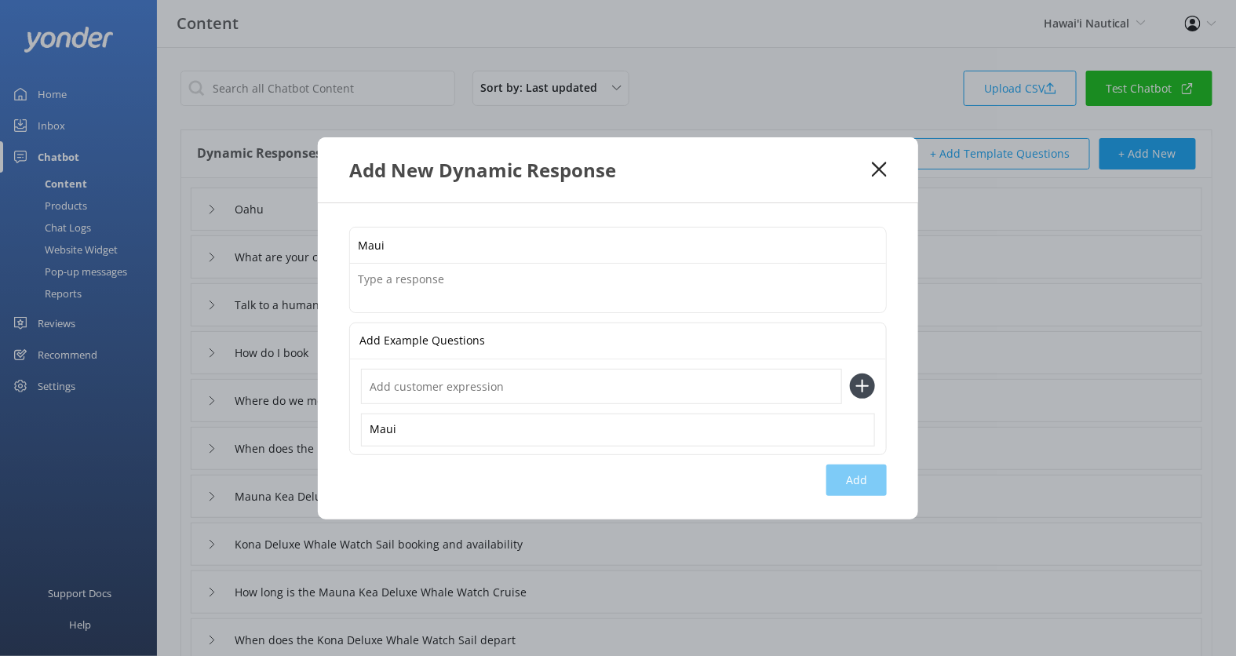
paste input "Maui"
type input "Maui"
click at [850, 374] on button at bounding box center [862, 386] width 25 height 25
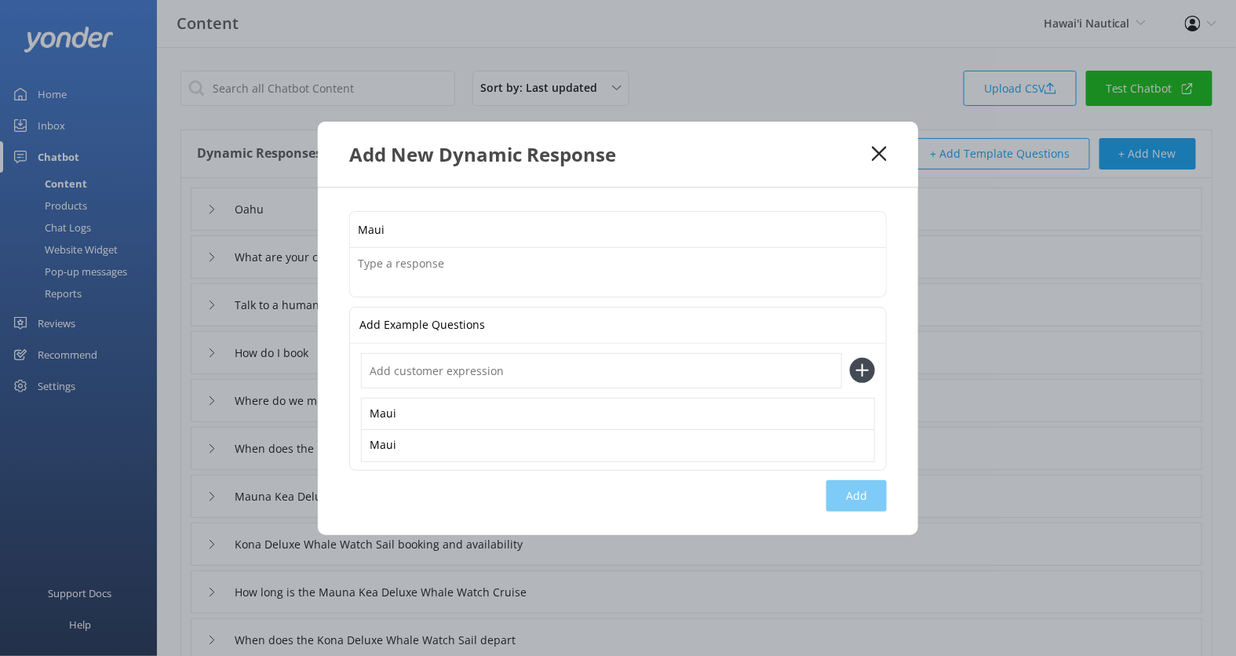
paste input "Maui"
type input "Maui"
click at [850, 358] on button at bounding box center [862, 370] width 25 height 25
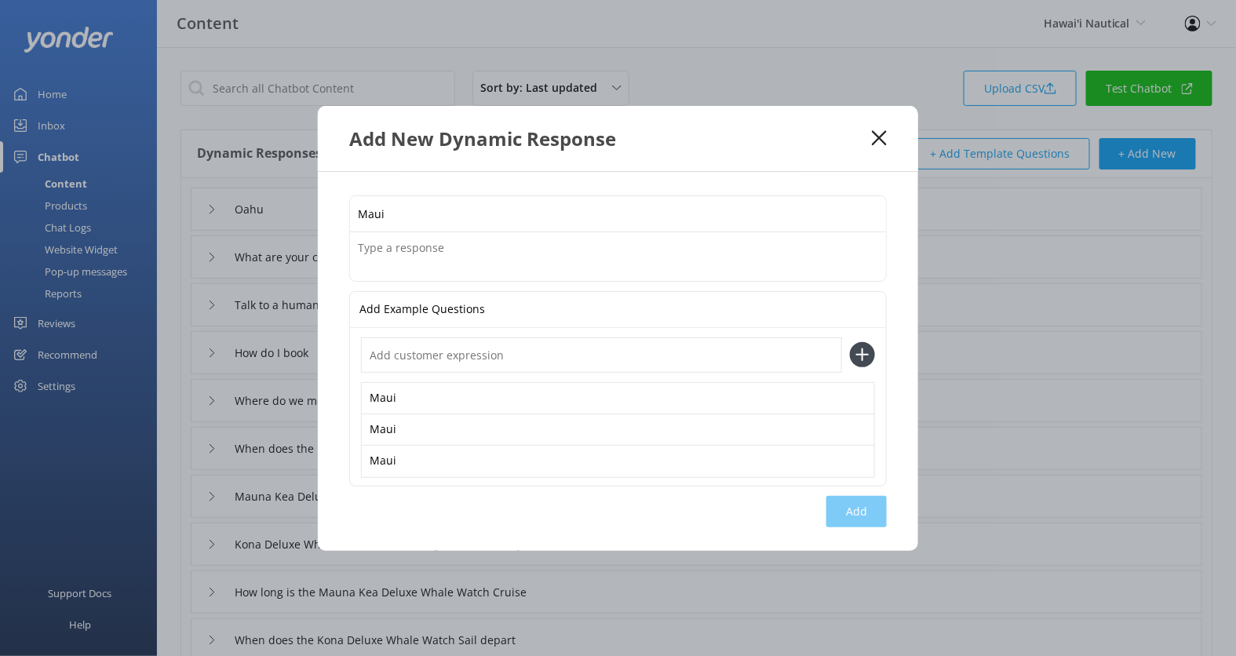
paste input "Maui"
type input "Maui"
click at [850, 342] on button at bounding box center [862, 354] width 25 height 25
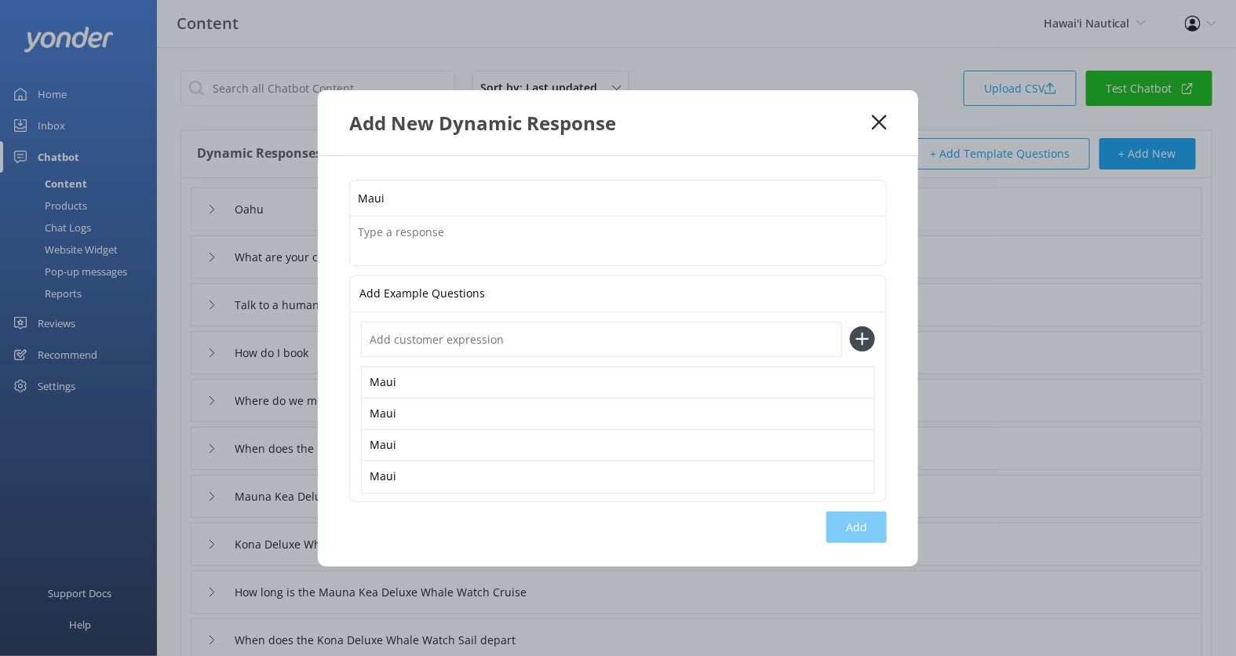
click at [612, 244] on textarea at bounding box center [618, 241] width 536 height 49
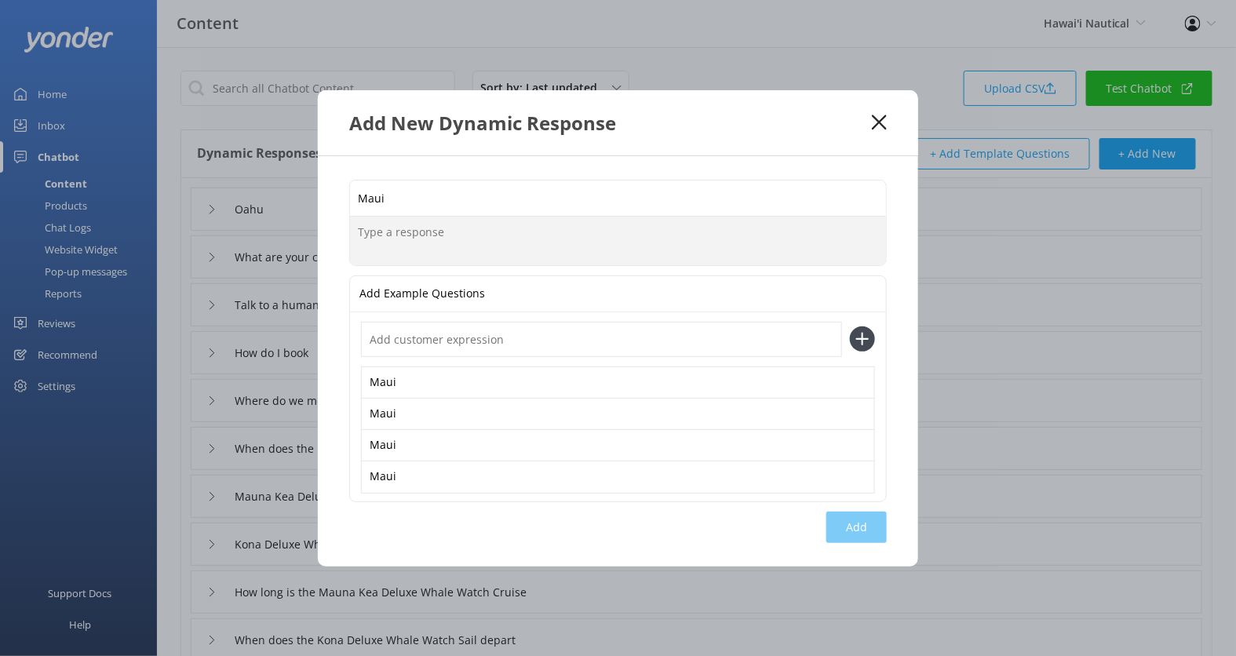
paste textarea "Experience the magic of Maui with Hawaii Nautical’s luxury ocean experiences. D…"
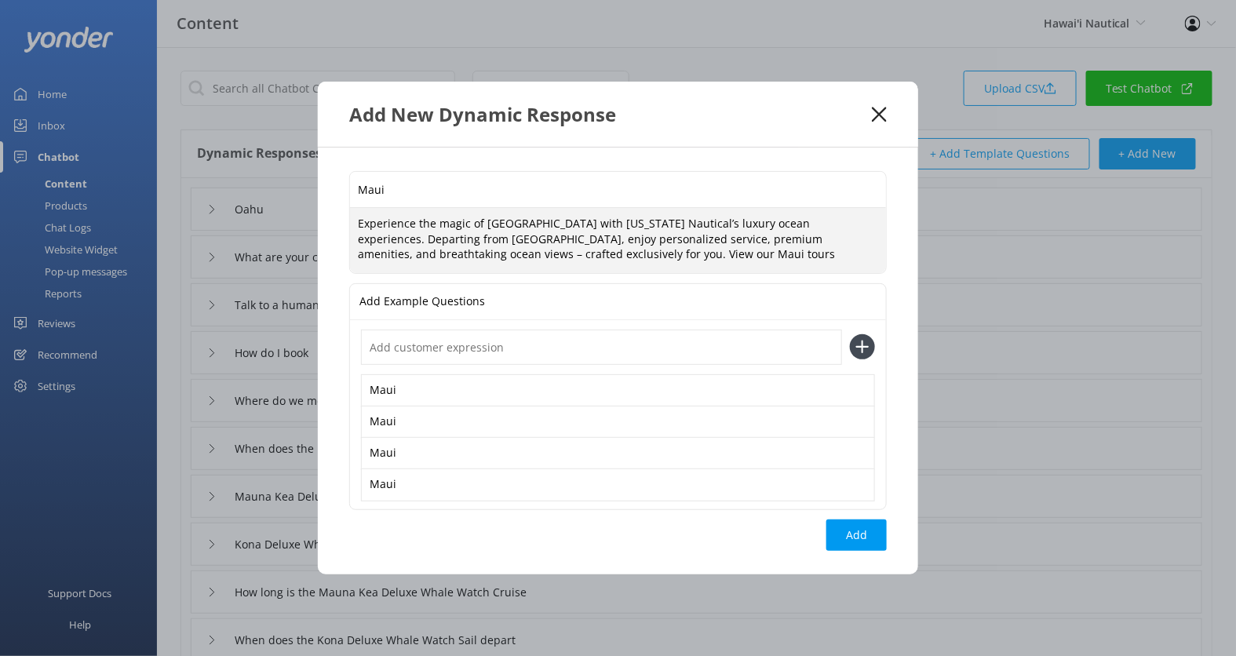
paste textarea "https://fareharbor.com/embeds/book/hawaiinautical-maui/"
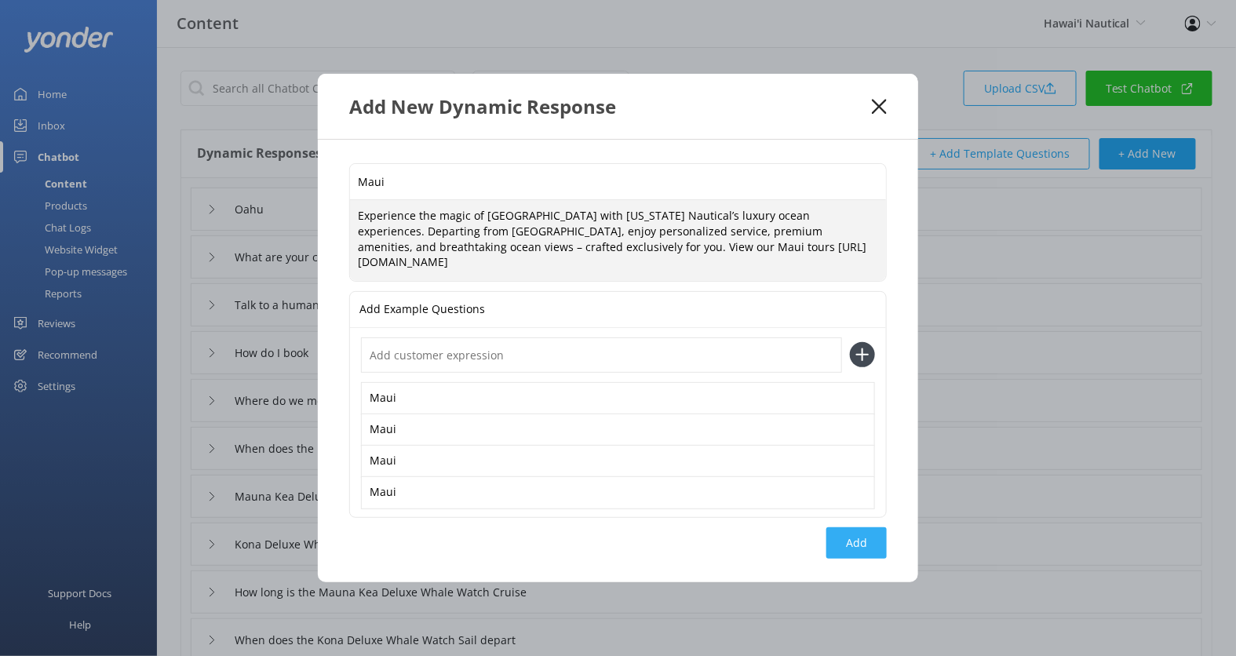
type textarea "Experience the magic of Maui with Hawaii Nautical’s luxury ocean experiences. D…"
click at [846, 551] on button "Add" at bounding box center [856, 542] width 60 height 31
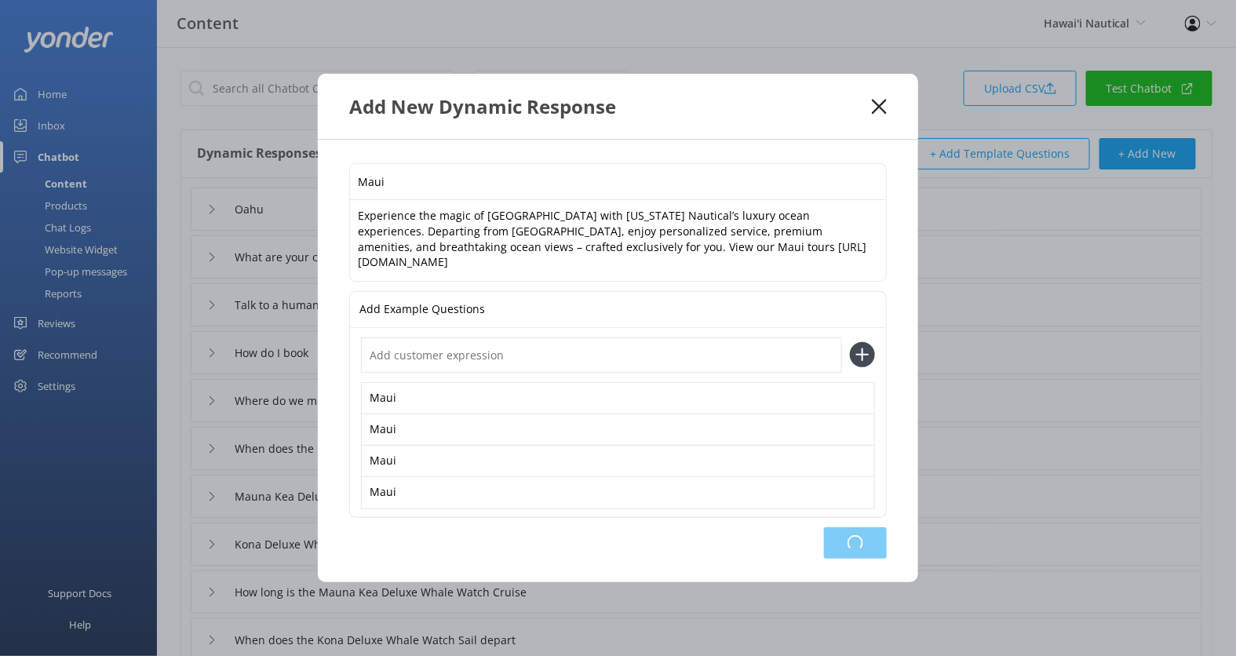
type input "Maui"
type input "Oahu"
type input "What are your contact details"
type input "Talk to a human"
type input "How do I book"
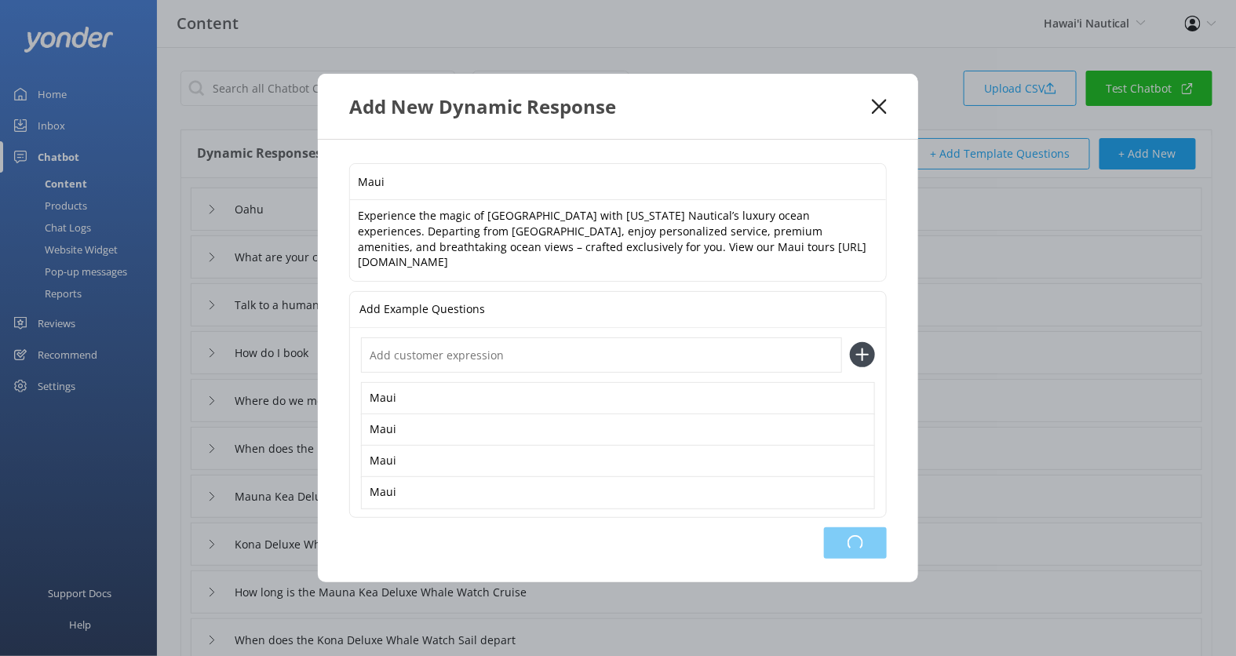
type input "Where do we meet for the Mauna Kea Deluxe Whale Watch Cruise"
type input "When does the Mauna Kea Deluxe Whale Watch Cruise depart"
type input "Mauna Kea Deluxe Whale Watch Cruise booking and availability"
type input "Kona Deluxe Whale Watch Sail booking and availability"
type input "How long is the Mauna Kea Deluxe Whale Watch Cruise"
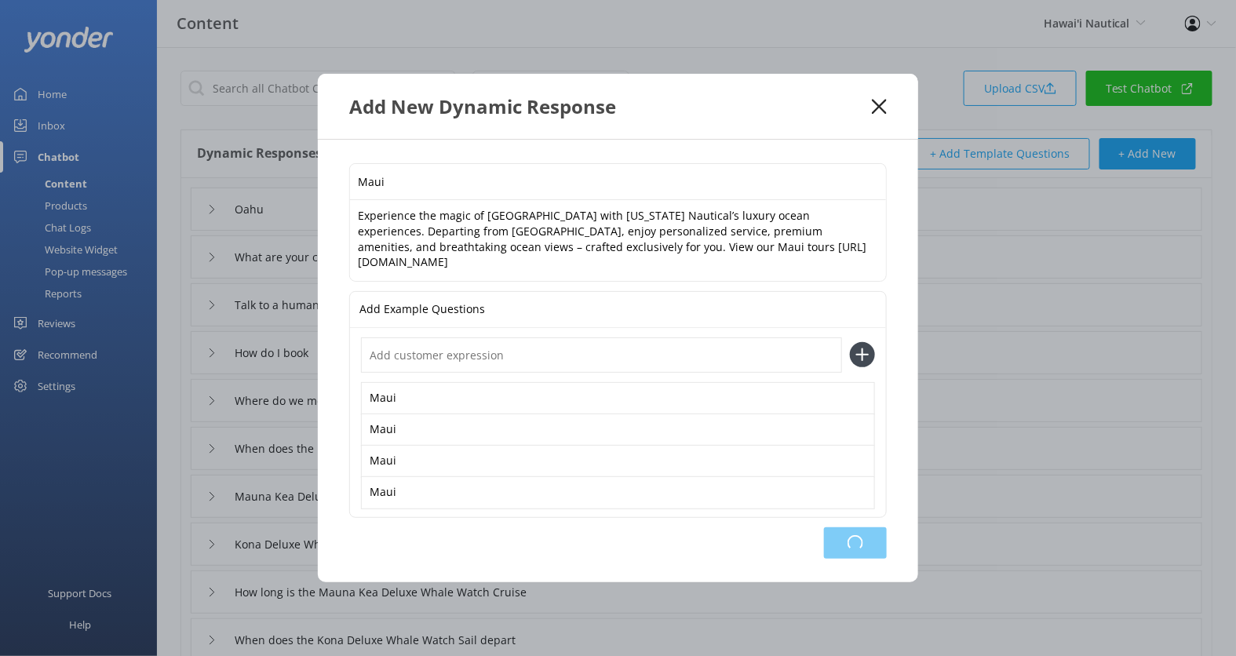
type input "When does the Kona Deluxe Whale Watch Sail depart"
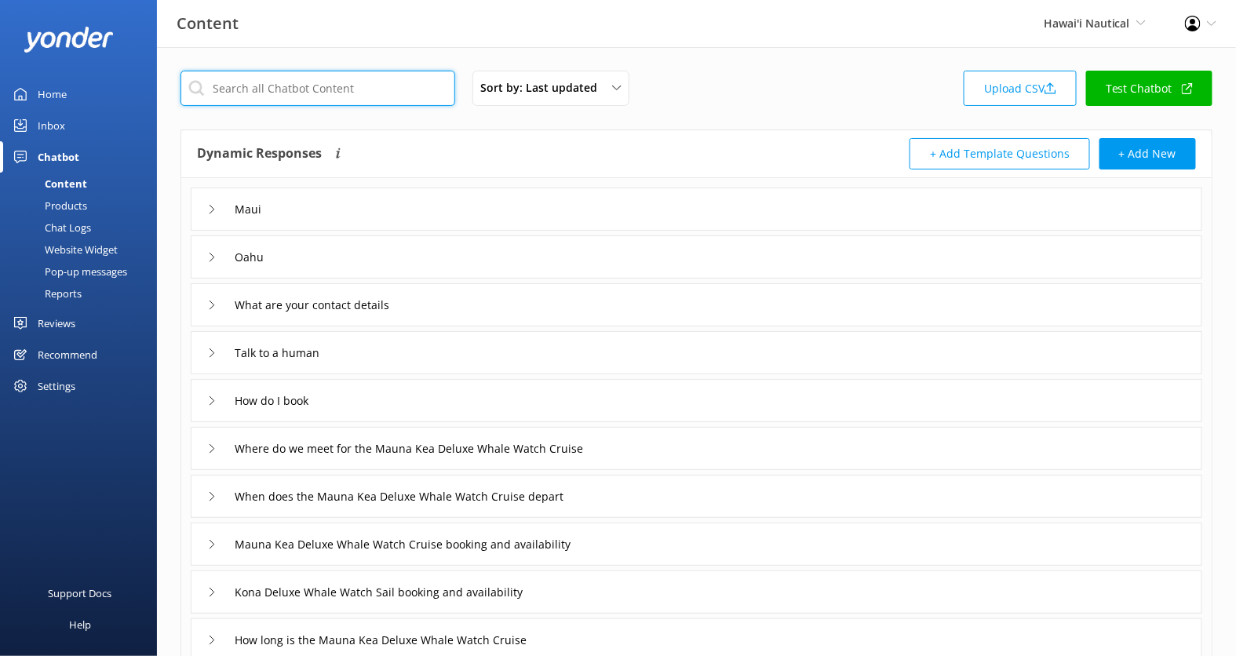
click at [364, 98] on input "text" at bounding box center [317, 88] width 275 height 35
type input "B"
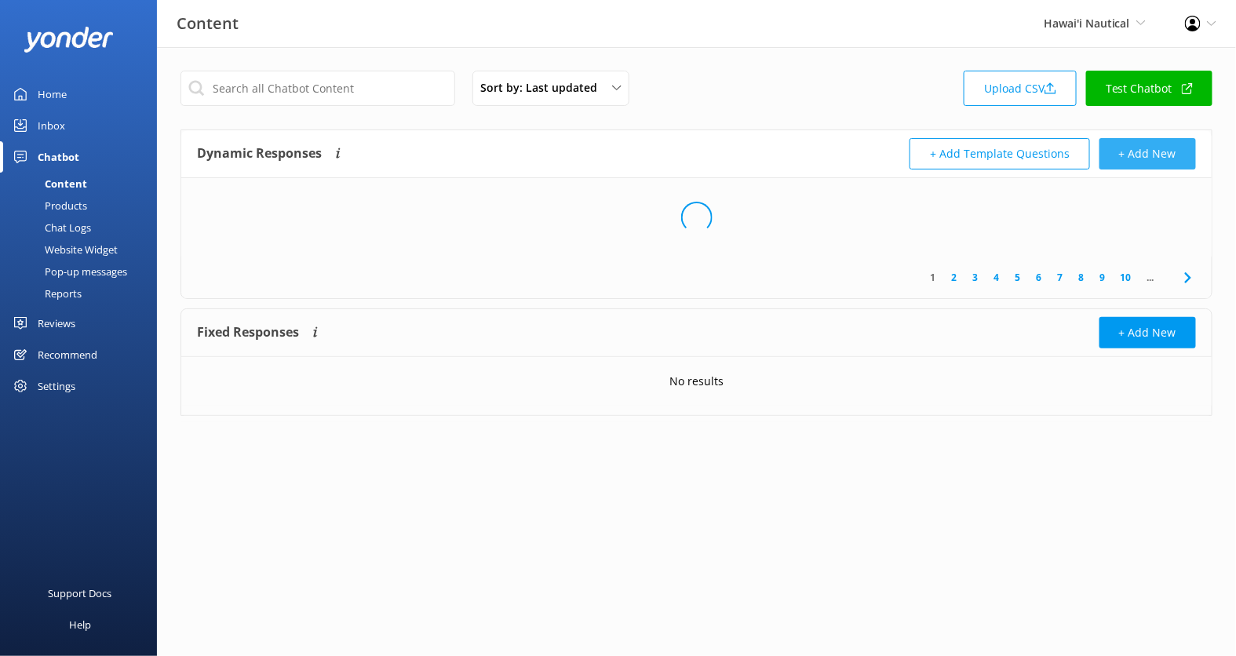
click at [1149, 157] on button "+ Add New" at bounding box center [1147, 153] width 97 height 31
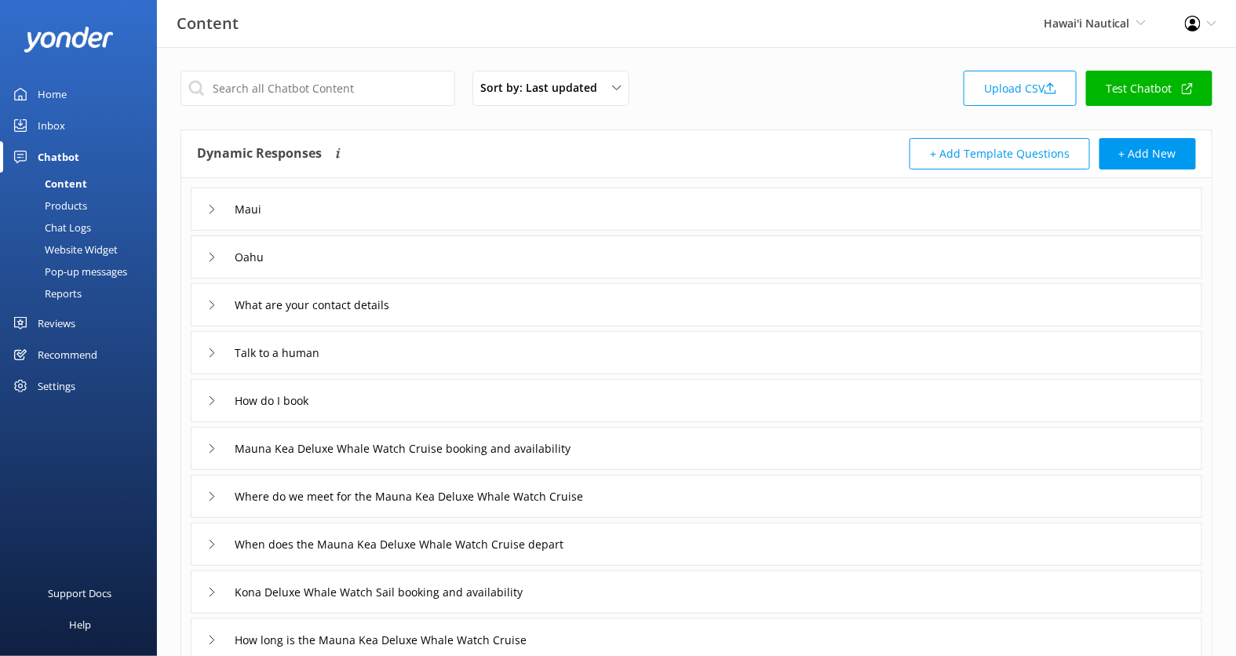
click at [552, 256] on div "Oahu" at bounding box center [696, 256] width 1011 height 43
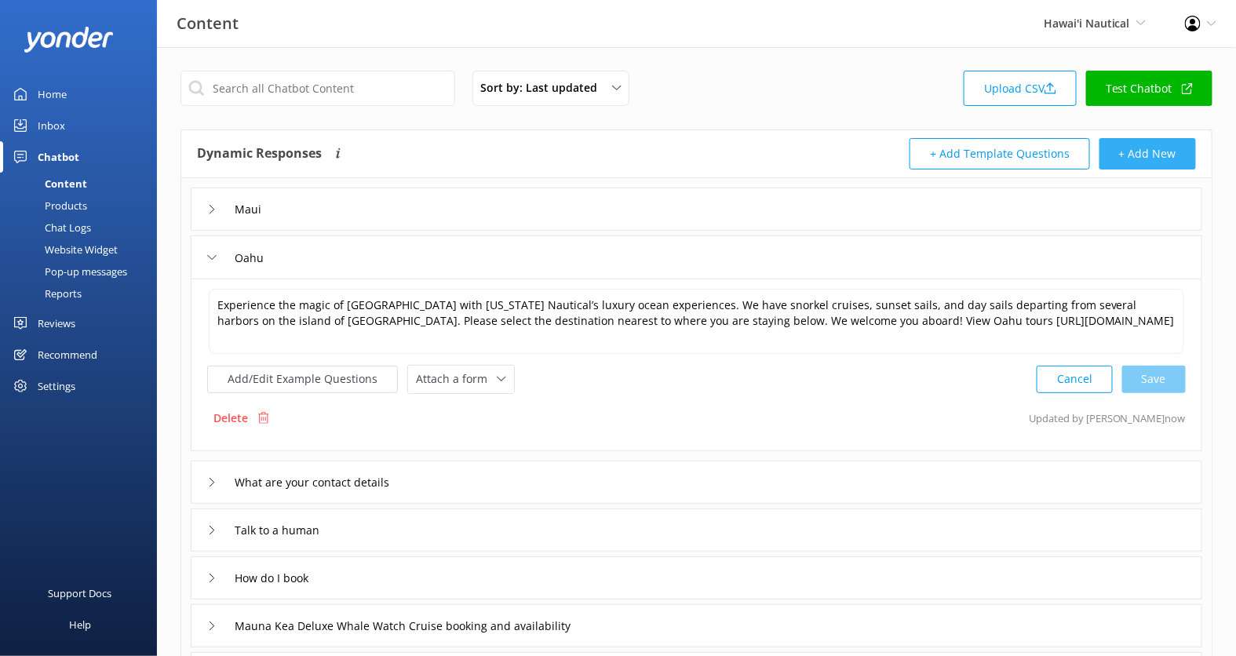
click at [1151, 153] on button "+ Add New" at bounding box center [1147, 153] width 97 height 31
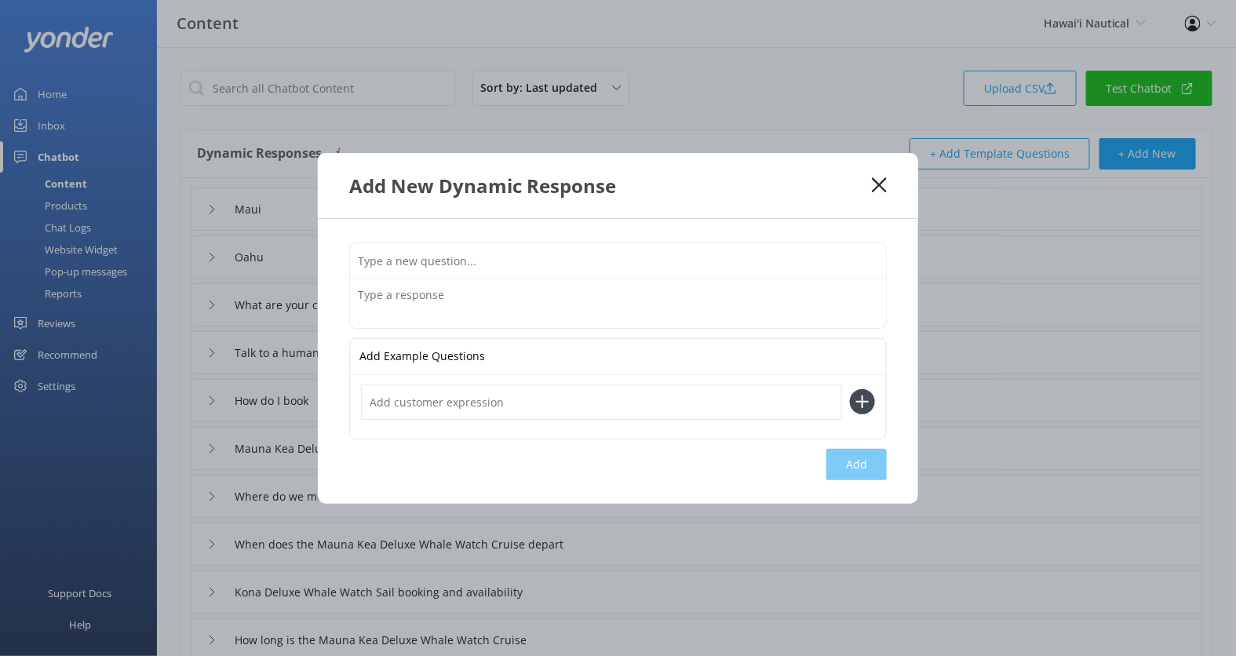
click at [753, 251] on input "text" at bounding box center [618, 260] width 536 height 35
type input "Big Island"
click at [519, 394] on input "text" at bounding box center [601, 402] width 481 height 35
click at [493, 417] on input "Big Island" at bounding box center [601, 402] width 481 height 35
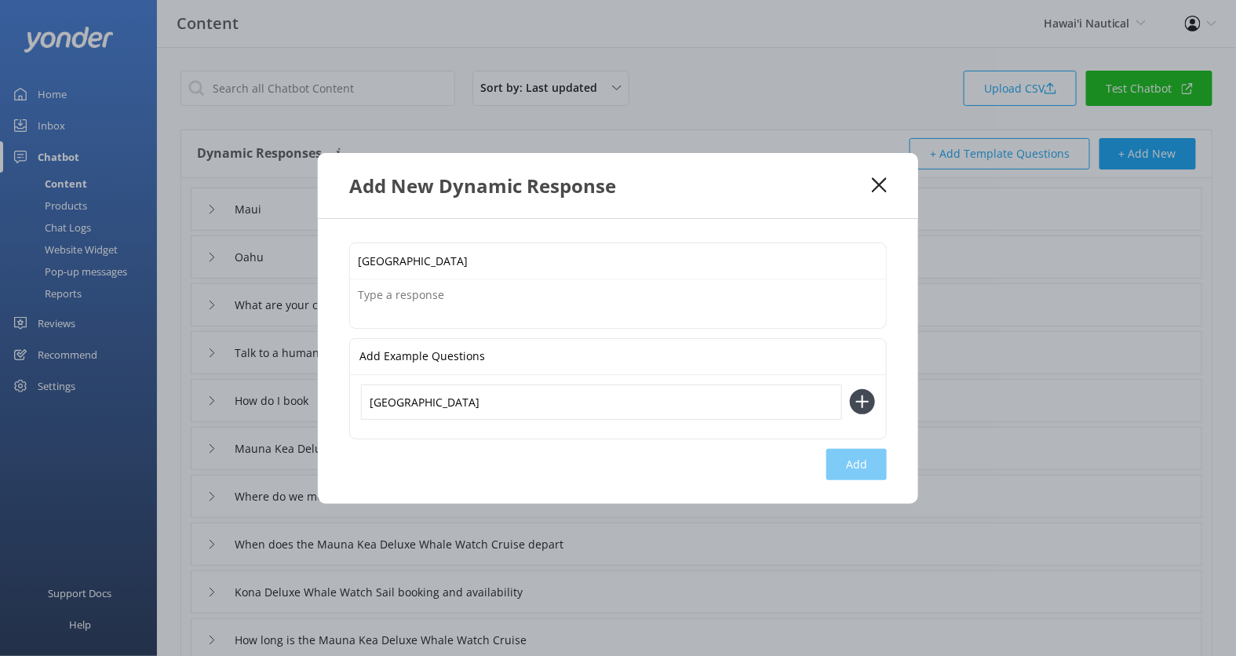
click at [493, 417] on input "Big Island" at bounding box center [601, 402] width 481 height 35
type input "Big Island"
click at [850, 389] on button at bounding box center [862, 401] width 25 height 25
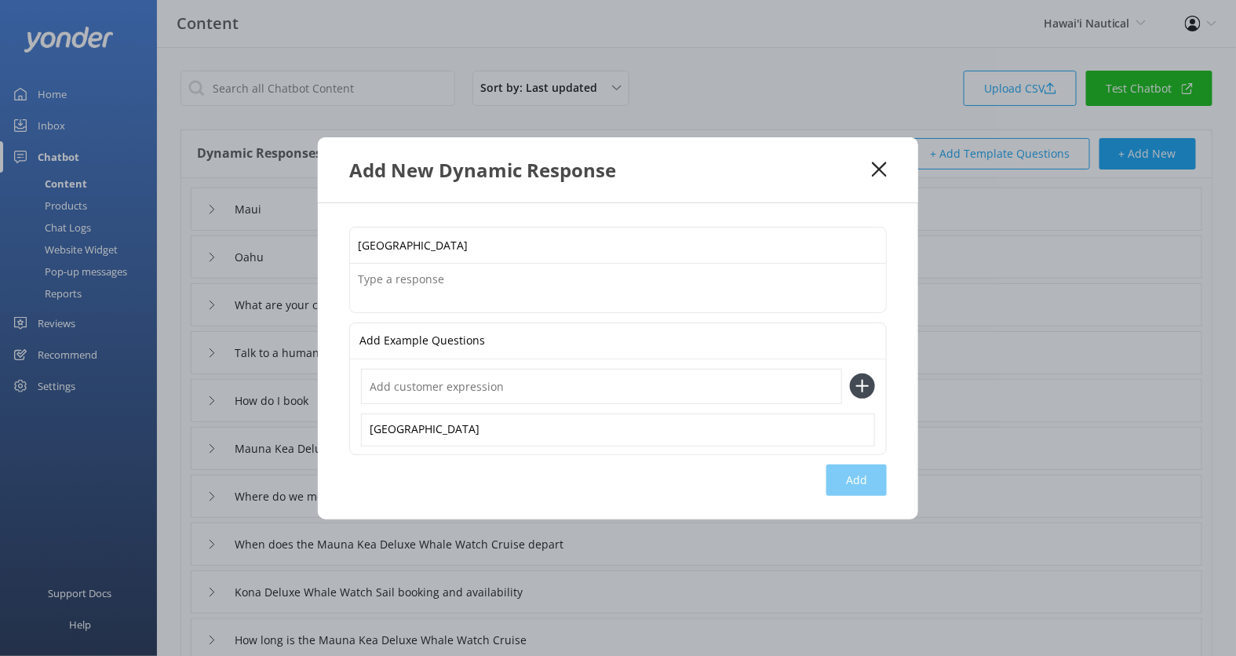
paste input "Big Island"
type input "Big Island"
click at [850, 374] on button at bounding box center [862, 386] width 25 height 25
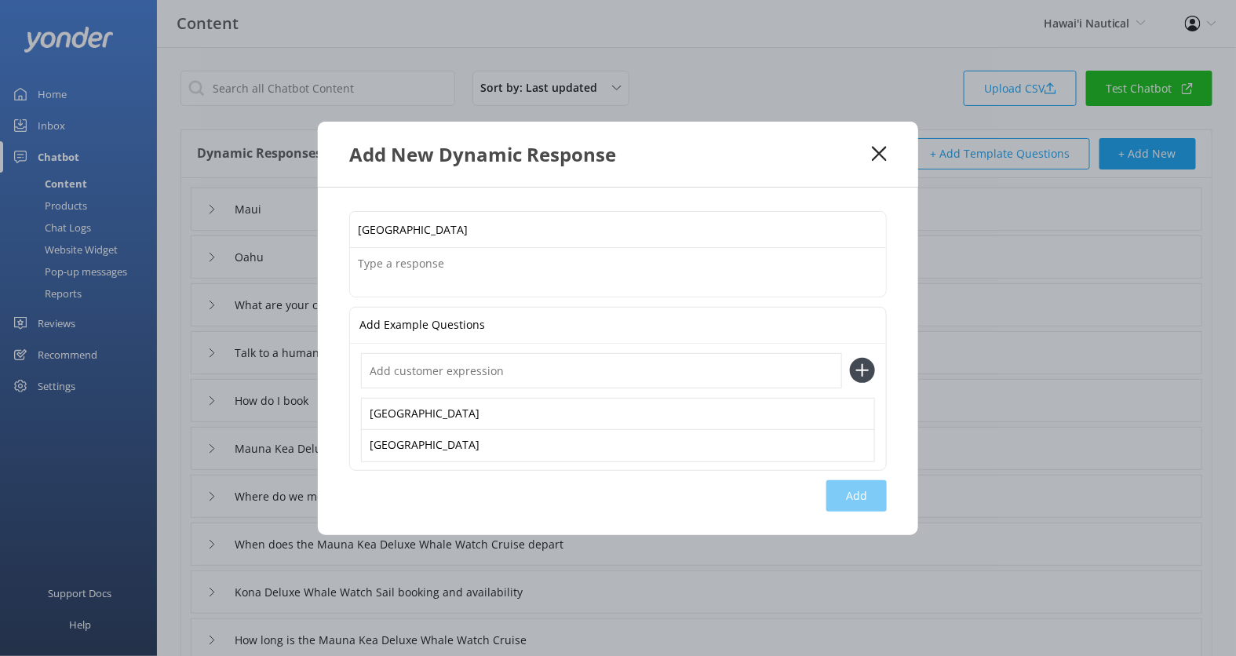
paste input "Big Island"
type input "Big Island"
click at [850, 358] on button at bounding box center [862, 370] width 25 height 25
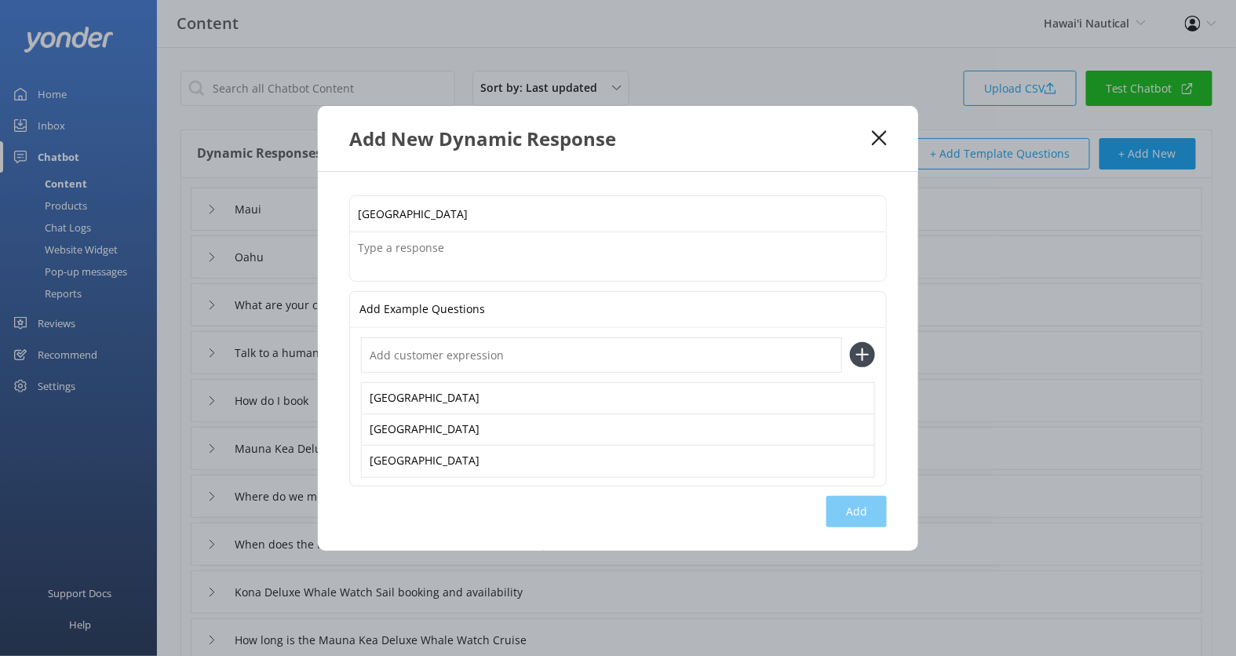
paste input "Big Island"
type input "Big Island"
click at [850, 342] on button at bounding box center [862, 354] width 25 height 25
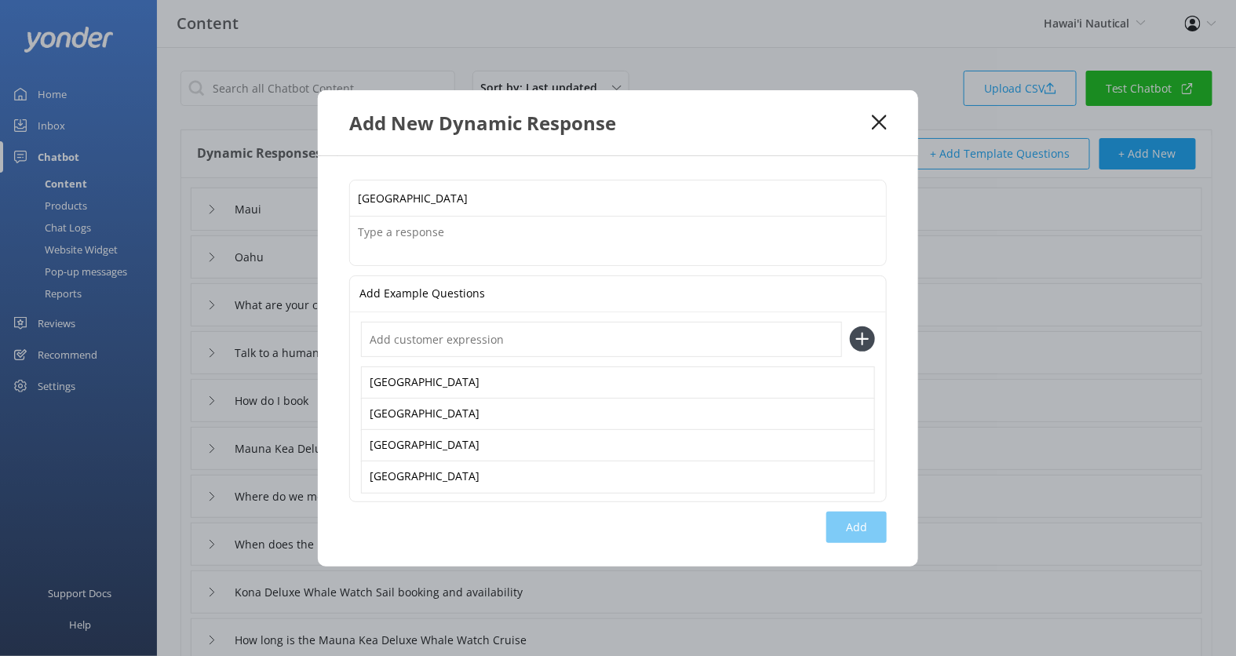
click at [482, 250] on textarea at bounding box center [618, 241] width 536 height 49
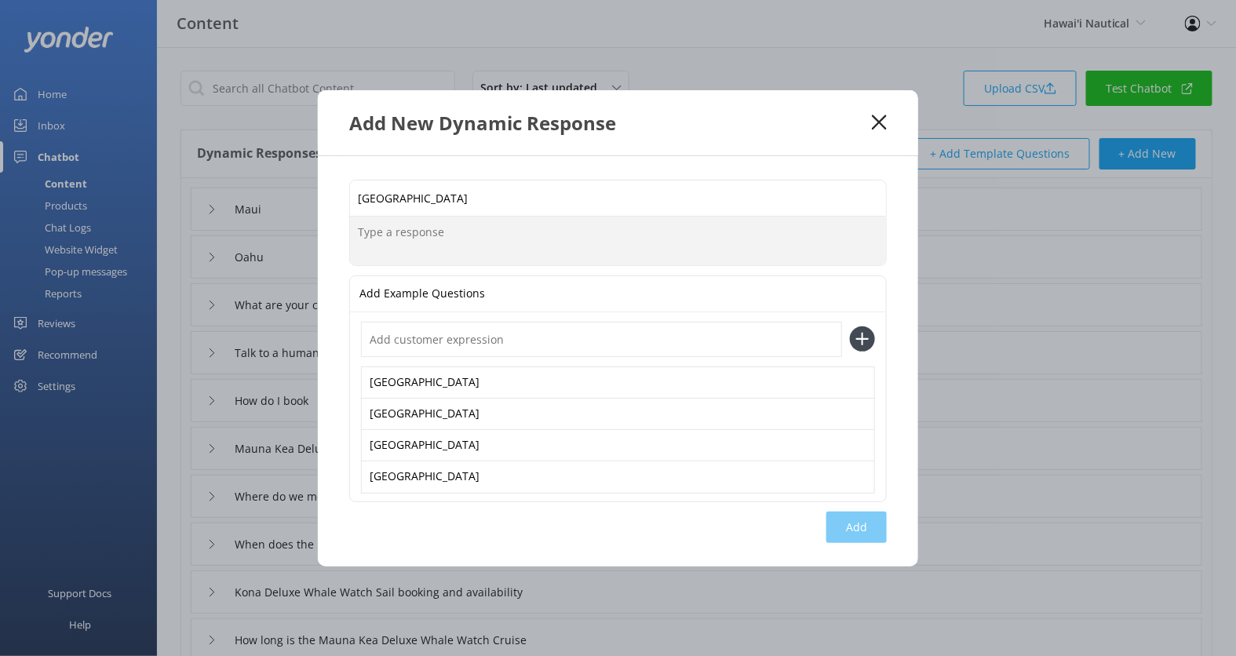
paste textarea "We have snorkel cruises, sunset sails, and day sails departing from several har…"
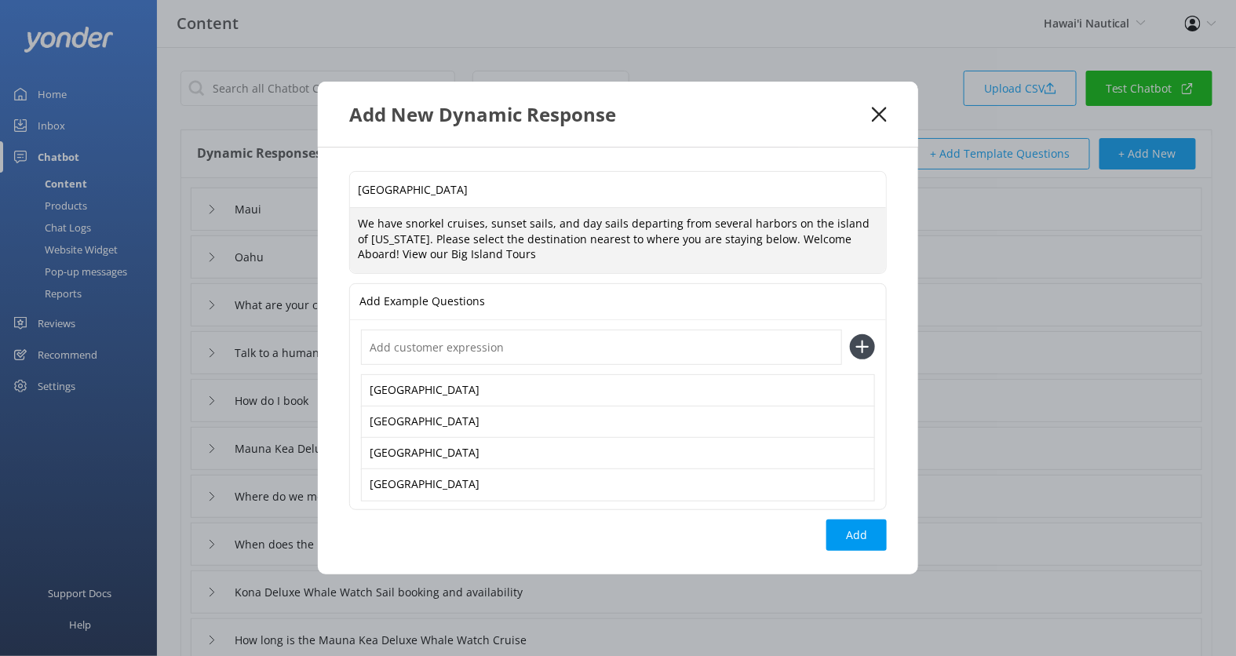
paste textarea "https://fareharbor.com/embeds/book/hawaiinautical-kona/"
type textarea "We have snorkel cruises, sunset sails, and day sails departing from several har…"
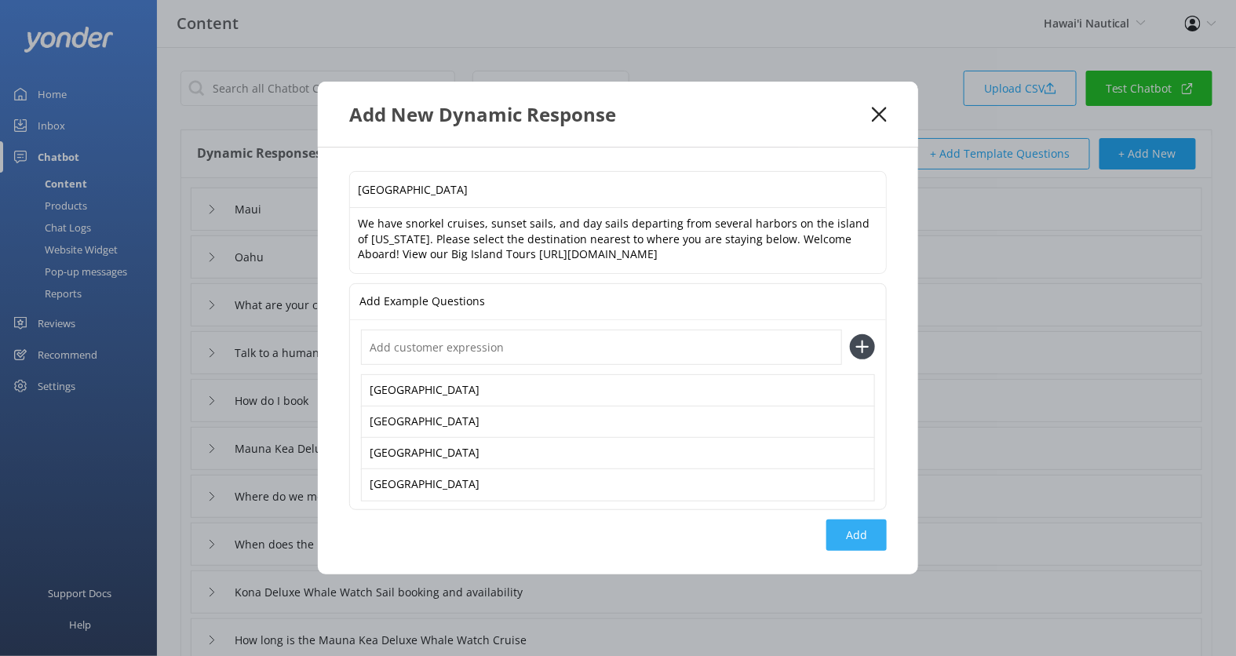
click at [862, 530] on button "Add" at bounding box center [856, 534] width 60 height 31
type input "Big Island"
type input "Maui"
type input "Oahu"
type input "What are your contact details"
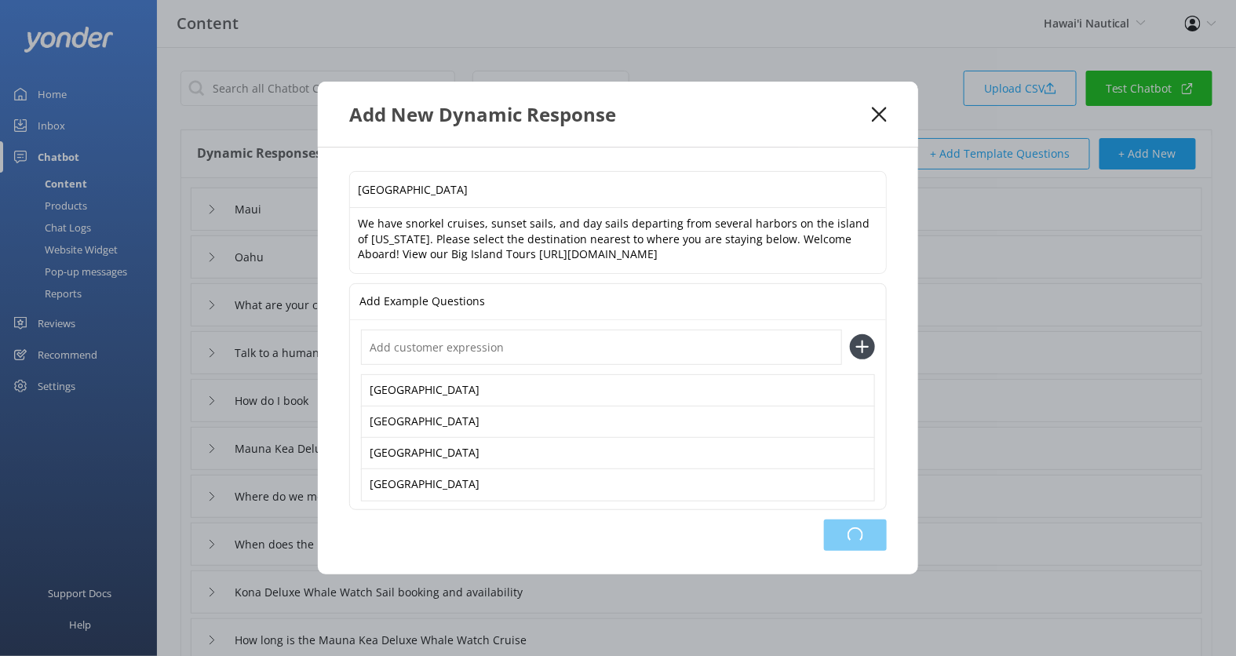
type input "Talk to a human"
type input "How do I book"
type input "Mauna Kea Deluxe Whale Watch Cruise booking and availability"
type input "Where do we meet for the Mauna Kea Deluxe Whale Watch Cruise"
type input "When does the Mauna Kea Deluxe Whale Watch Cruise depart"
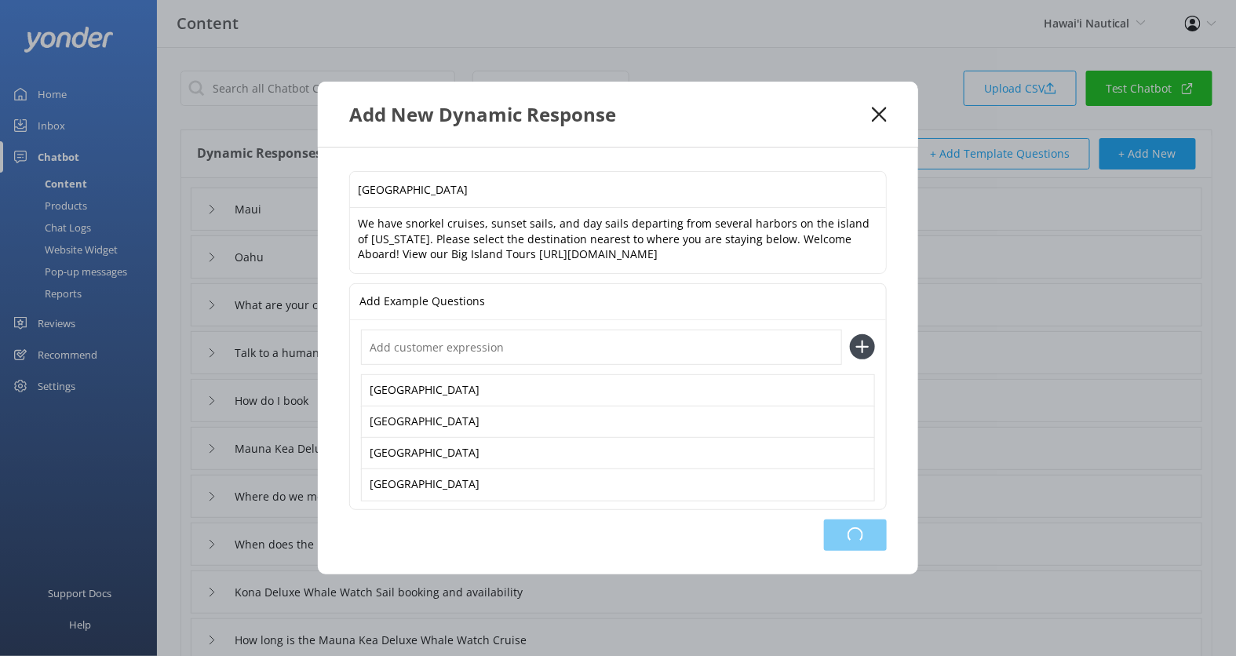
type input "Kona Deluxe Whale Watch Sail booking and availability"
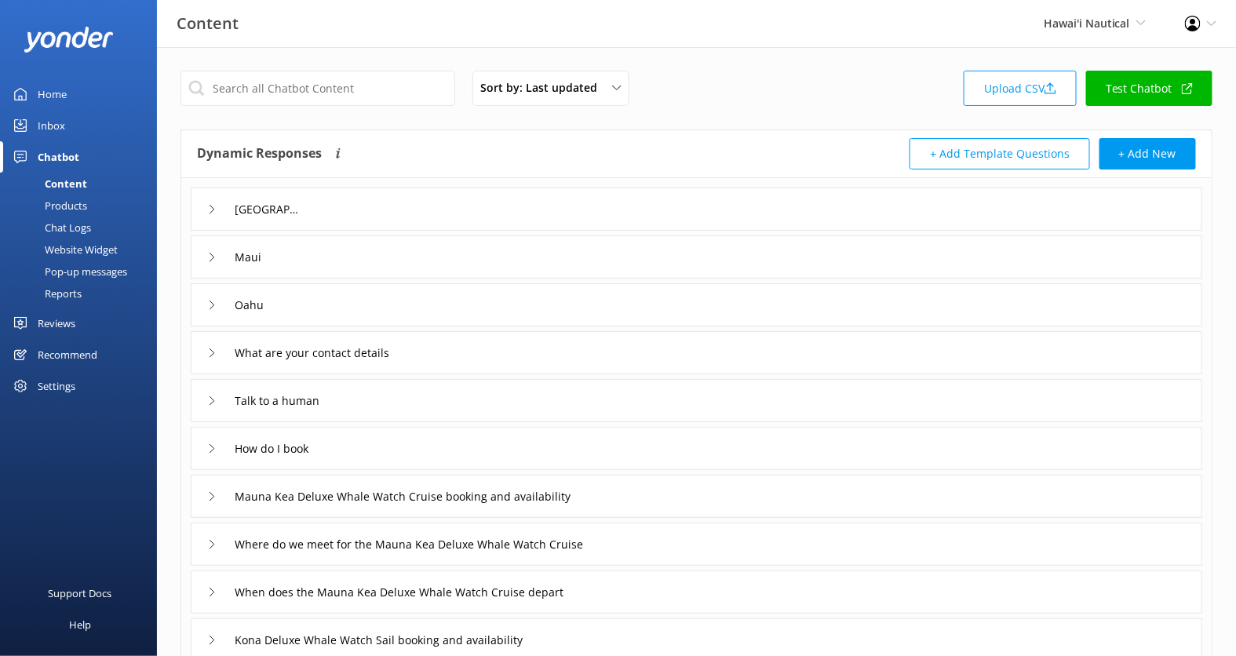
click at [97, 246] on div "Website Widget" at bounding box center [63, 250] width 108 height 22
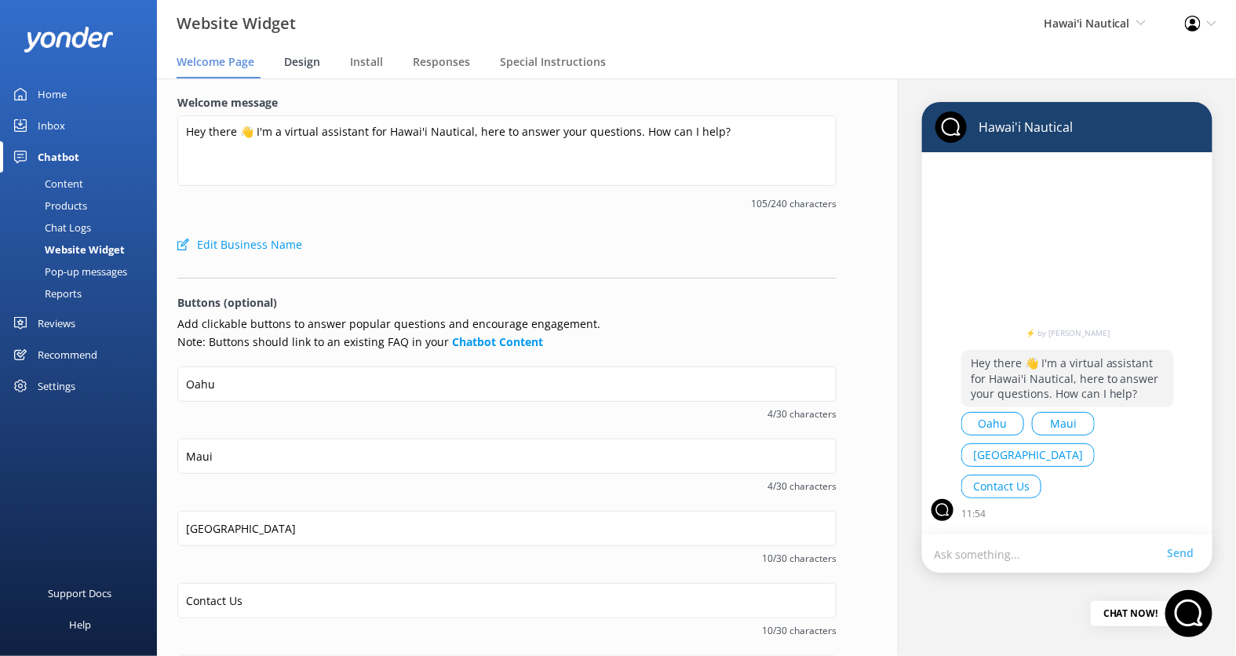
click at [301, 66] on span "Design" at bounding box center [302, 62] width 36 height 16
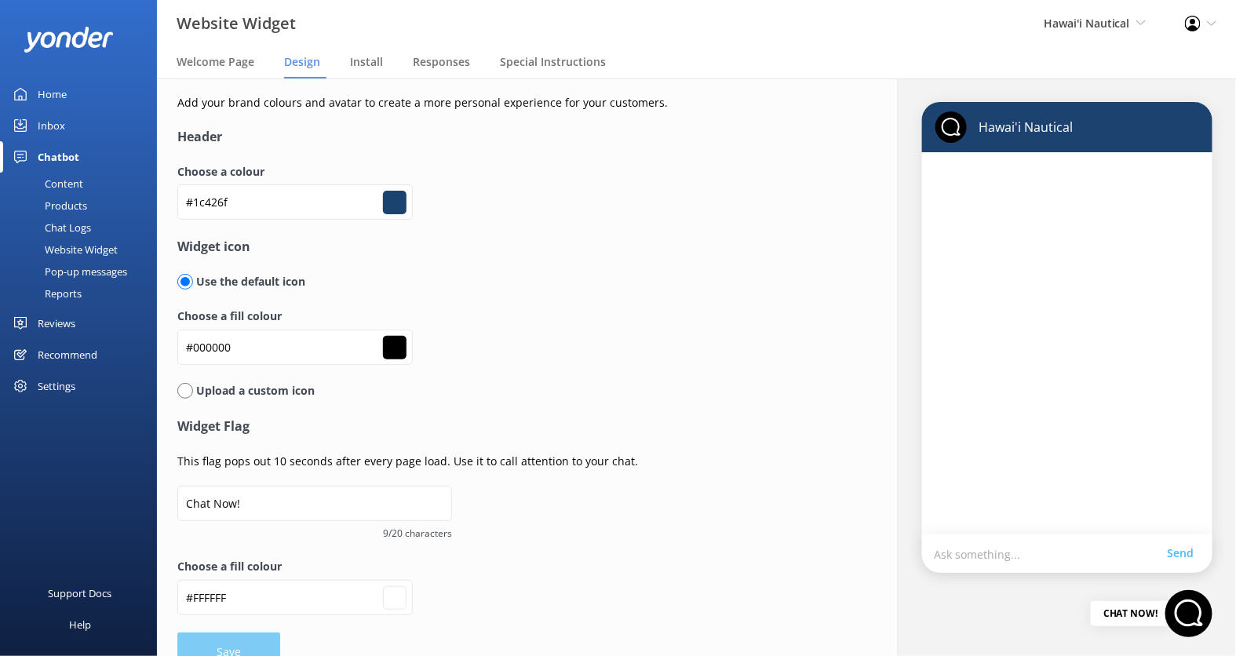
scroll to position [30, 0]
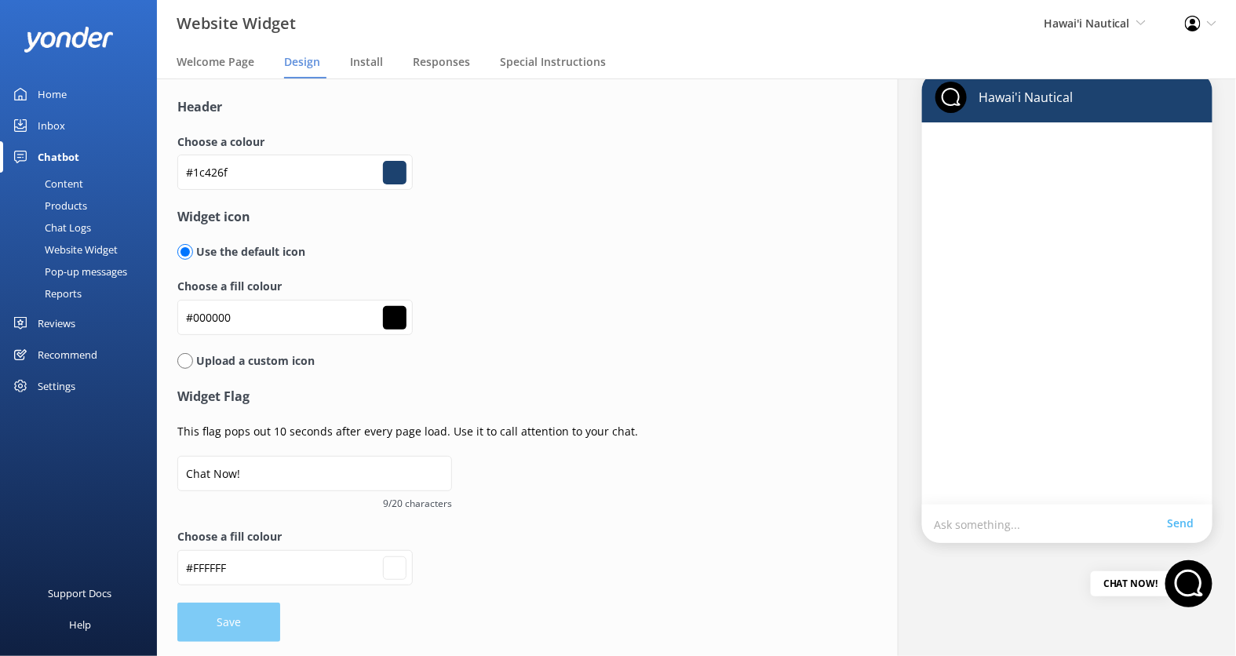
click at [181, 364] on input "radio" at bounding box center [185, 361] width 16 height 16
radio input "true"
radio input "false"
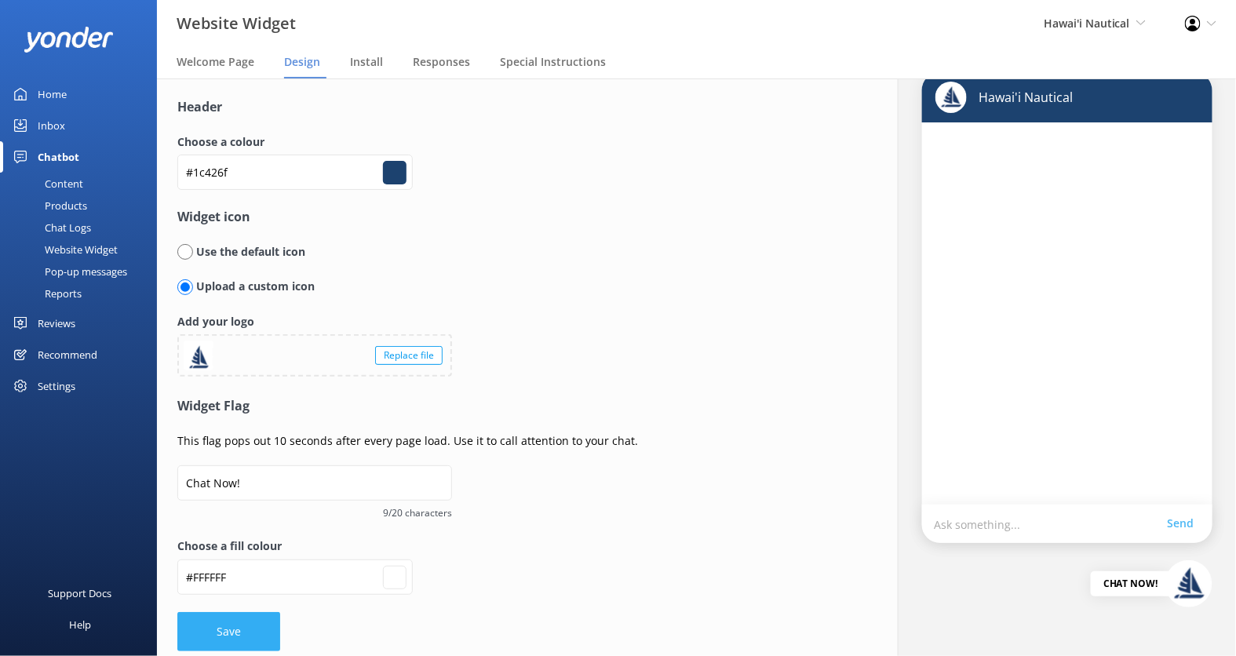
click at [231, 640] on button "Save" at bounding box center [228, 631] width 103 height 39
type input "#ffffff"
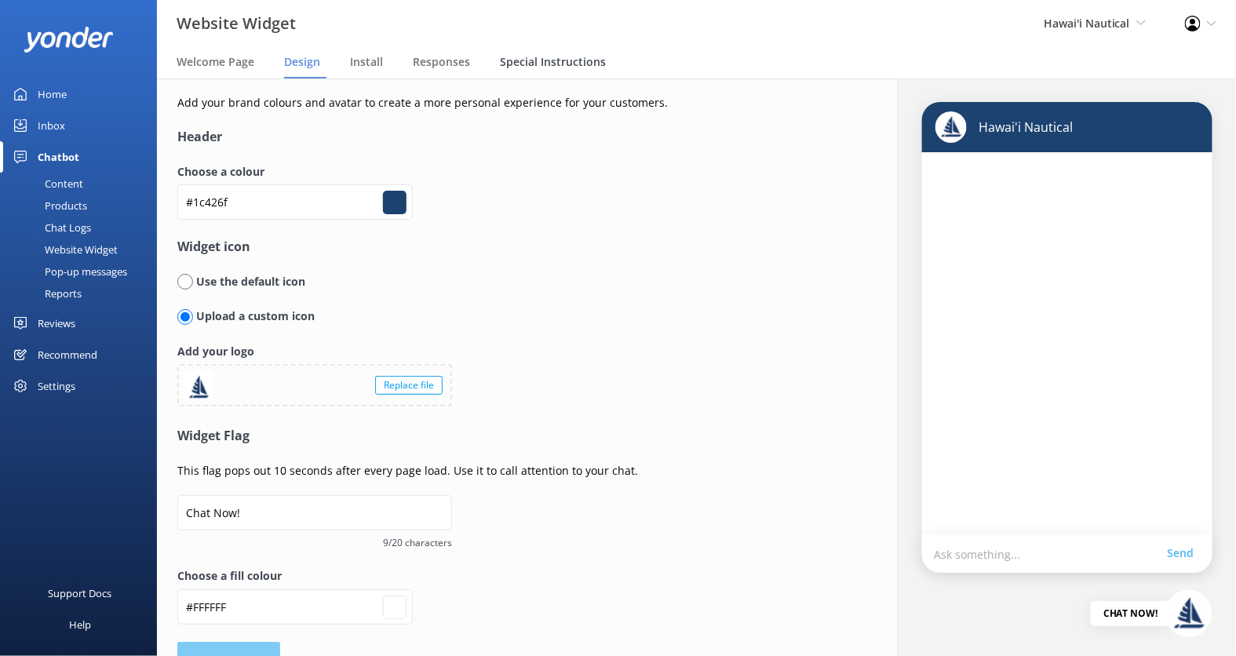
click at [553, 64] on span "Special Instructions" at bounding box center [553, 62] width 106 height 16
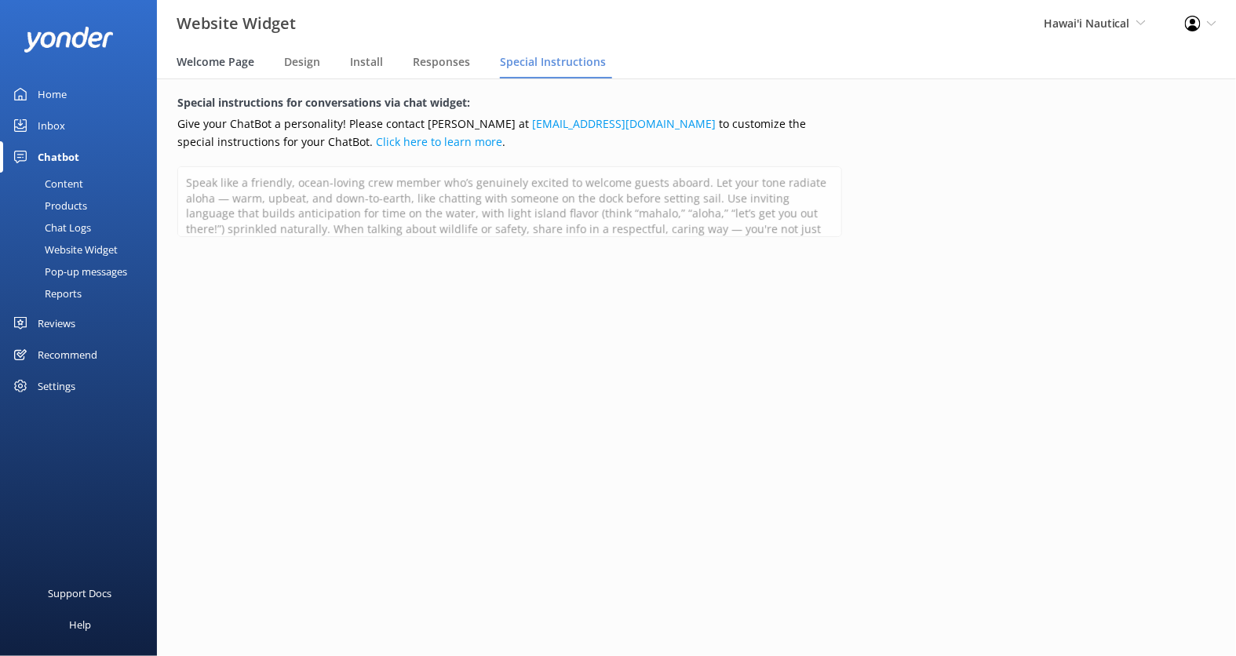
click at [229, 61] on span "Welcome Page" at bounding box center [216, 62] width 78 height 16
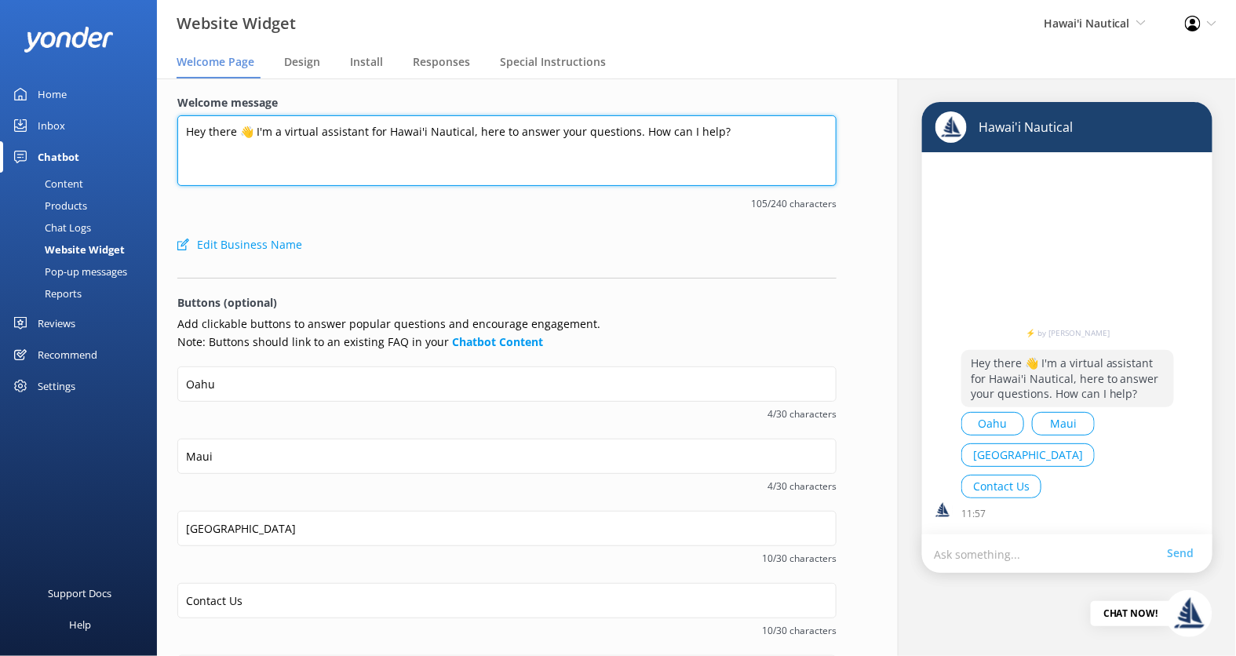
click at [232, 136] on textarea "Hey there 👋 I'm a virtual assistant for Hawai'i Nautical, here to answer your q…" at bounding box center [506, 150] width 659 height 71
drag, startPoint x: 237, startPoint y: 136, endPoint x: 174, endPoint y: 136, distance: 62.8
click at [174, 136] on div "Welcome message Hey there 👋 I'm a virtual assistant for Hawai'i Nautical, here …" at bounding box center [507, 474] width 700 height 792
click at [225, 135] on textarea "Aloha 👋 I'm a virtual assistant for Hawai'i Nautical, here to answer your quest…" at bounding box center [506, 150] width 659 height 71
type textarea "Aloha 🌺 I'm a virtual assistant for Hawai'i Nautical, here to answer your quest…"
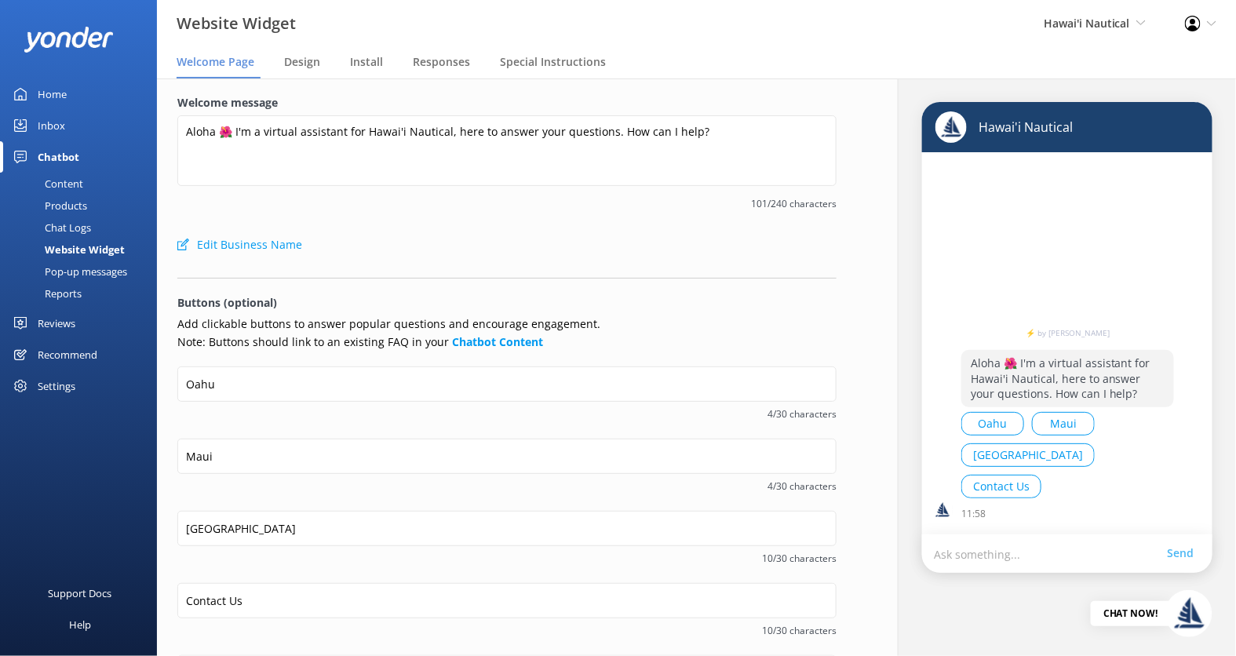
click at [743, 256] on div "Edit Business Name" at bounding box center [506, 244] width 659 height 31
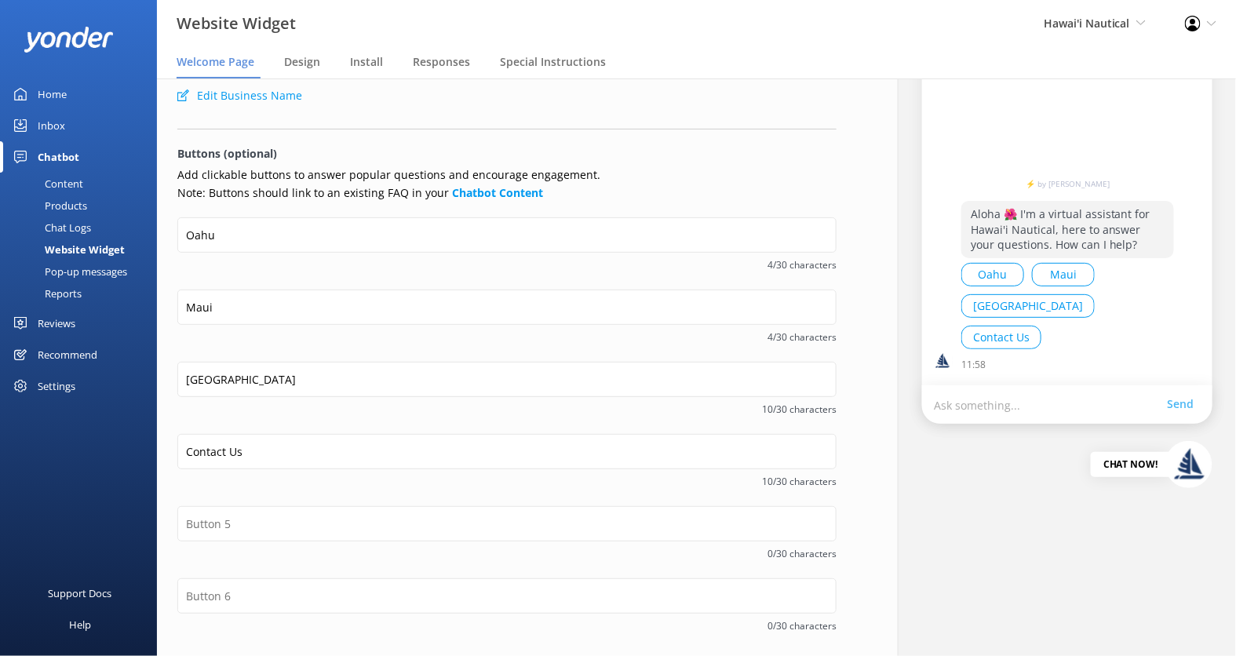
scroll to position [213, 0]
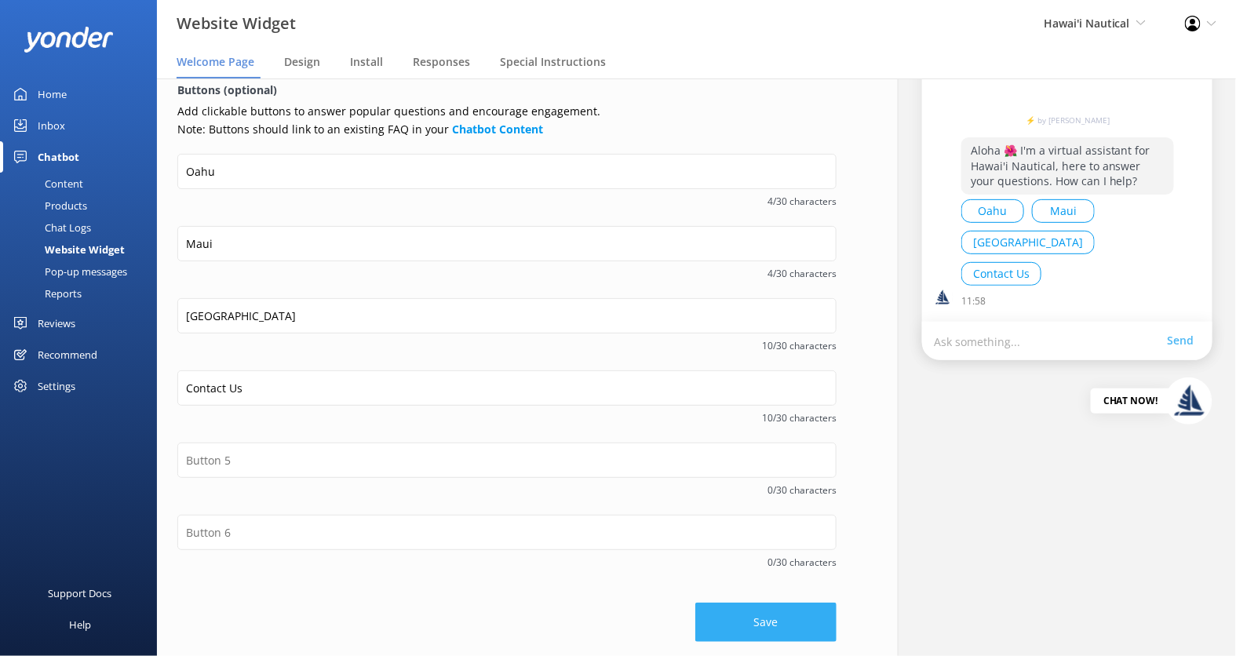
click at [759, 613] on button "Save" at bounding box center [765, 622] width 141 height 39
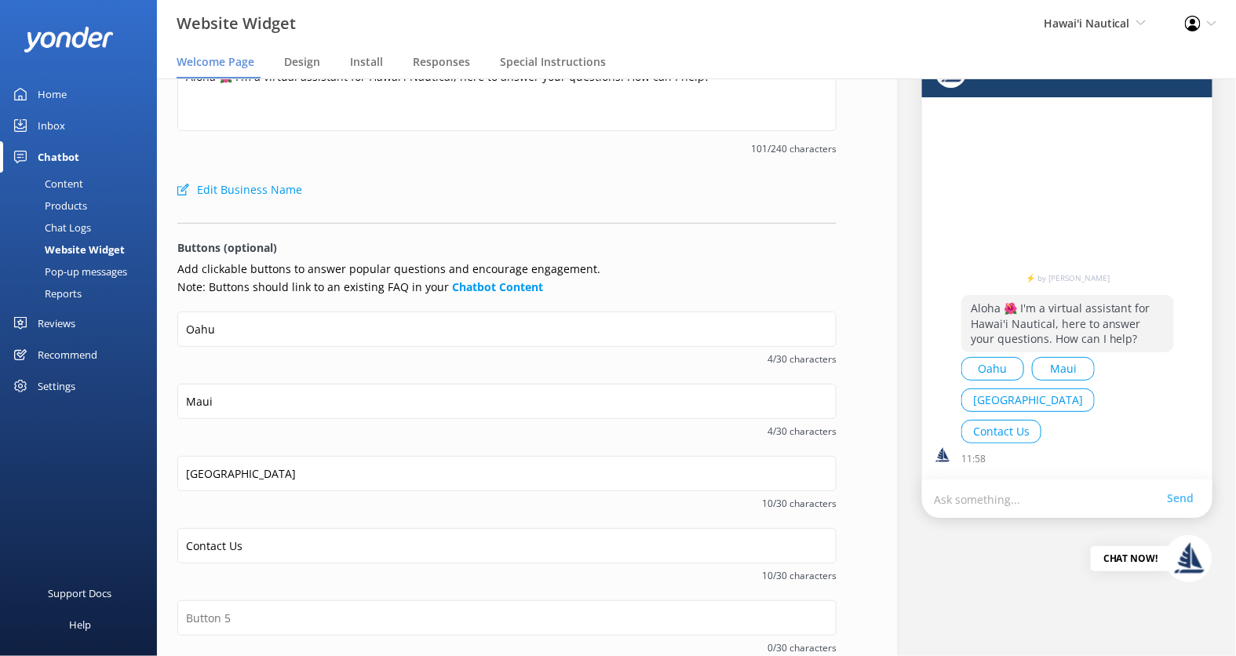
scroll to position [0, 0]
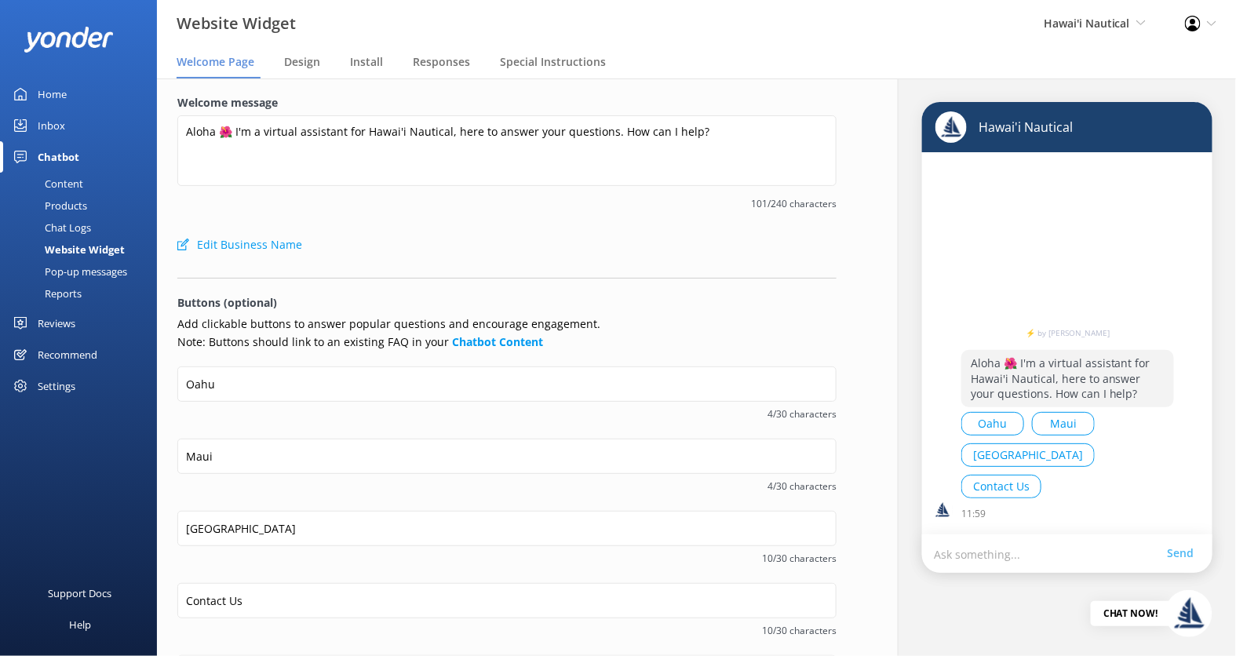
click at [64, 384] on div "Settings" at bounding box center [57, 385] width 38 height 31
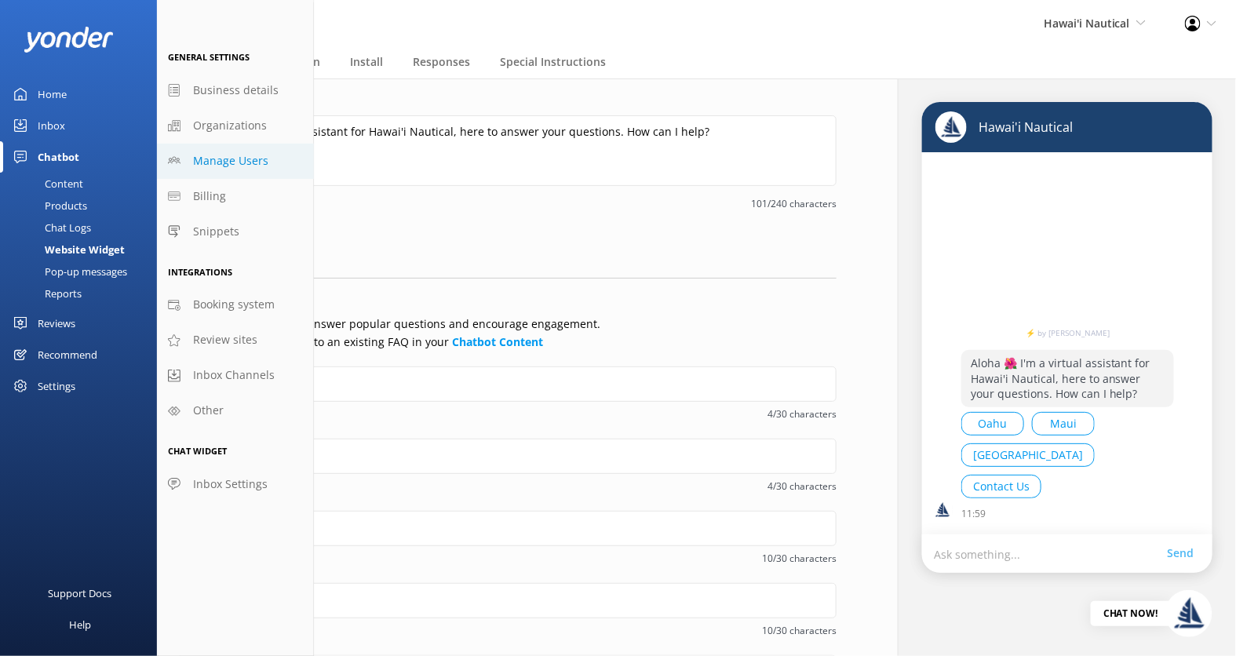
click at [252, 158] on span "Manage Users" at bounding box center [230, 160] width 75 height 17
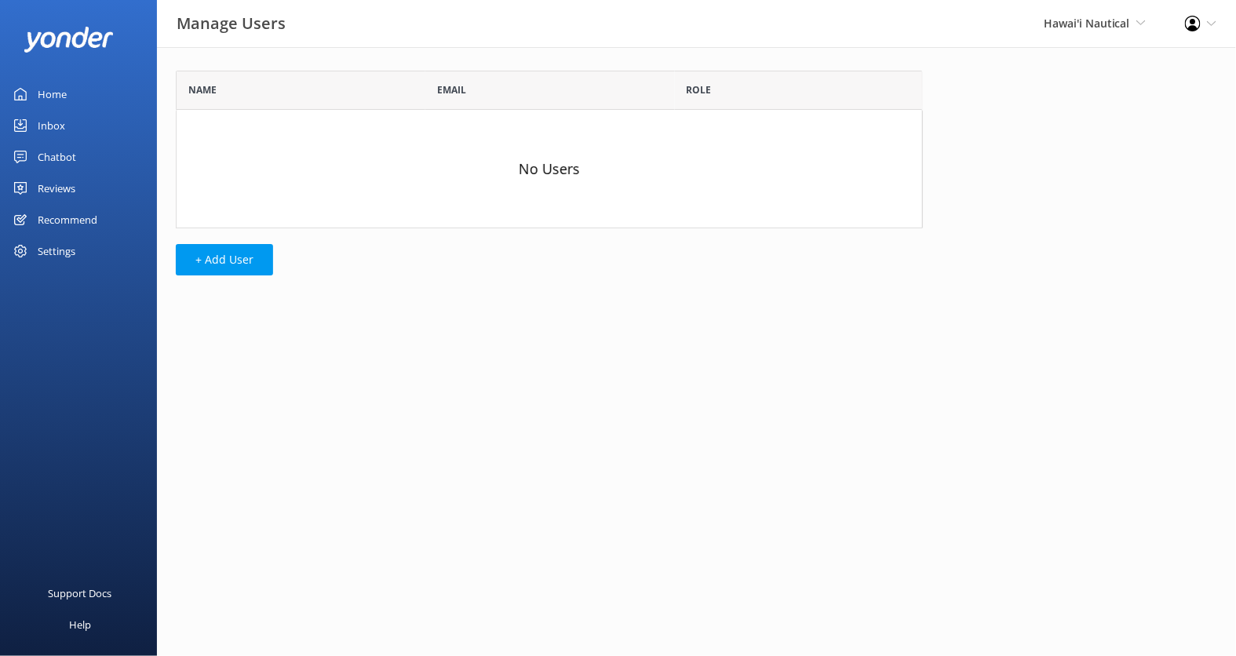
scroll to position [157, 746]
click at [246, 262] on button "+ Add User" at bounding box center [224, 259] width 97 height 31
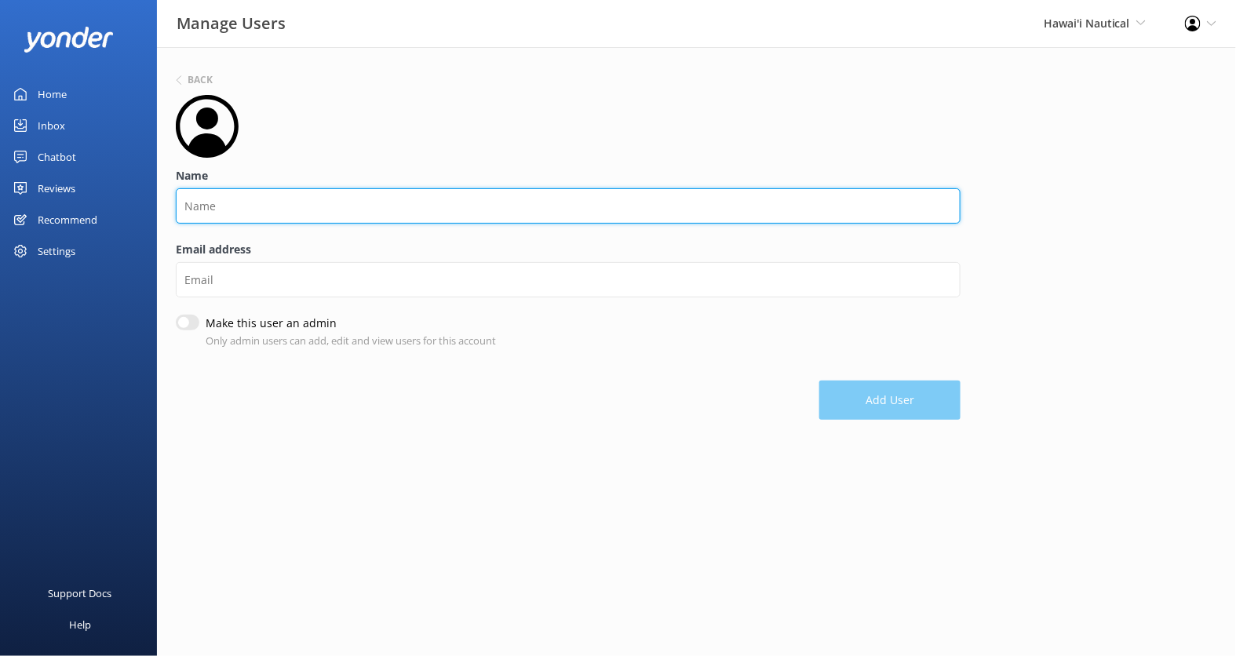
click at [323, 200] on input "Name" at bounding box center [568, 205] width 785 height 35
type input "Mark"
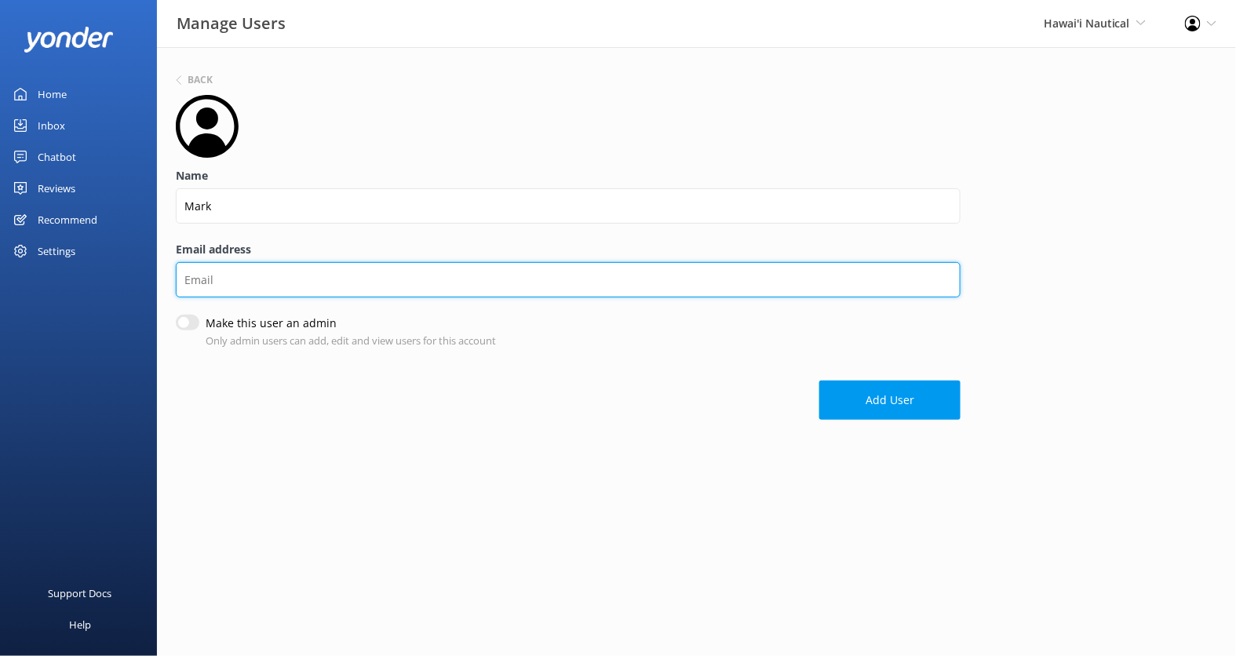
click at [424, 278] on input "Email address" at bounding box center [568, 279] width 785 height 35
paste input "mark@hawaiinautical.com"
type input "mark@hawaiinautical.com"
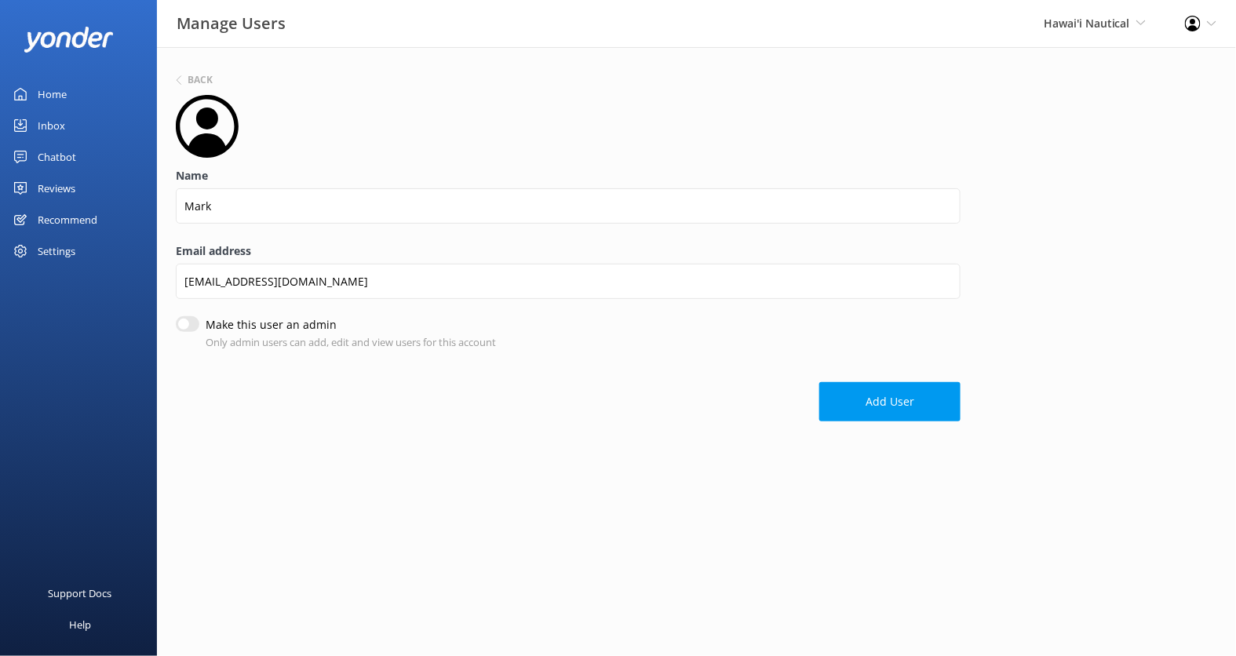
click at [184, 324] on input "Make this user an admin" at bounding box center [188, 324] width 24 height 16
checkbox input "true"
click at [853, 400] on button "Add User" at bounding box center [889, 403] width 141 height 39
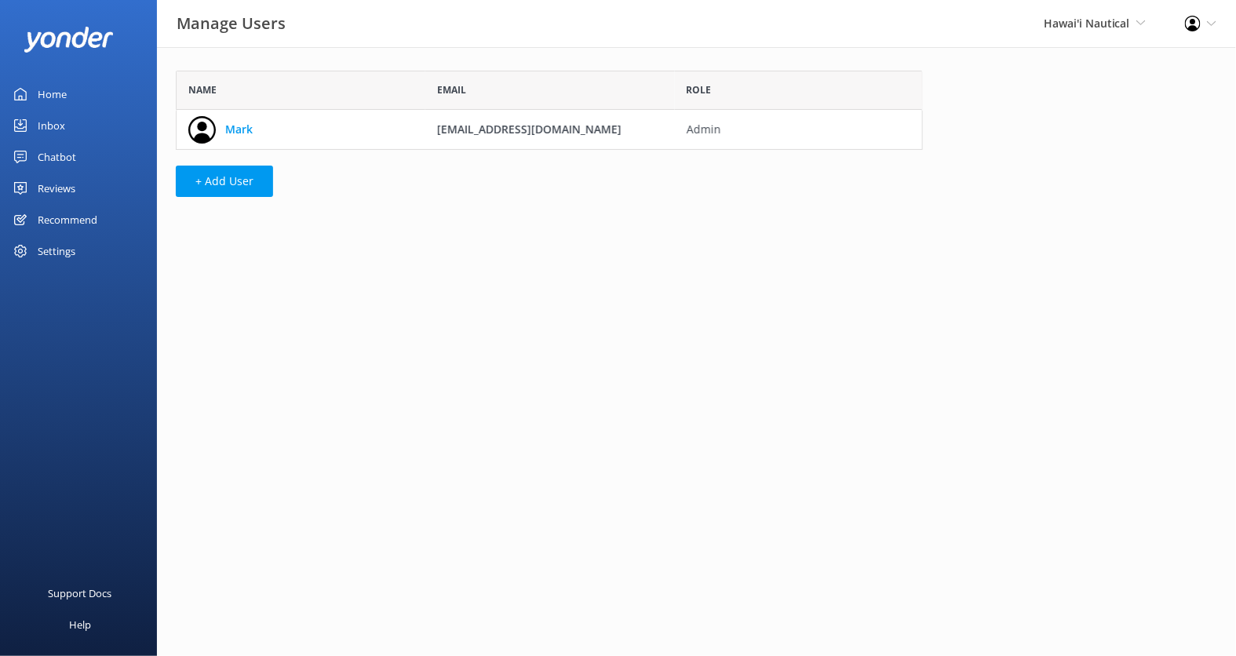
scroll to position [78, 746]
click at [67, 191] on div "Reviews" at bounding box center [57, 188] width 38 height 31
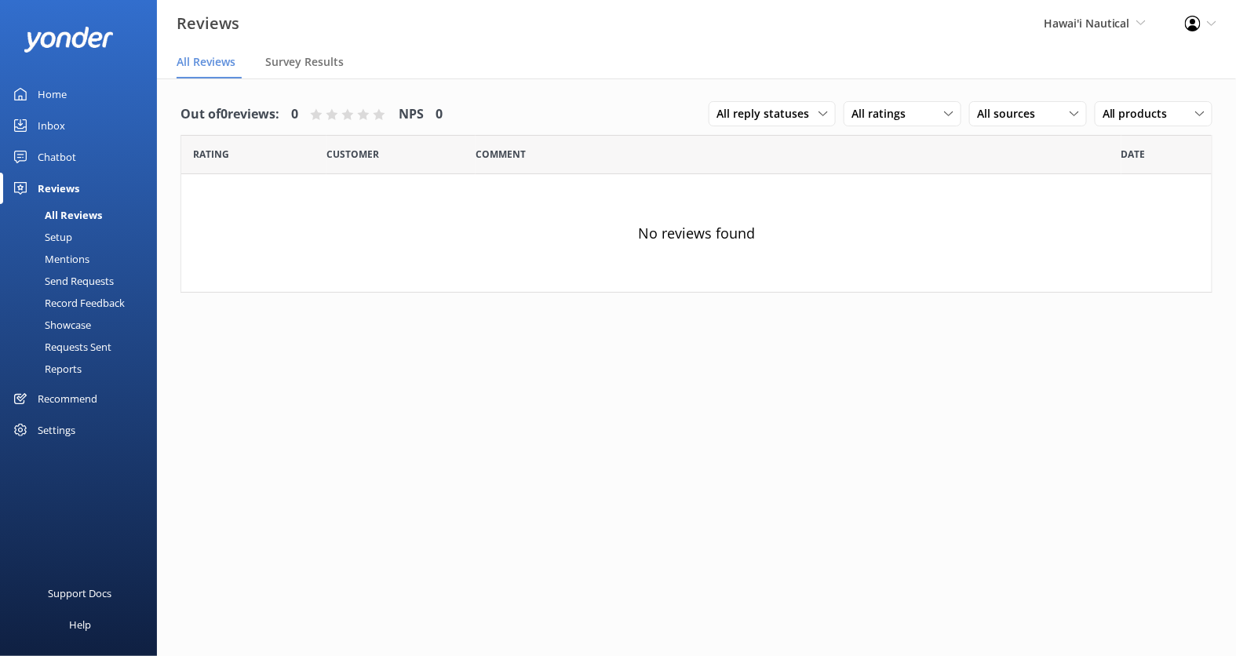
click at [66, 234] on div "Setup" at bounding box center [40, 237] width 63 height 22
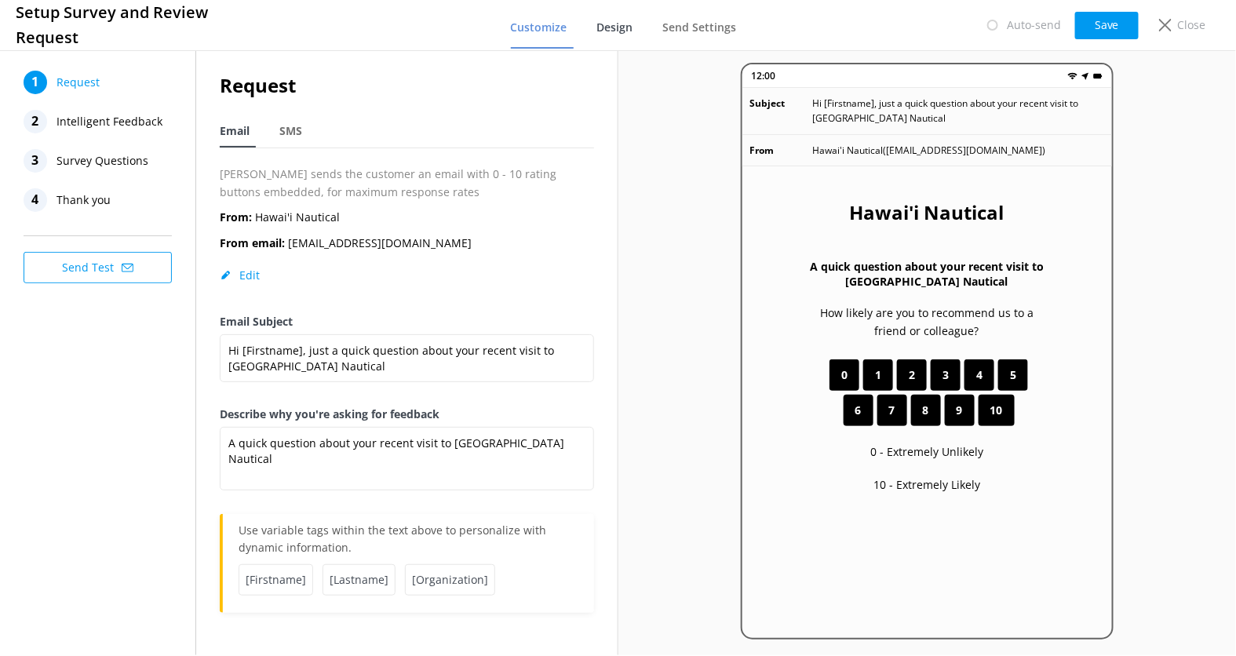
click at [600, 23] on span "Design" at bounding box center [615, 28] width 36 height 16
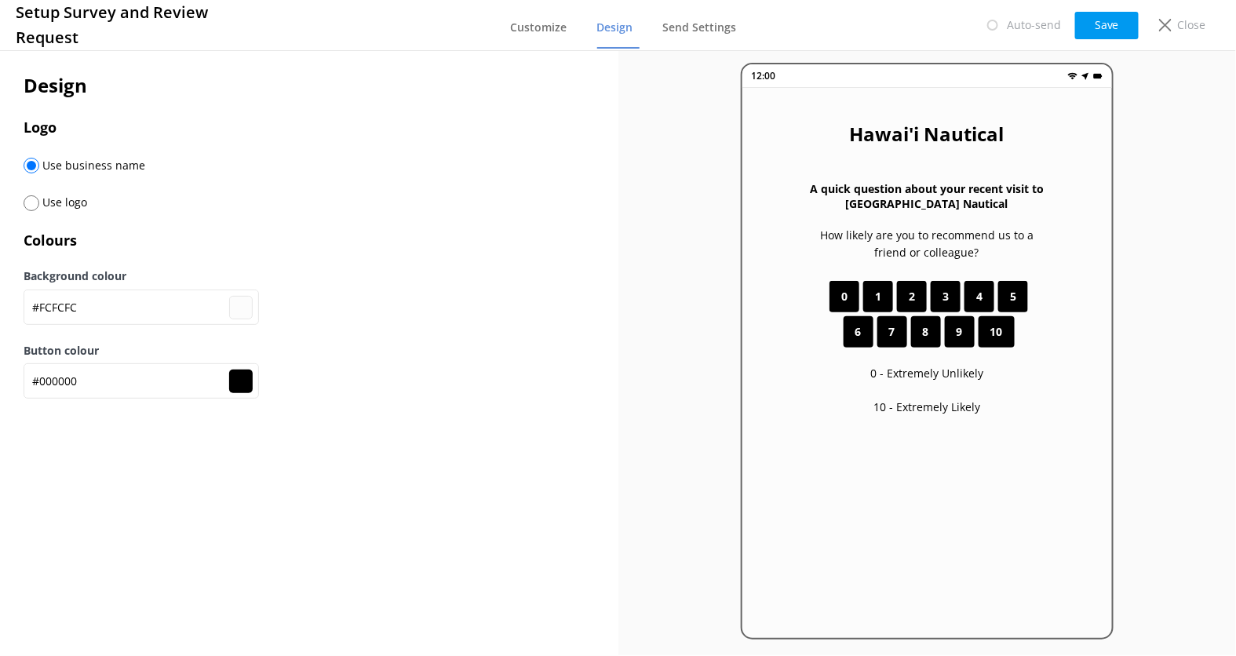
click at [51, 208] on span "Use logo" at bounding box center [63, 202] width 48 height 15
click at [48, 202] on span "Use logo" at bounding box center [63, 202] width 48 height 15
click at [34, 206] on input "radio" at bounding box center [32, 203] width 16 height 16
radio input "true"
radio input "false"
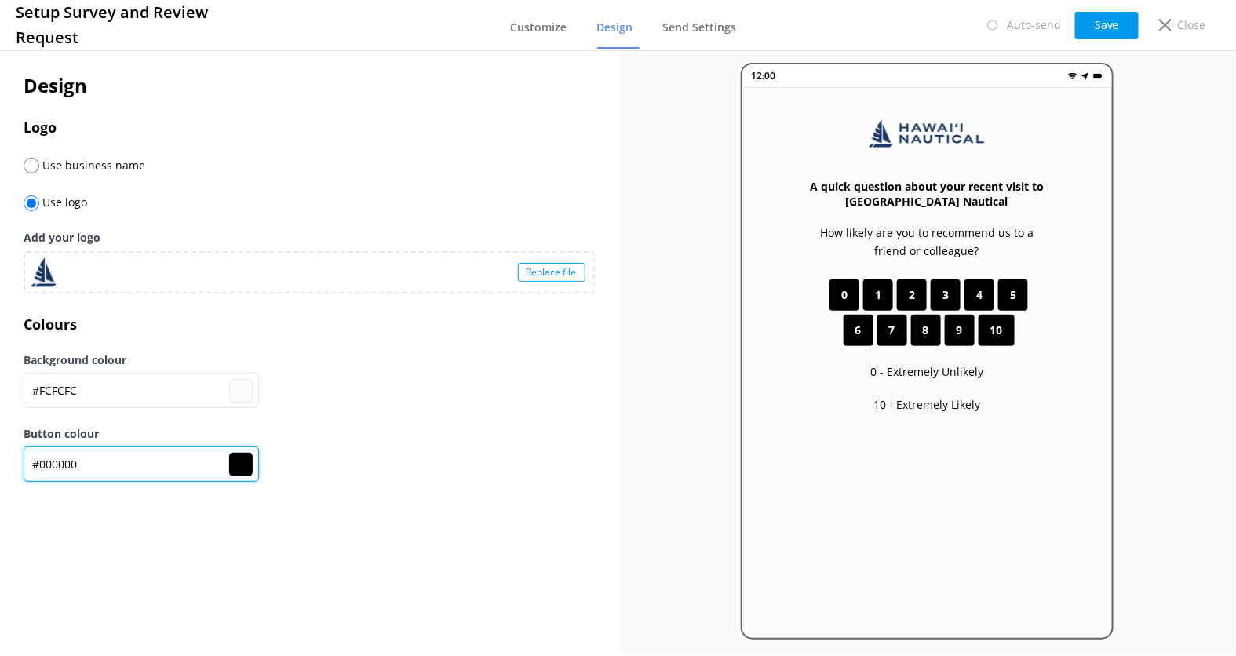
drag, startPoint x: 105, startPoint y: 470, endPoint x: 24, endPoint y: 469, distance: 80.8
click at [24, 469] on input "#000000" at bounding box center [141, 463] width 235 height 35
paste input "273963"
type input "#fcfcfc"
type input "#273963"
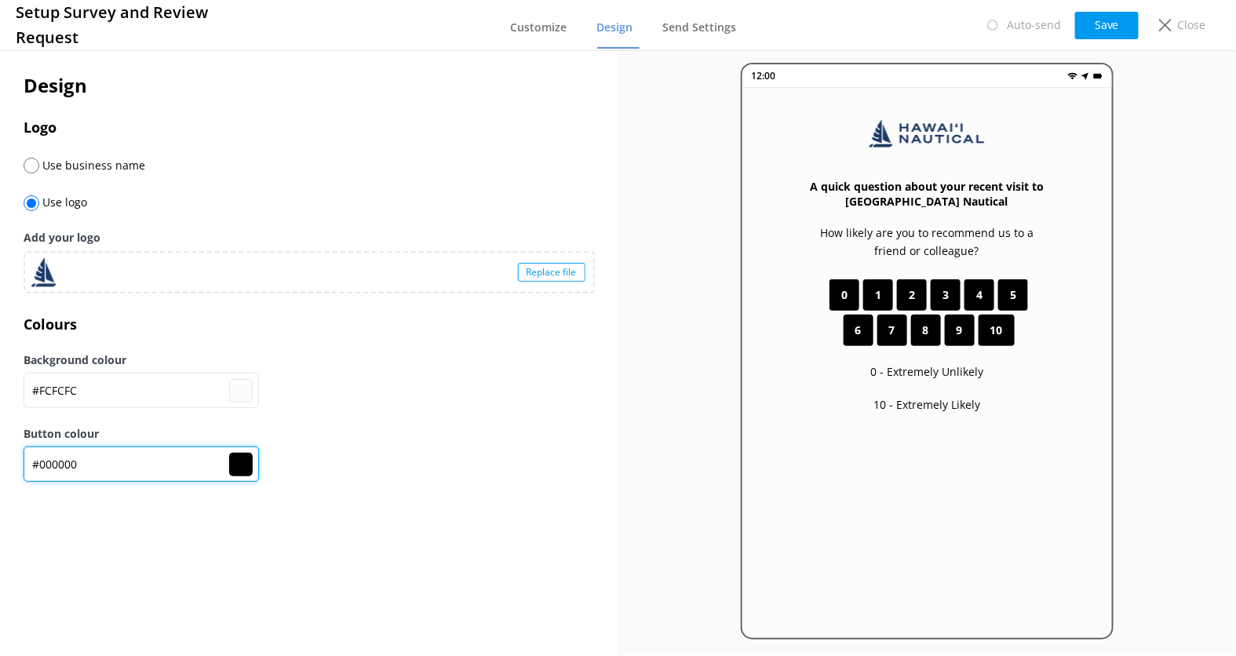
type input "#273963"
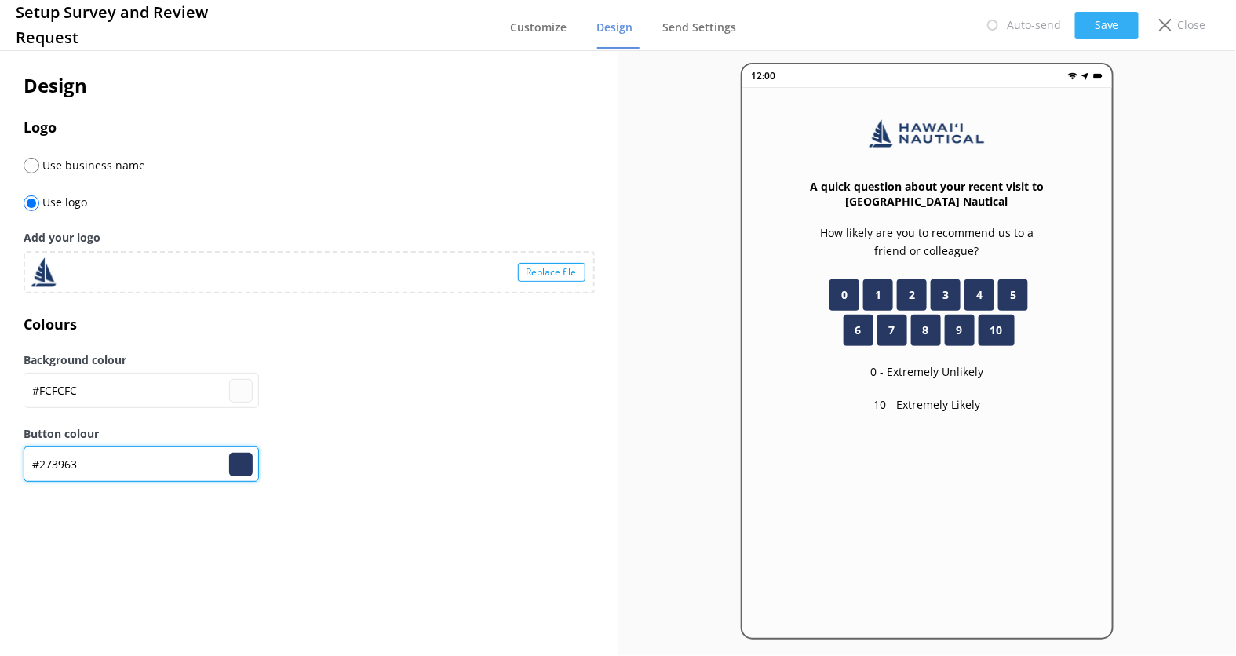
type input "#273963"
click at [1102, 27] on button "Save" at bounding box center [1107, 25] width 64 height 27
type input "#fcfcfc"
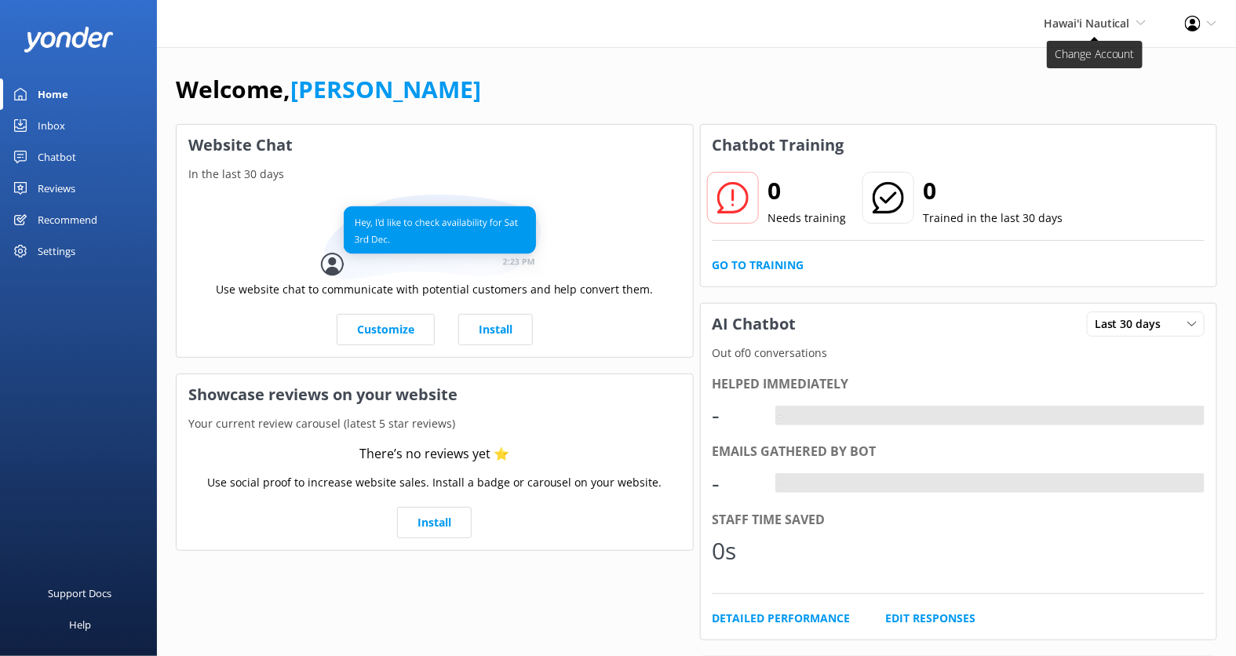
click at [1111, 19] on span "Hawai'i Nautical" at bounding box center [1087, 23] width 86 height 15
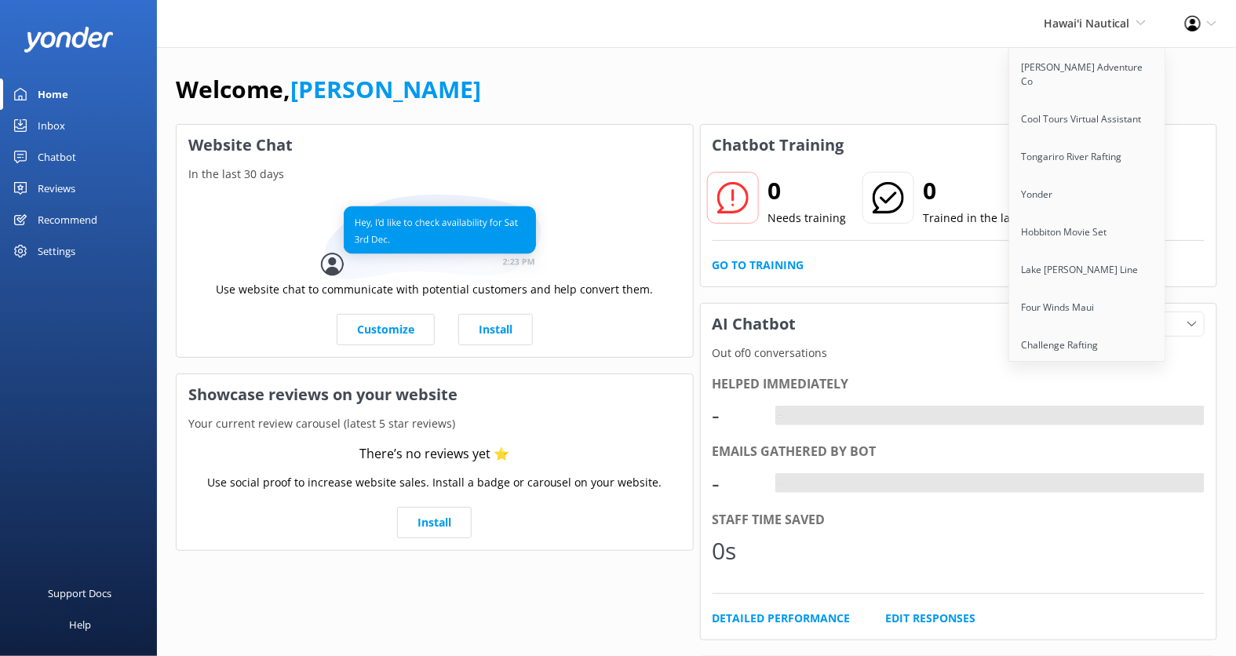
scroll to position [1923, 0]
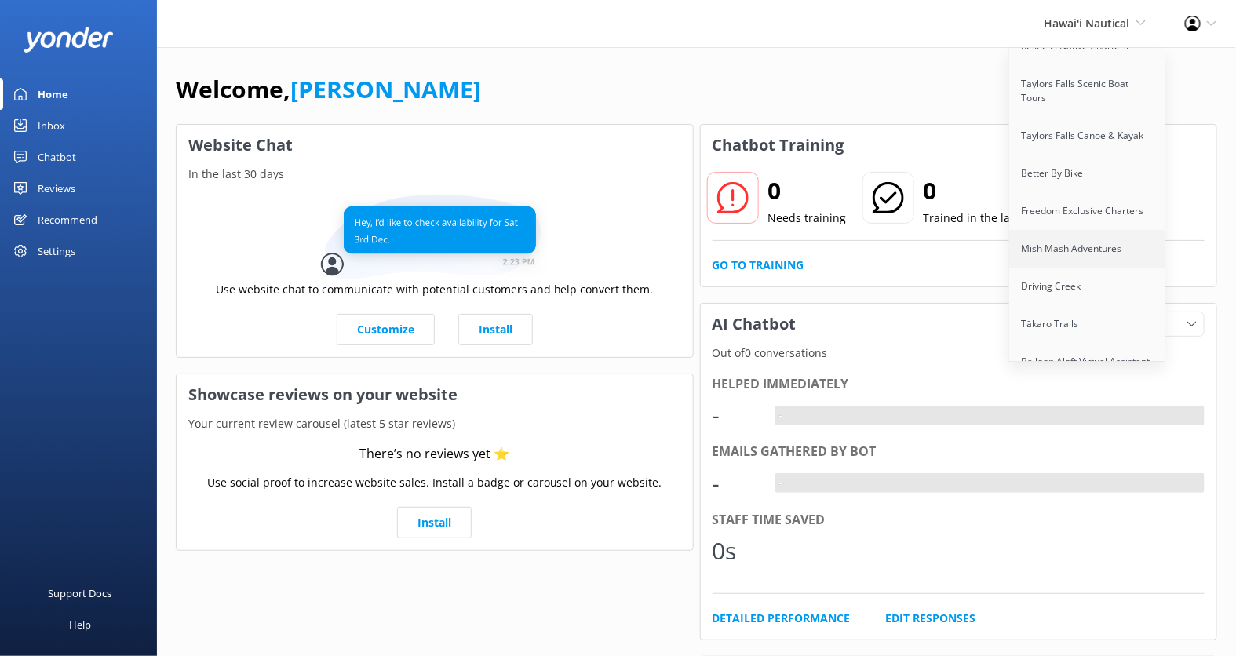
click at [1080, 230] on link "Mish Mash Adventures" at bounding box center [1087, 249] width 157 height 38
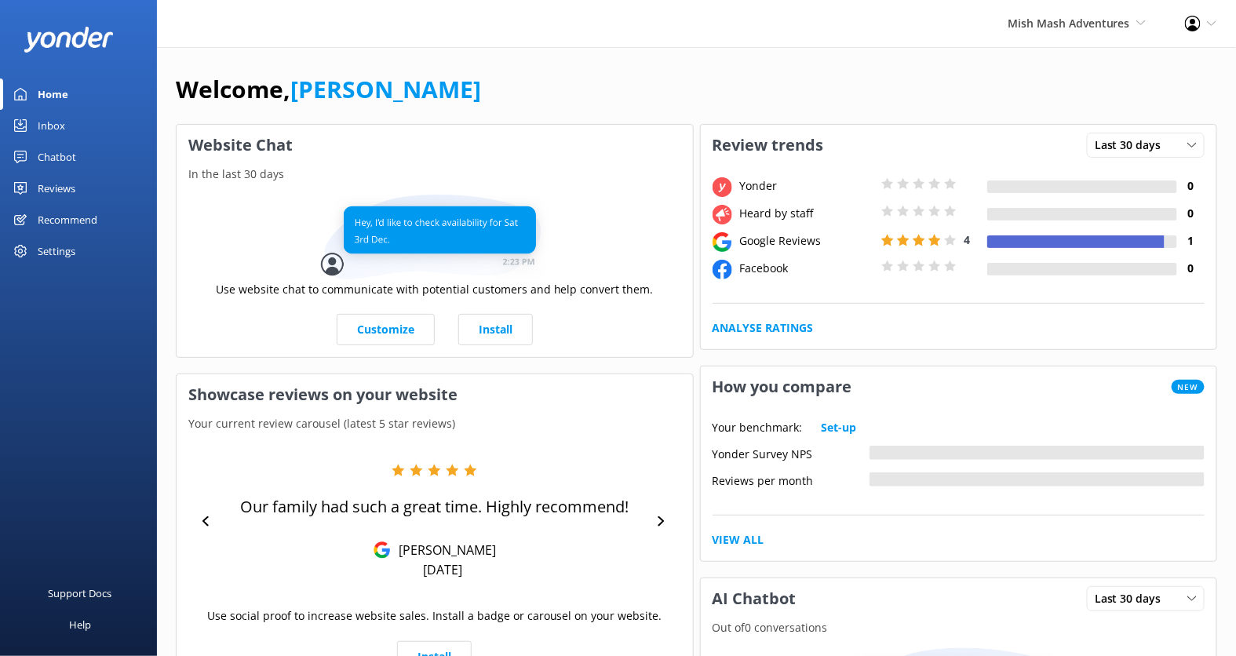
click at [65, 249] on div "Settings" at bounding box center [57, 250] width 38 height 31
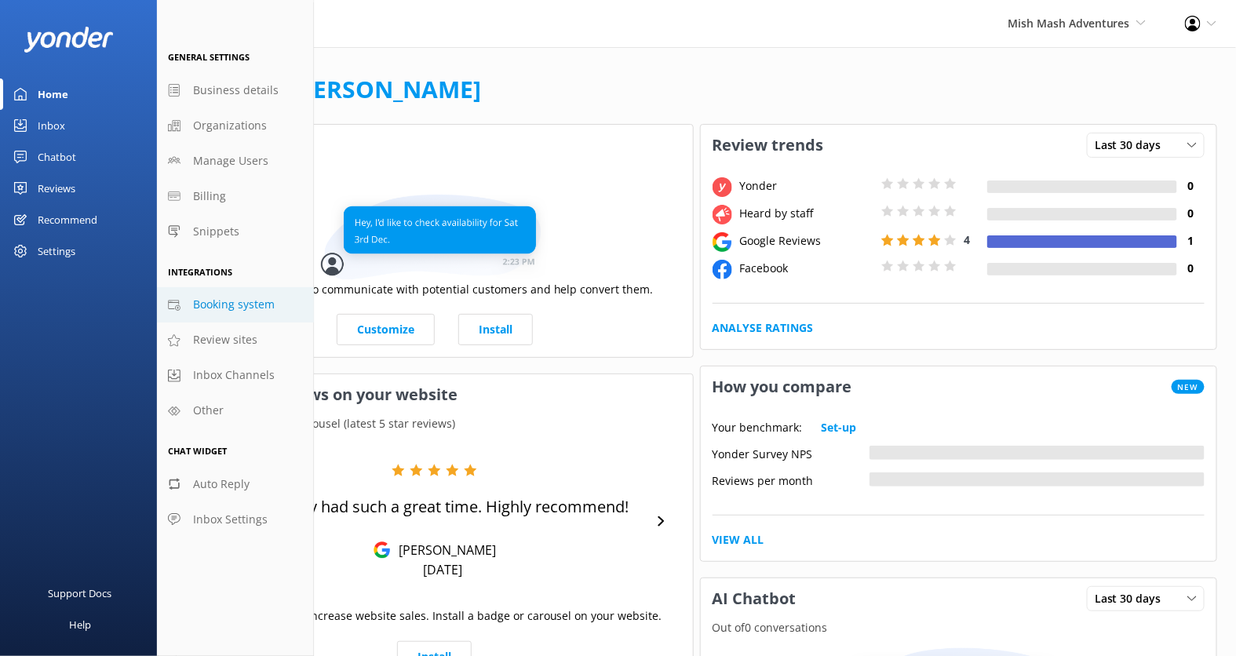
click at [239, 295] on link "Booking system" at bounding box center [235, 304] width 157 height 35
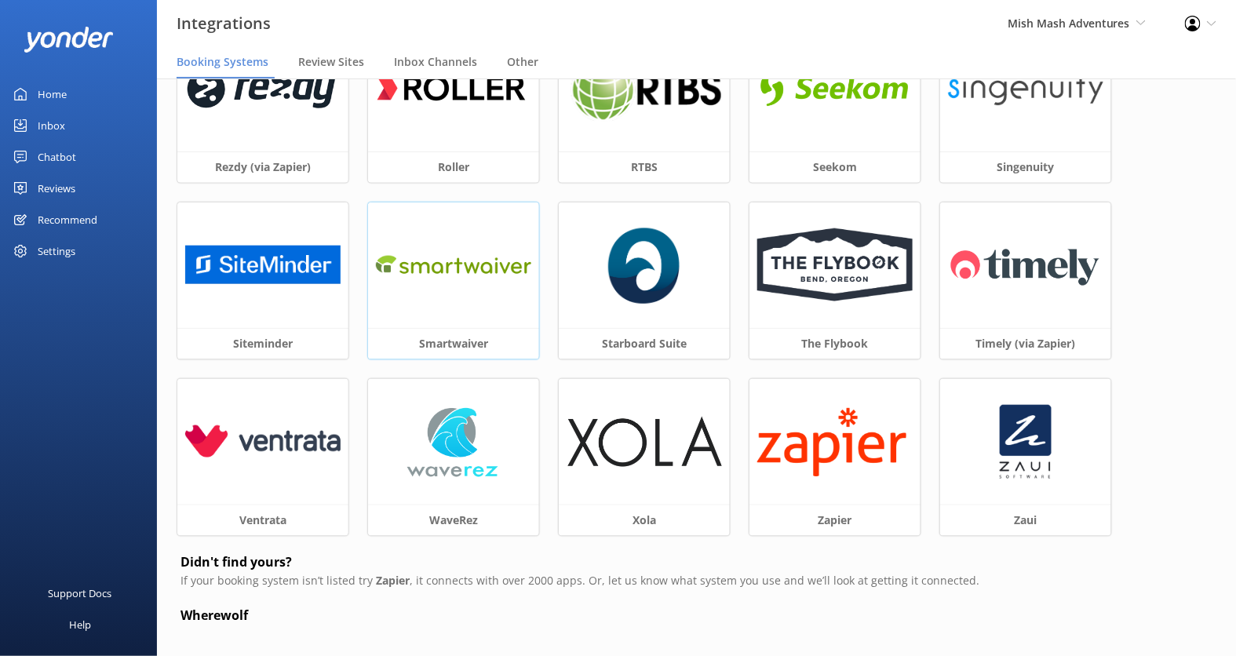
click at [479, 308] on div at bounding box center [453, 265] width 171 height 126
